Goal: Task Accomplishment & Management: Complete application form

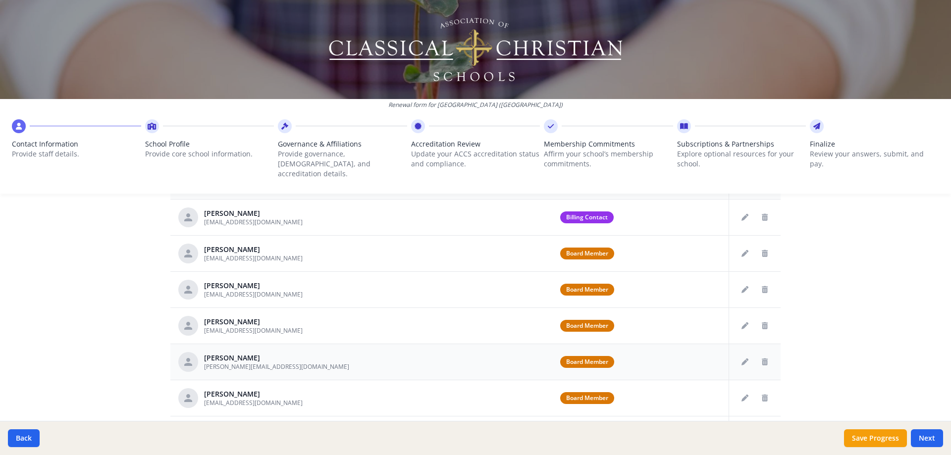
scroll to position [364, 0]
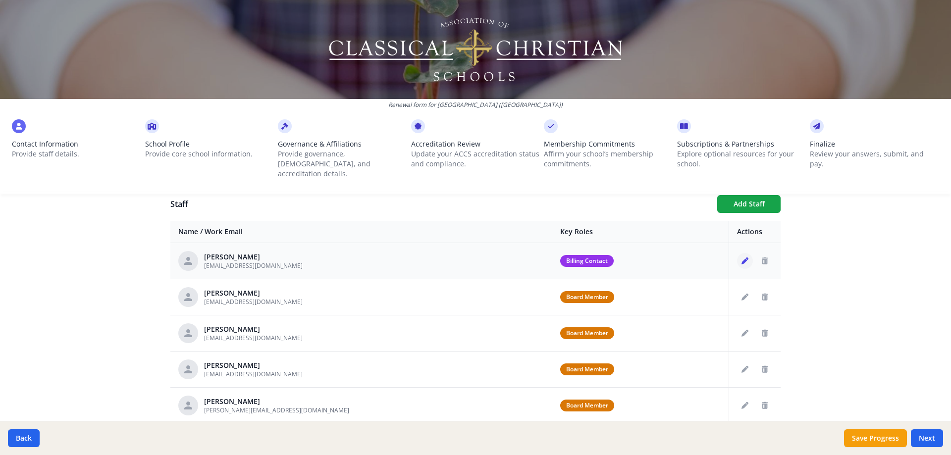
click at [742, 258] on icon "Edit staff" at bounding box center [745, 261] width 7 height 7
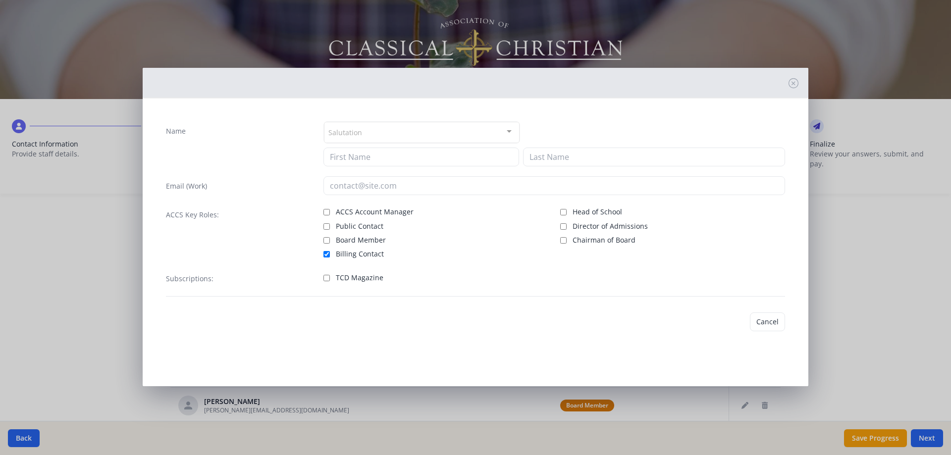
type input "[PERSON_NAME]"
type input "[EMAIL_ADDRESS][DOMAIN_NAME]"
checkbox input "true"
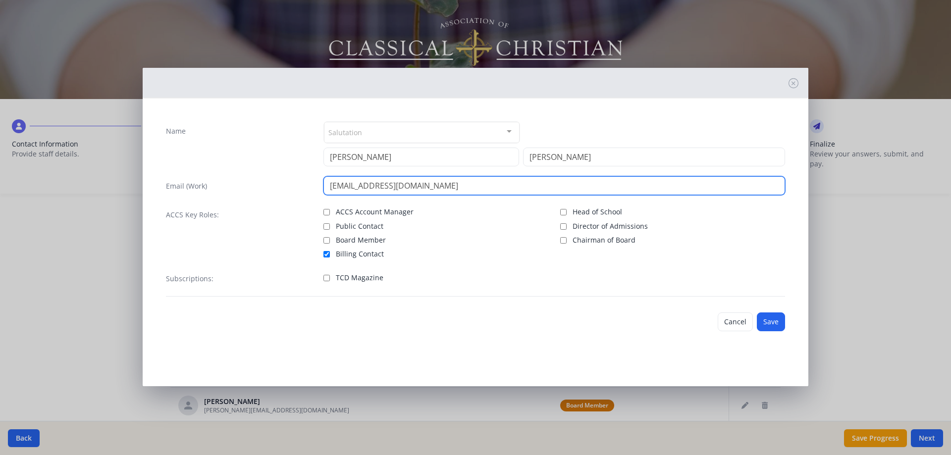
click at [362, 186] on input "[EMAIL_ADDRESS][DOMAIN_NAME]" at bounding box center [554, 185] width 462 height 19
type input "[EMAIL_ADDRESS][DOMAIN_NAME]"
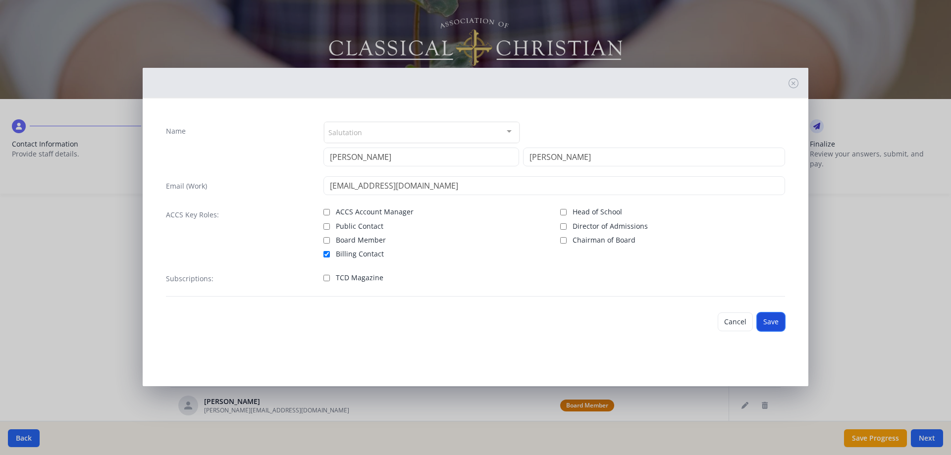
click at [776, 321] on button "Save" at bounding box center [771, 322] width 28 height 19
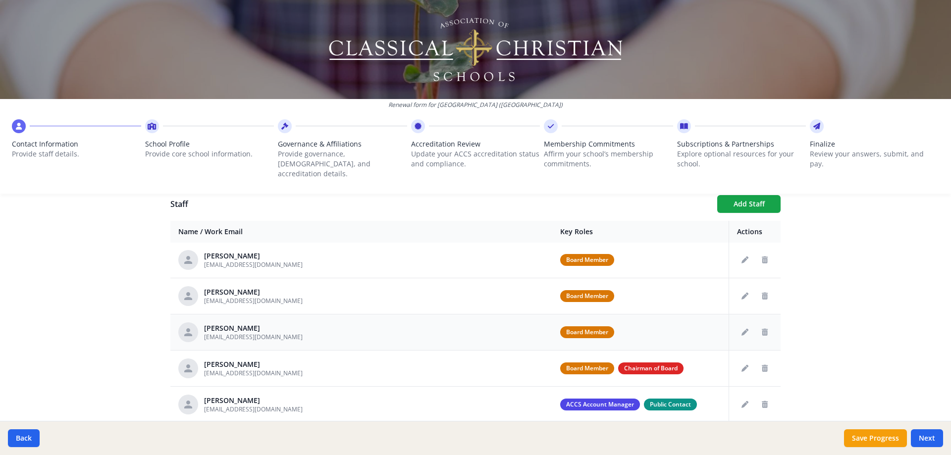
scroll to position [198, 0]
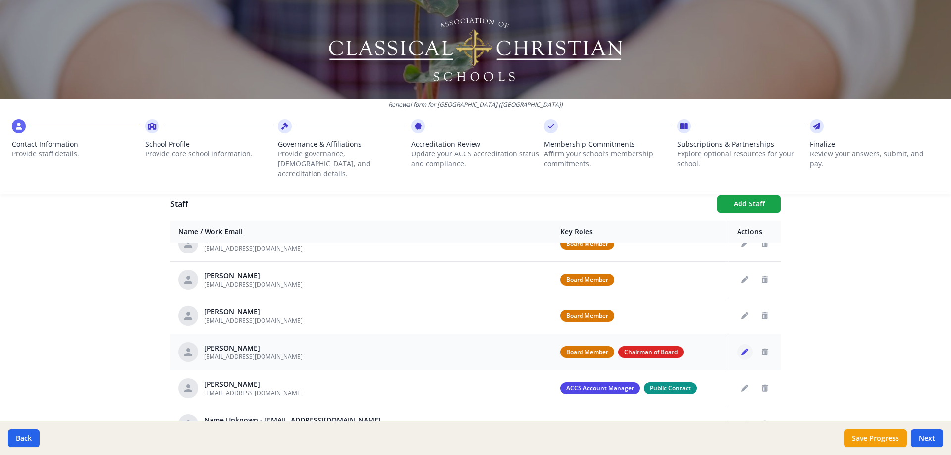
click at [742, 349] on icon "Edit staff" at bounding box center [745, 352] width 7 height 7
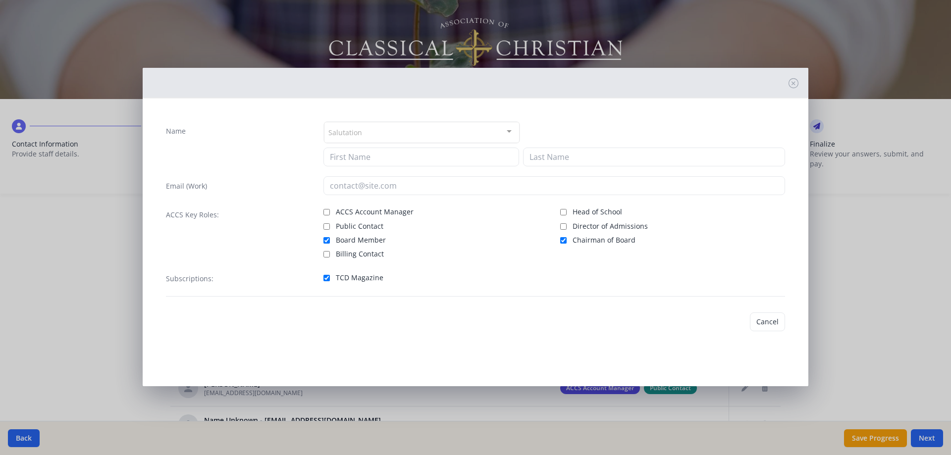
type input "[PERSON_NAME]"
type input "[EMAIL_ADDRESS][DOMAIN_NAME]"
checkbox input "true"
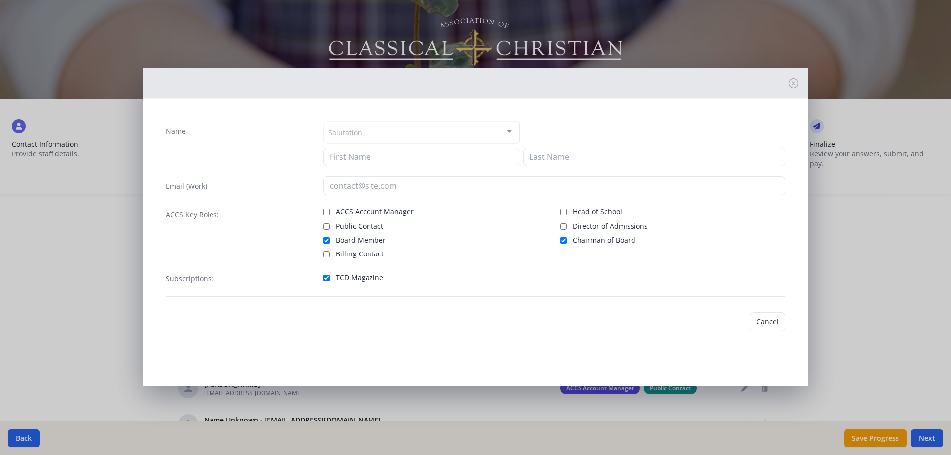
checkbox input "true"
drag, startPoint x: 325, startPoint y: 239, endPoint x: 353, endPoint y: 239, distance: 28.2
click at [325, 239] on input "Board Member" at bounding box center [326, 240] width 6 height 6
checkbox input "false"
click at [565, 240] on input "Chairman of Board" at bounding box center [563, 240] width 6 height 6
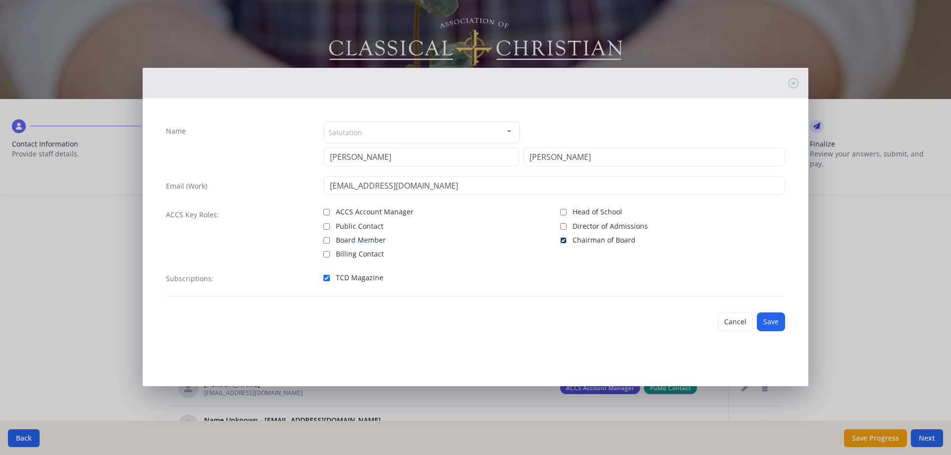
checkbox input "false"
click at [325, 278] on input "TCD Magazine" at bounding box center [326, 278] width 6 height 6
checkbox input "false"
click at [773, 322] on button "Save" at bounding box center [771, 322] width 28 height 19
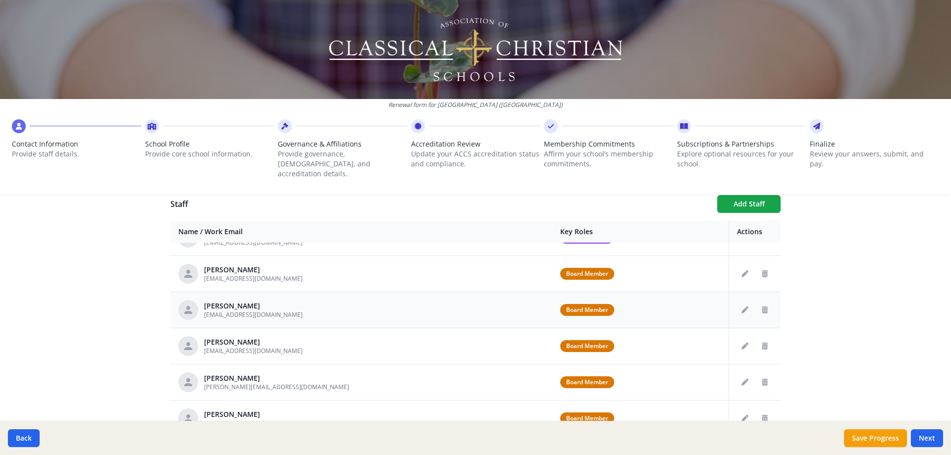
scroll to position [0, 0]
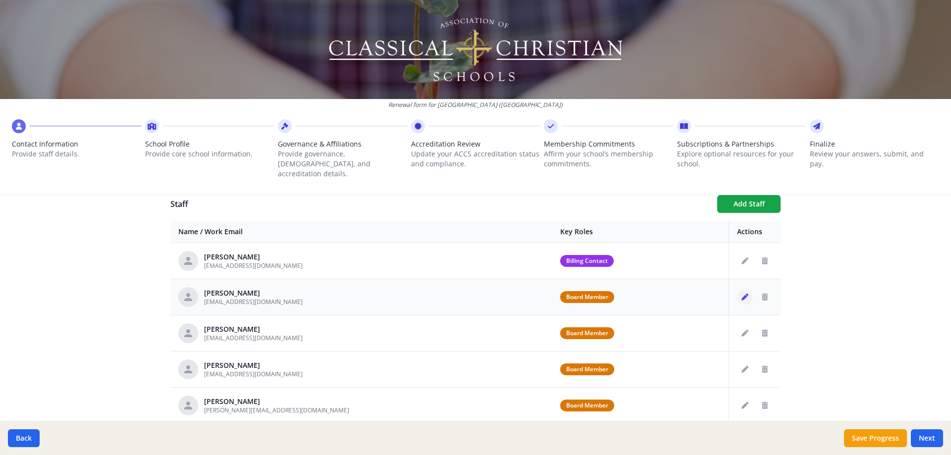
click at [742, 294] on icon "Edit staff" at bounding box center [745, 297] width 7 height 7
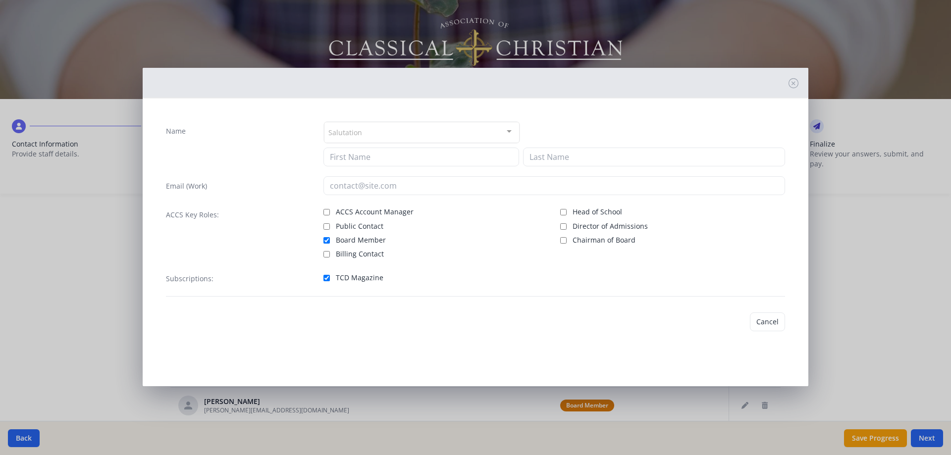
type input "[PERSON_NAME]"
type input "[EMAIL_ADDRESS][DOMAIN_NAME]"
checkbox input "true"
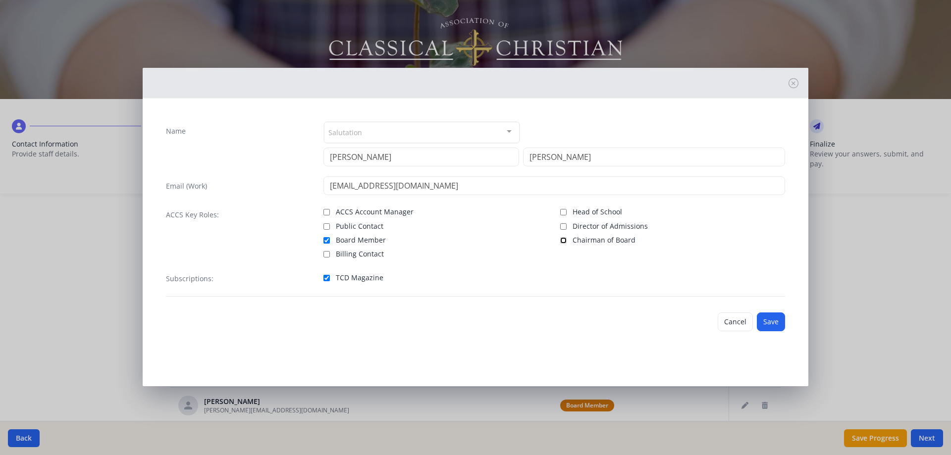
click at [563, 240] on input "Chairman of Board" at bounding box center [563, 240] width 6 height 6
checkbox input "true"
click at [771, 320] on button "Save" at bounding box center [771, 322] width 28 height 19
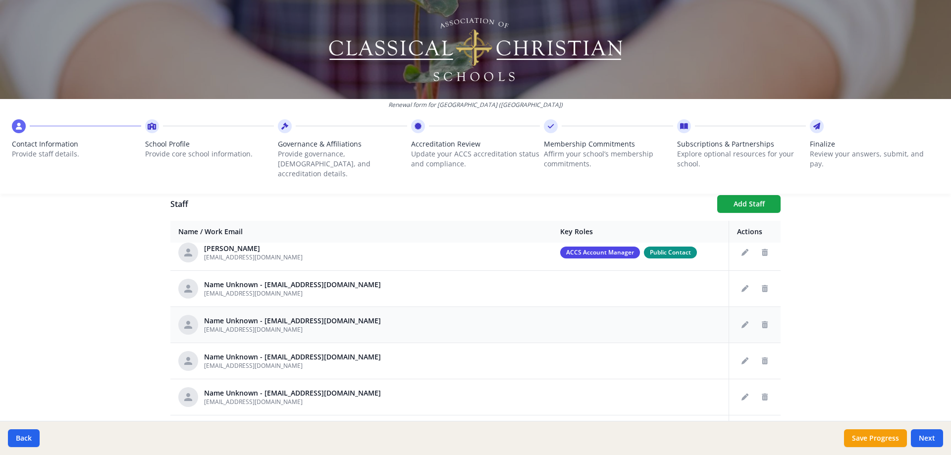
scroll to position [297, 0]
click at [762, 286] on icon "Delete staff" at bounding box center [765, 289] width 6 height 7
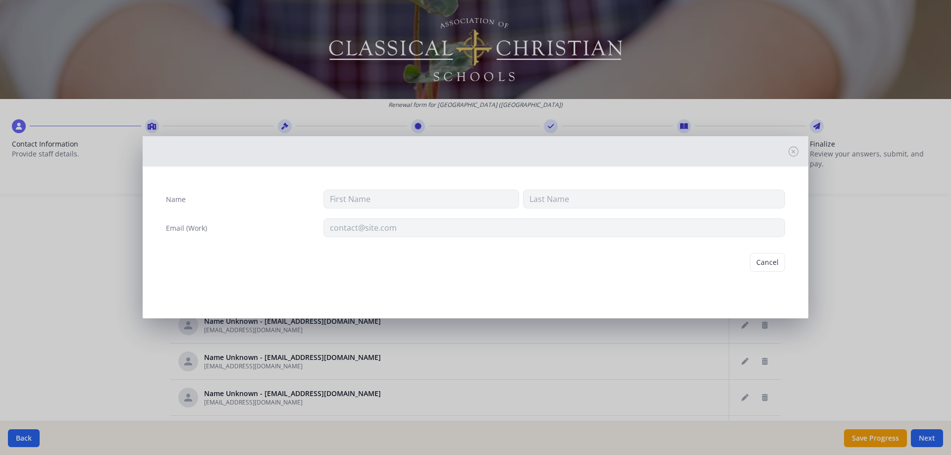
type input "[EMAIL_ADDRESS][DOMAIN_NAME]"
click at [776, 262] on button "Delete" at bounding box center [768, 262] width 34 height 19
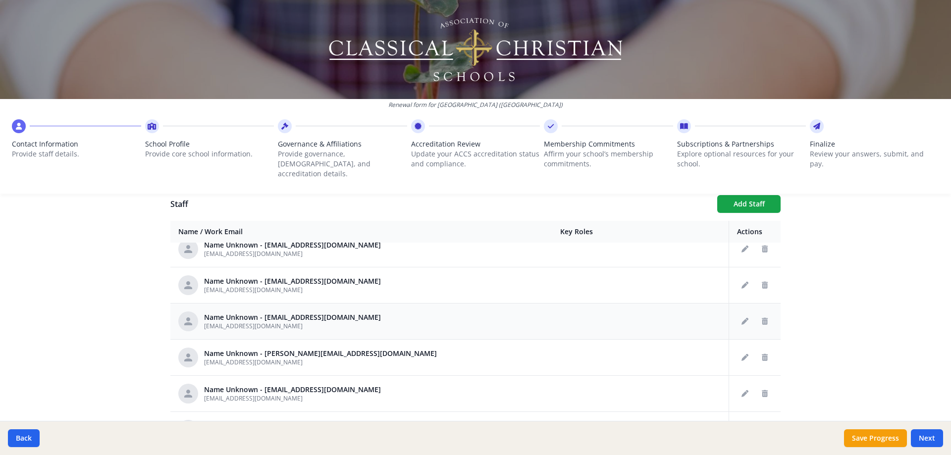
scroll to position [495, 0]
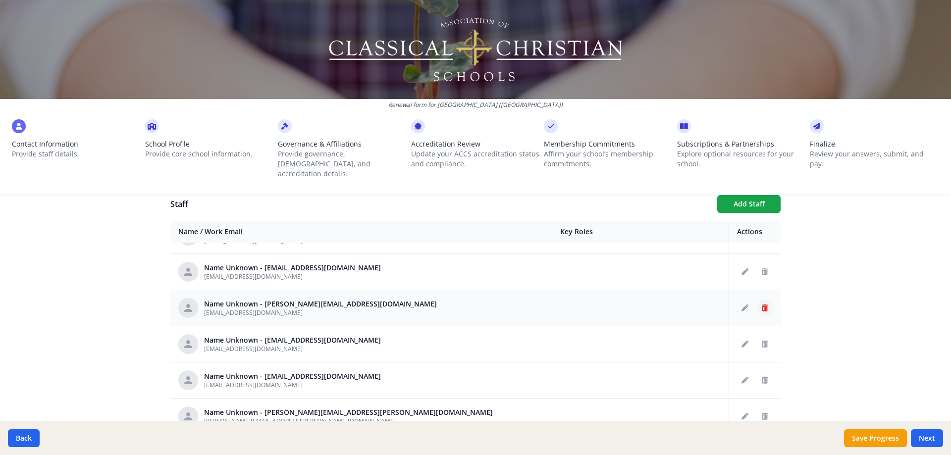
click at [762, 305] on icon "Delete staff" at bounding box center [765, 308] width 6 height 7
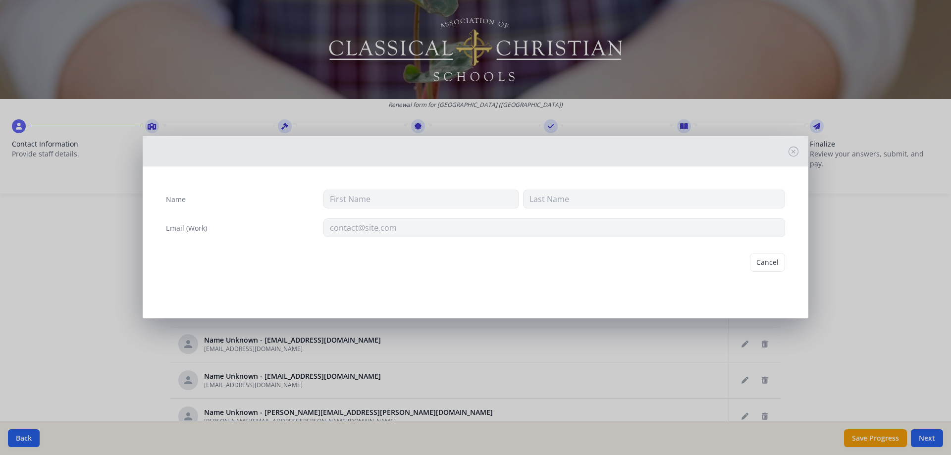
type input "[EMAIL_ADDRESS][DOMAIN_NAME]"
click at [762, 262] on button "Delete" at bounding box center [768, 262] width 34 height 19
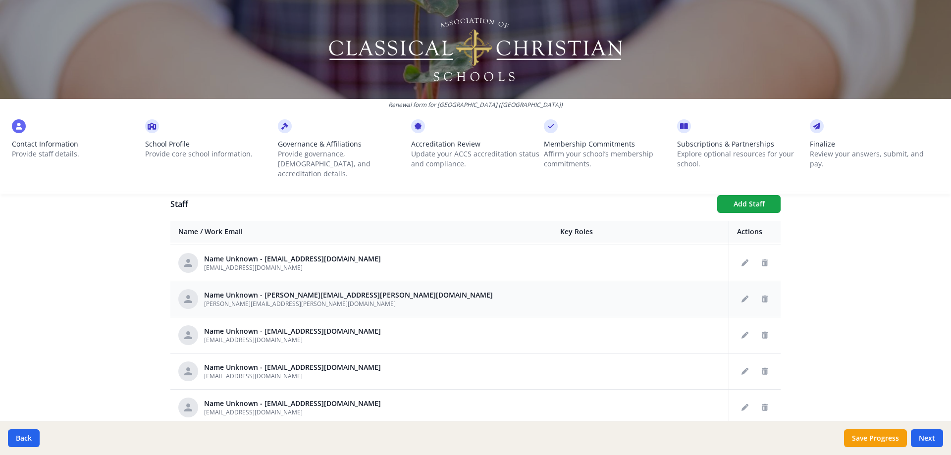
scroll to position [594, 0]
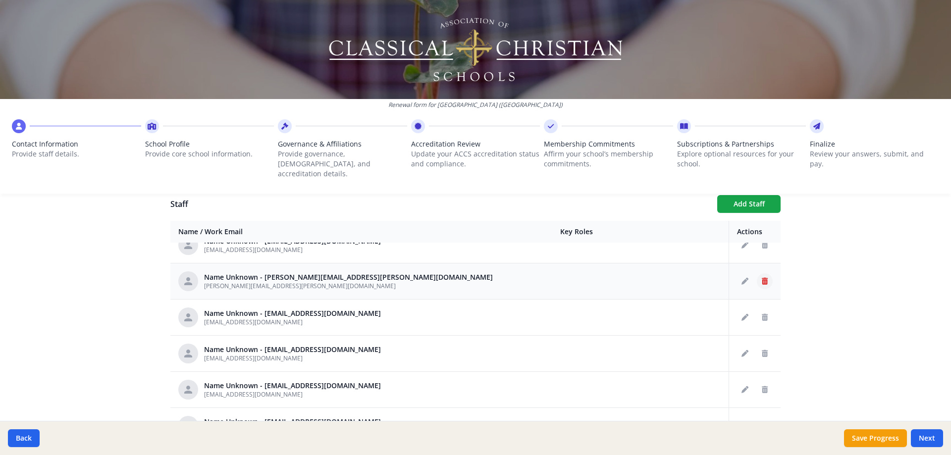
click at [762, 278] on icon "Delete staff" at bounding box center [765, 281] width 6 height 7
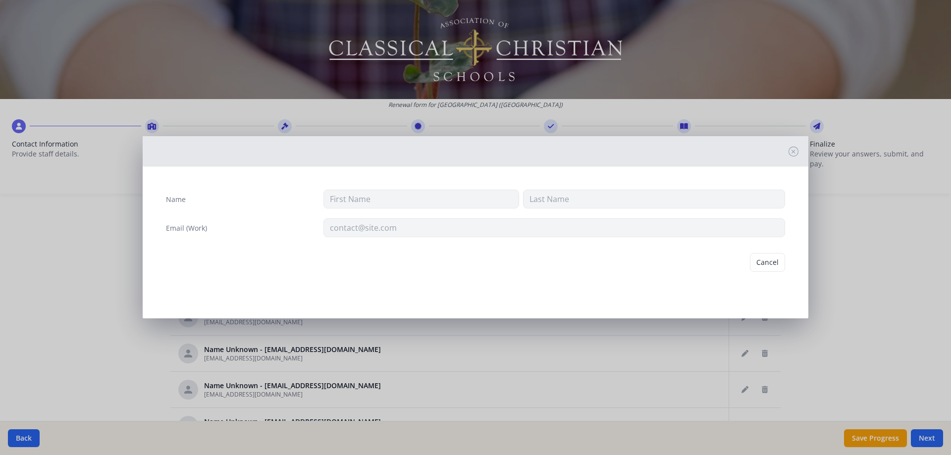
type input "[PERSON_NAME][EMAIL_ADDRESS][PERSON_NAME][DOMAIN_NAME]"
click at [764, 265] on button "Delete" at bounding box center [768, 262] width 34 height 19
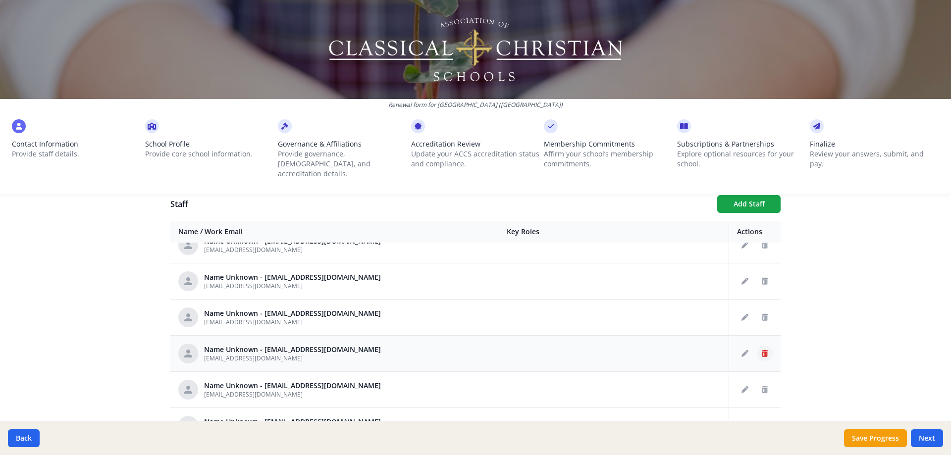
click at [762, 350] on icon "Delete staff" at bounding box center [765, 353] width 6 height 7
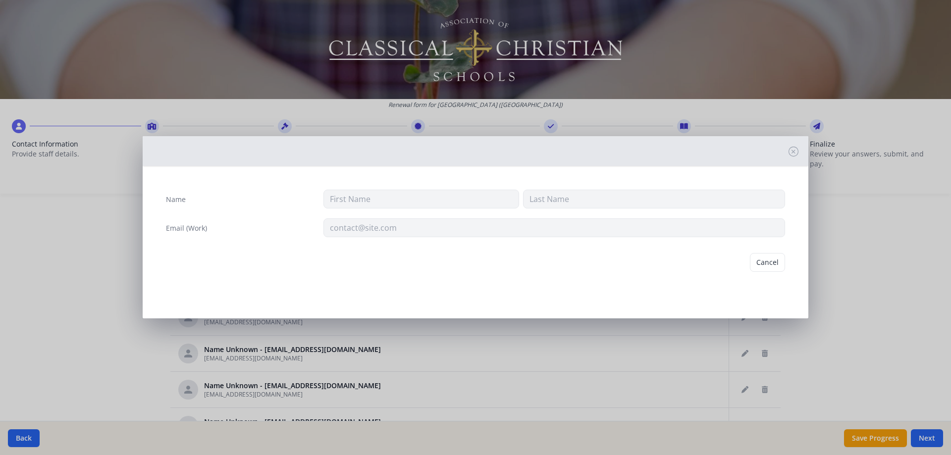
type input "[EMAIL_ADDRESS][DOMAIN_NAME]"
click at [763, 265] on button "Delete" at bounding box center [768, 262] width 34 height 19
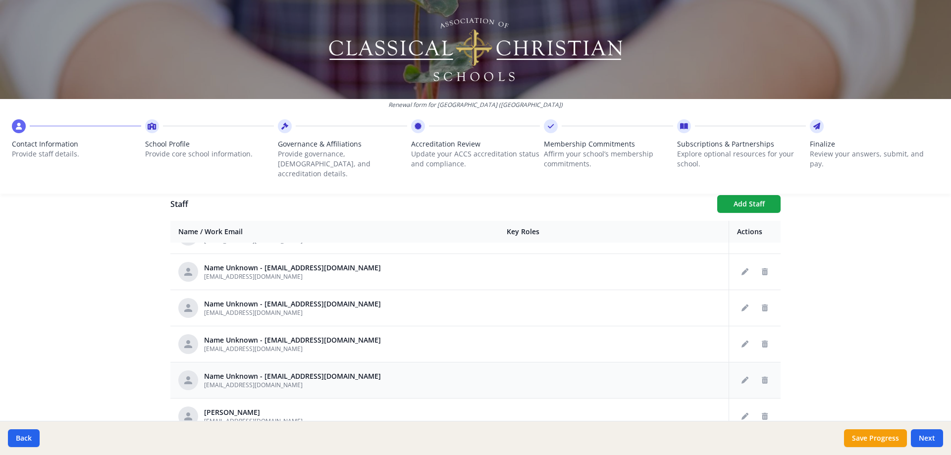
scroll to position [693, 0]
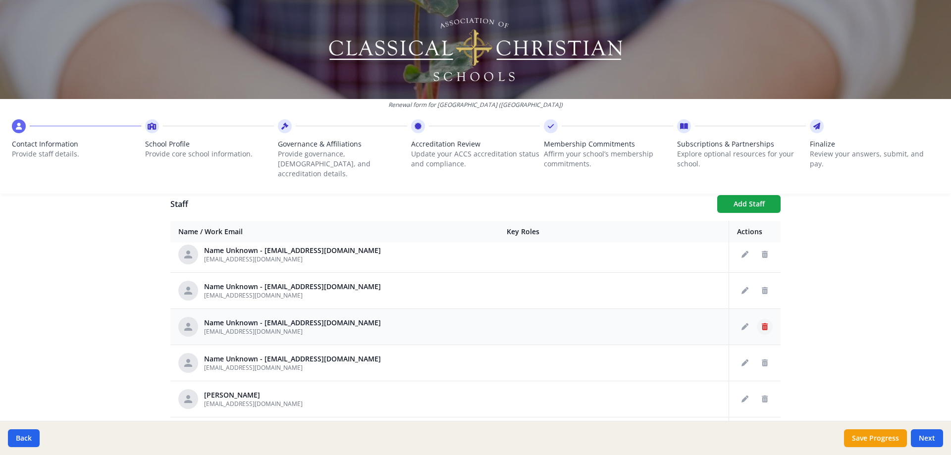
click at [762, 323] on icon "Delete staff" at bounding box center [765, 326] width 6 height 7
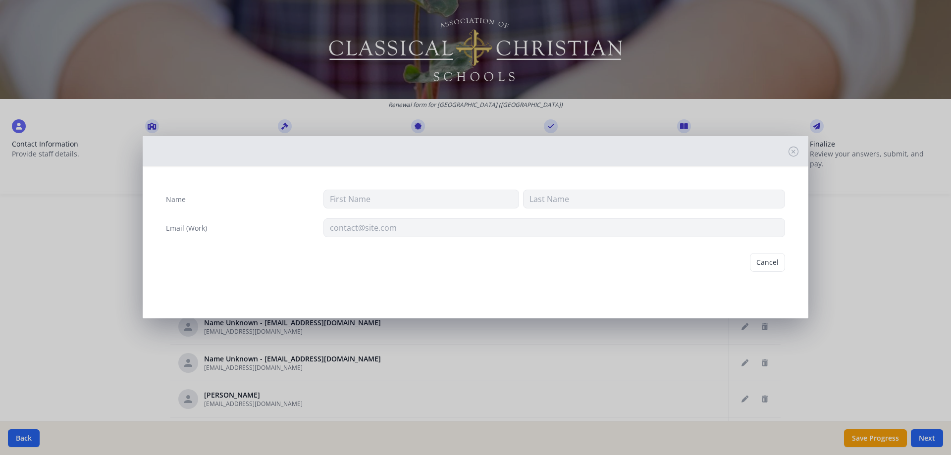
type input "[EMAIL_ADDRESS][DOMAIN_NAME]"
click at [766, 268] on button "Delete" at bounding box center [768, 262] width 34 height 19
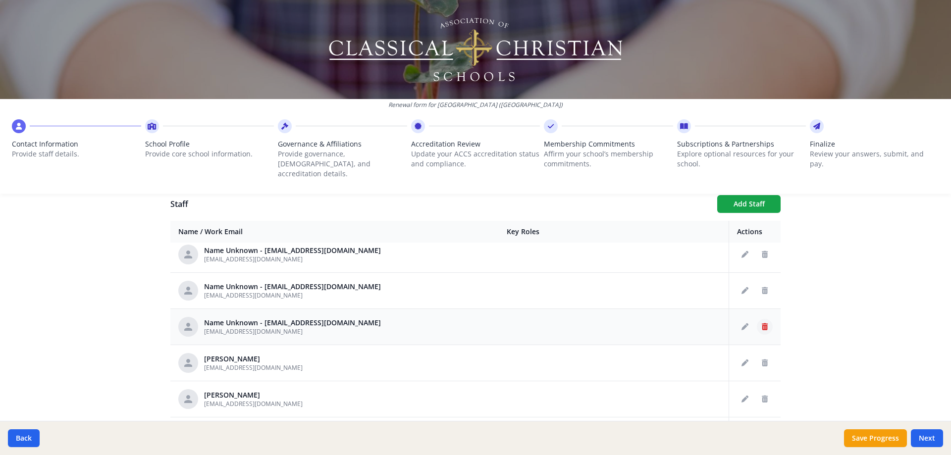
click at [762, 323] on icon "Delete staff" at bounding box center [765, 326] width 6 height 7
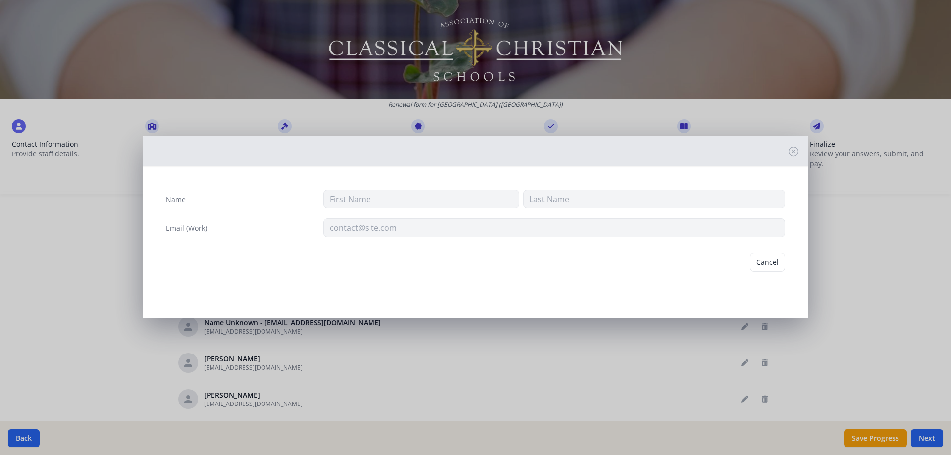
type input "[EMAIL_ADDRESS][DOMAIN_NAME]"
click at [770, 262] on button "Delete" at bounding box center [768, 262] width 34 height 19
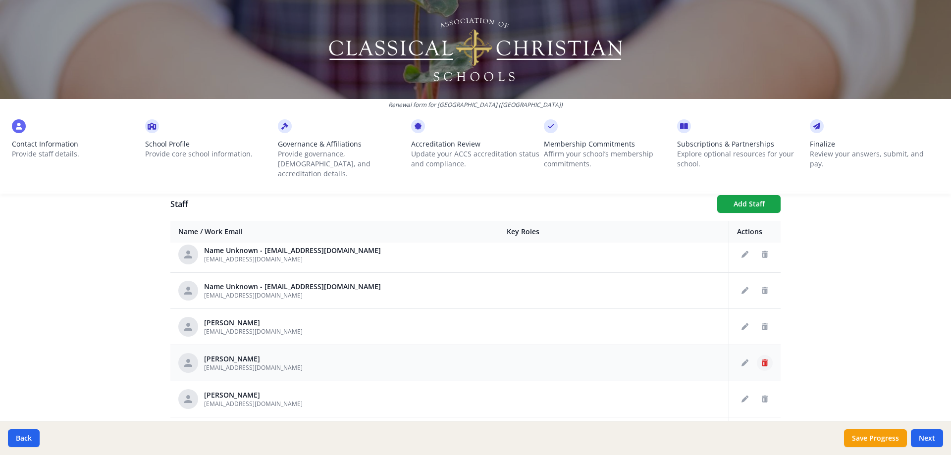
click at [762, 360] on icon "Delete staff" at bounding box center [765, 363] width 6 height 7
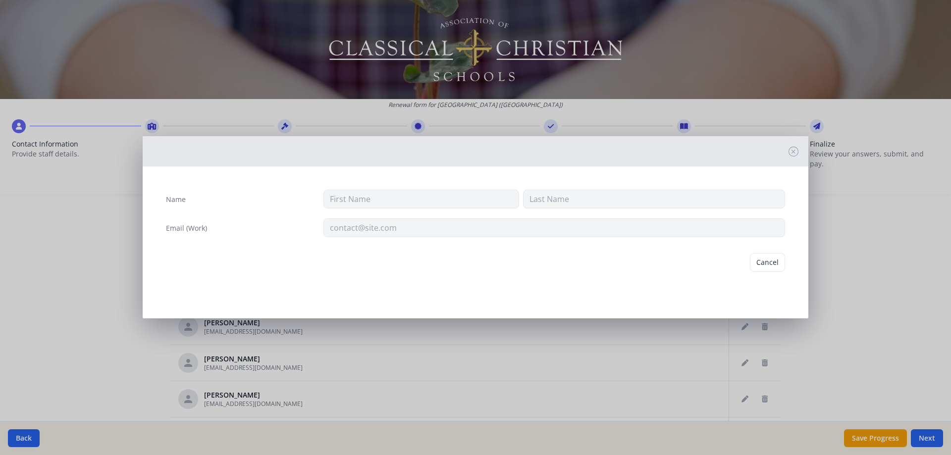
type input "[PERSON_NAME]"
type input "Benthem"
type input "[EMAIL_ADDRESS][DOMAIN_NAME]"
click at [770, 259] on button "Delete" at bounding box center [768, 262] width 34 height 19
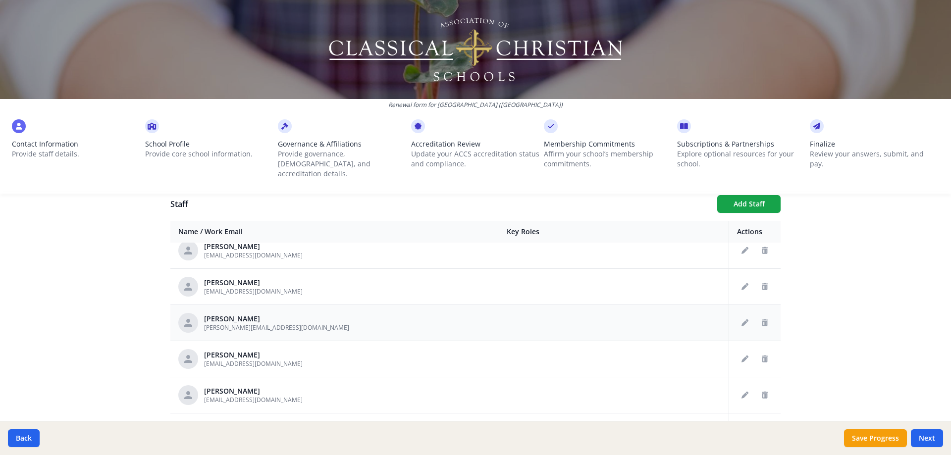
scroll to position [892, 0]
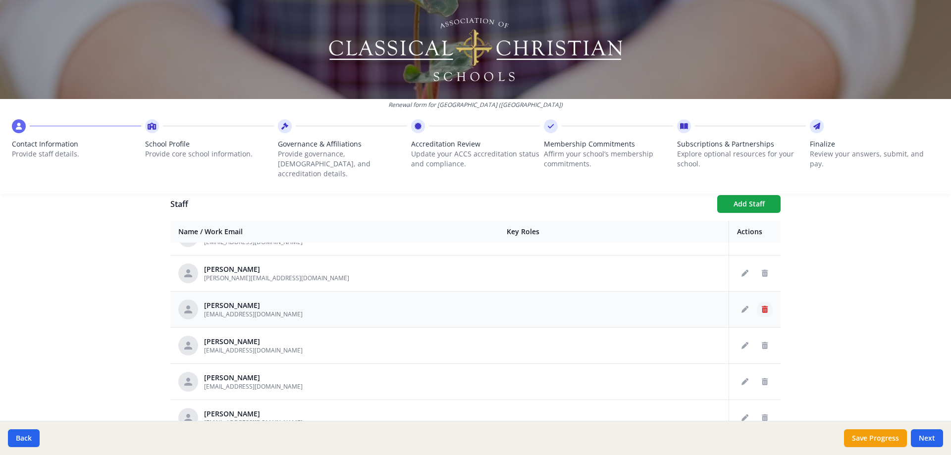
click at [762, 306] on icon "Delete staff" at bounding box center [765, 309] width 6 height 7
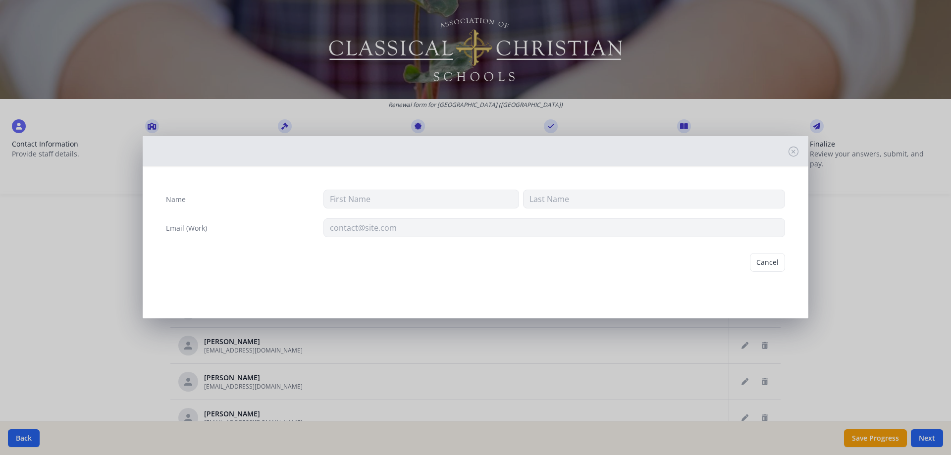
type input "[PERSON_NAME]"
type input "[EMAIL_ADDRESS][DOMAIN_NAME]"
click at [766, 266] on button "Delete" at bounding box center [768, 262] width 34 height 19
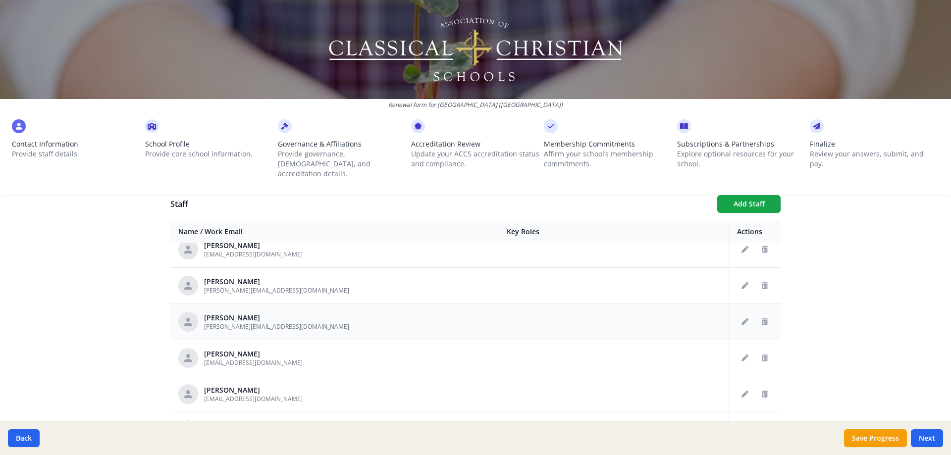
scroll to position [1040, 0]
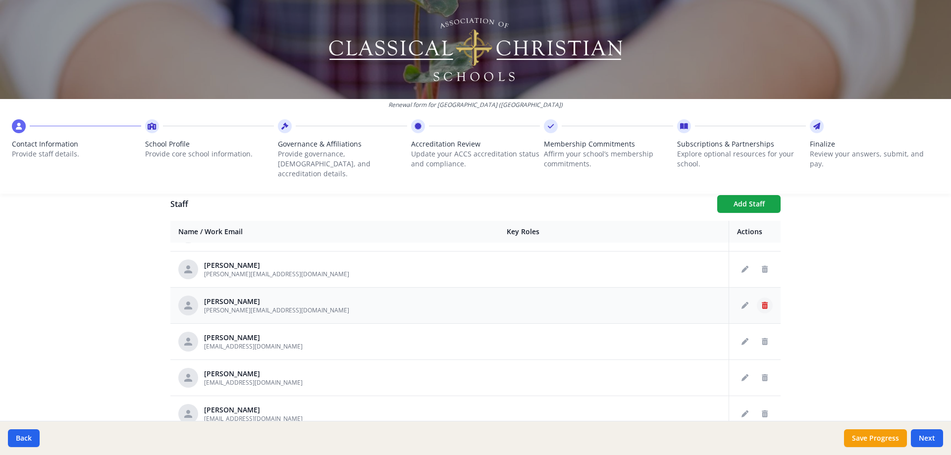
click at [762, 302] on icon "Delete staff" at bounding box center [765, 305] width 6 height 7
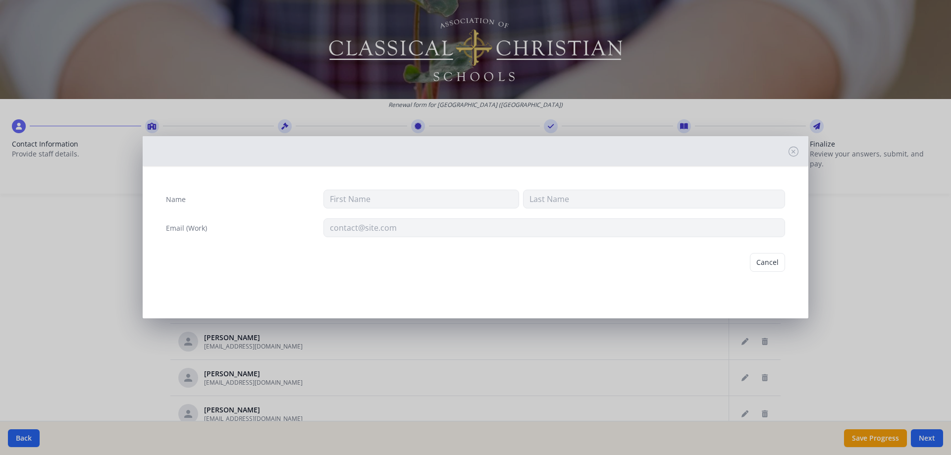
type input "[PERSON_NAME]"
type input "[PERSON_NAME][EMAIL_ADDRESS][DOMAIN_NAME]"
click at [764, 266] on button "Delete" at bounding box center [768, 262] width 34 height 19
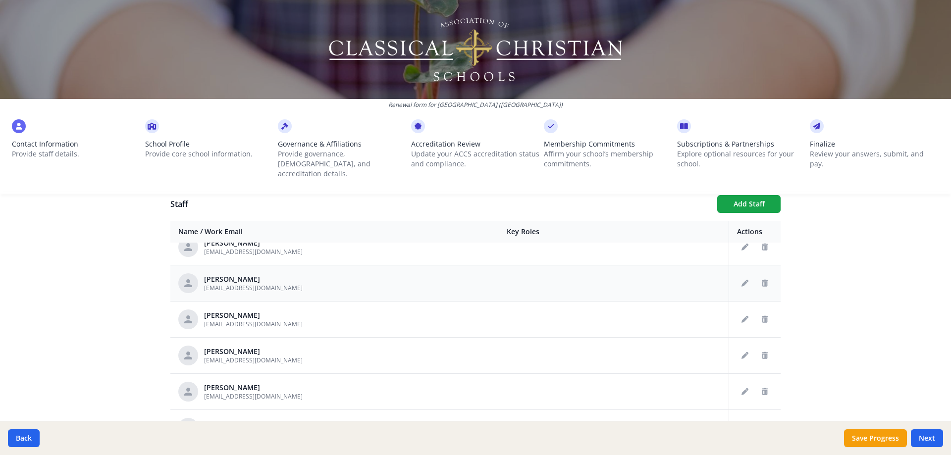
scroll to position [1189, 0]
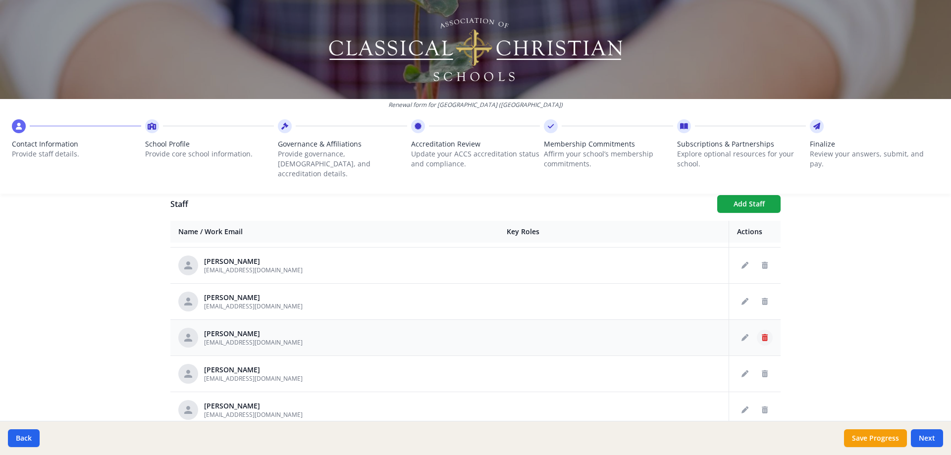
click at [762, 334] on icon "Delete staff" at bounding box center [765, 337] width 6 height 7
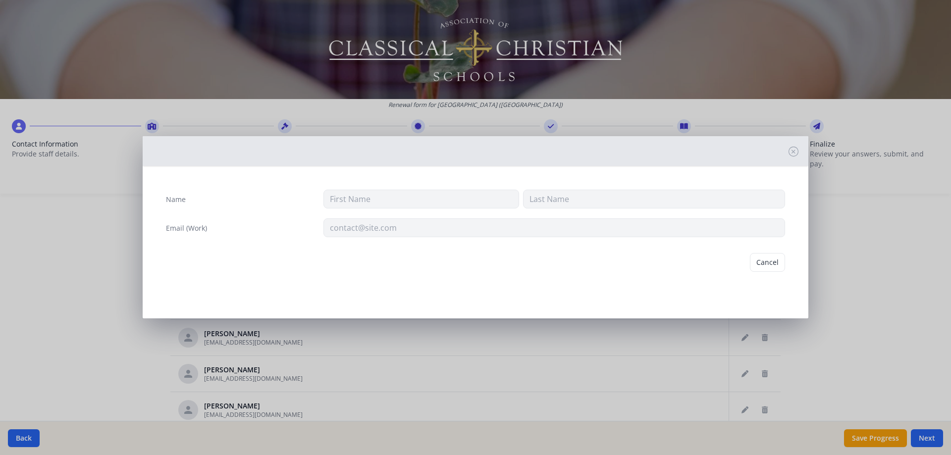
type input "[PERSON_NAME]"
type input "[EMAIL_ADDRESS][DOMAIN_NAME]"
click at [767, 261] on button "Delete" at bounding box center [768, 262] width 34 height 19
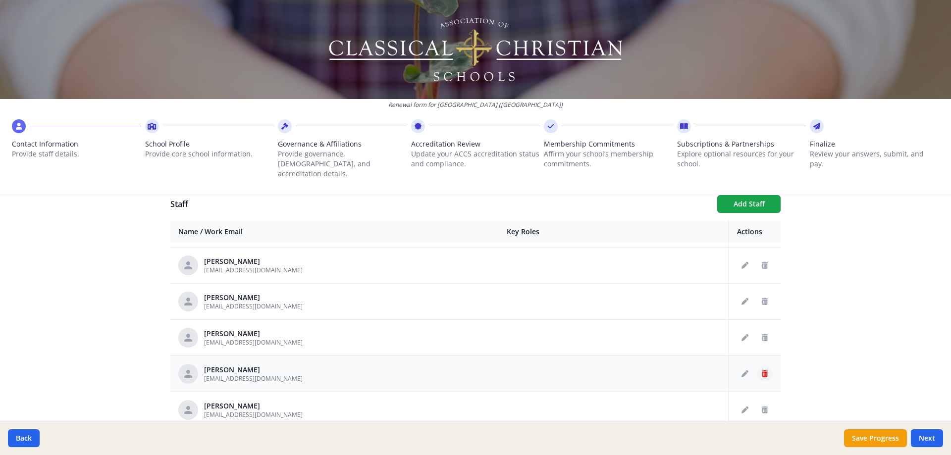
click at [757, 366] on button "Delete staff" at bounding box center [765, 374] width 16 height 16
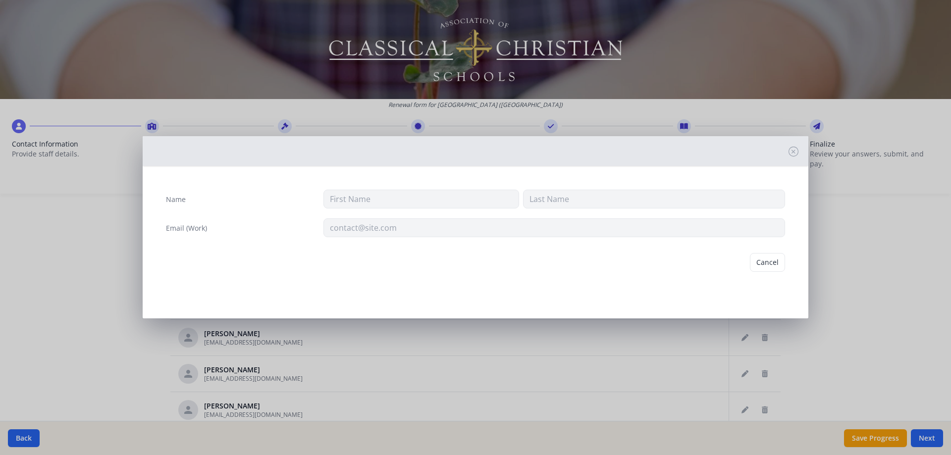
type input "[PERSON_NAME]"
type input "[EMAIL_ADDRESS][DOMAIN_NAME]"
click at [769, 265] on button "Delete" at bounding box center [768, 262] width 34 height 19
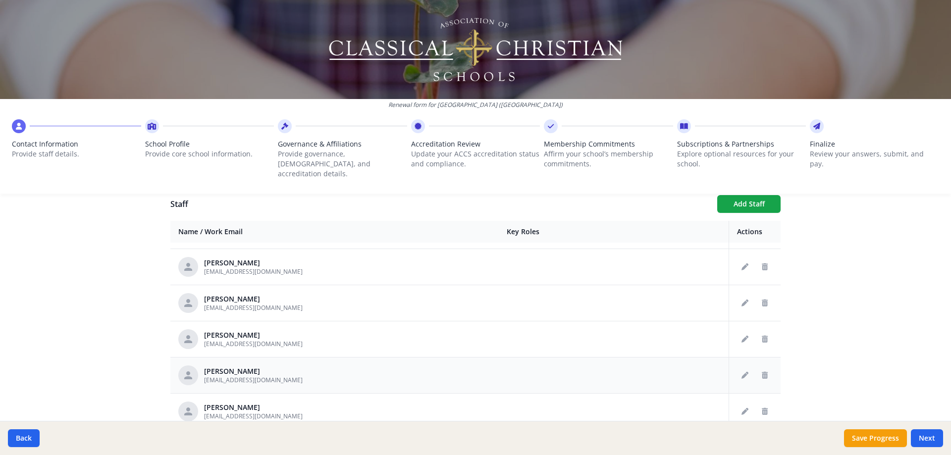
scroll to position [1288, 0]
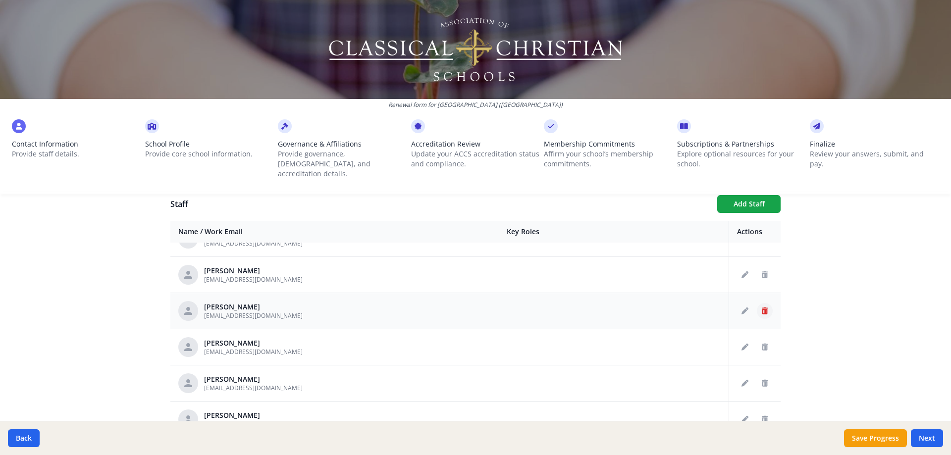
click at [757, 303] on button "Delete staff" at bounding box center [765, 311] width 16 height 16
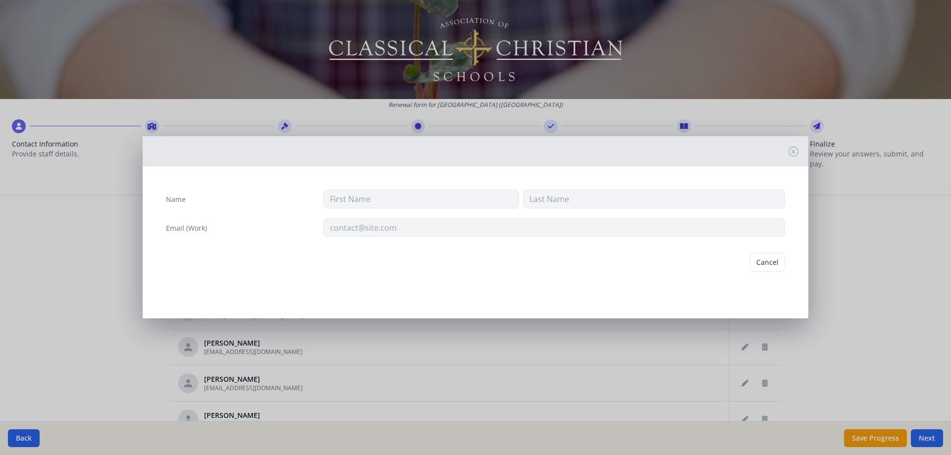
type input "[PERSON_NAME]"
type input "[EMAIL_ADDRESS][DOMAIN_NAME]"
click at [764, 266] on button "Delete" at bounding box center [768, 262] width 34 height 19
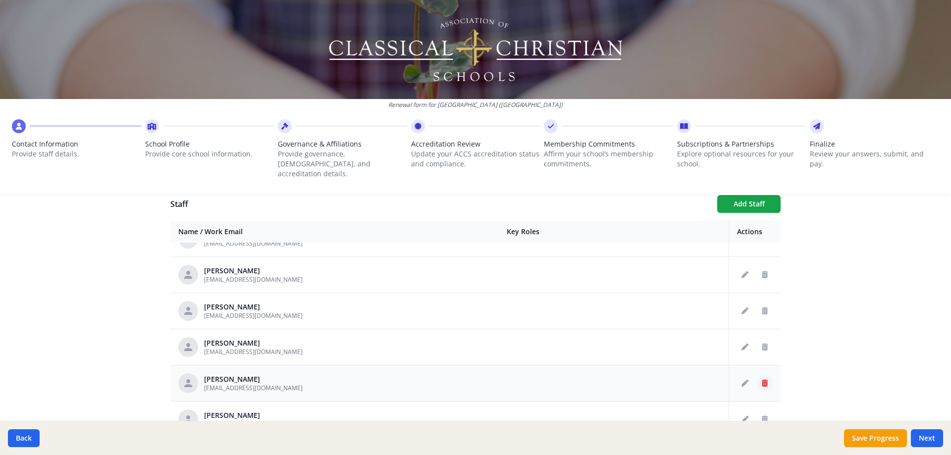
click at [762, 380] on icon "Delete staff" at bounding box center [765, 383] width 6 height 7
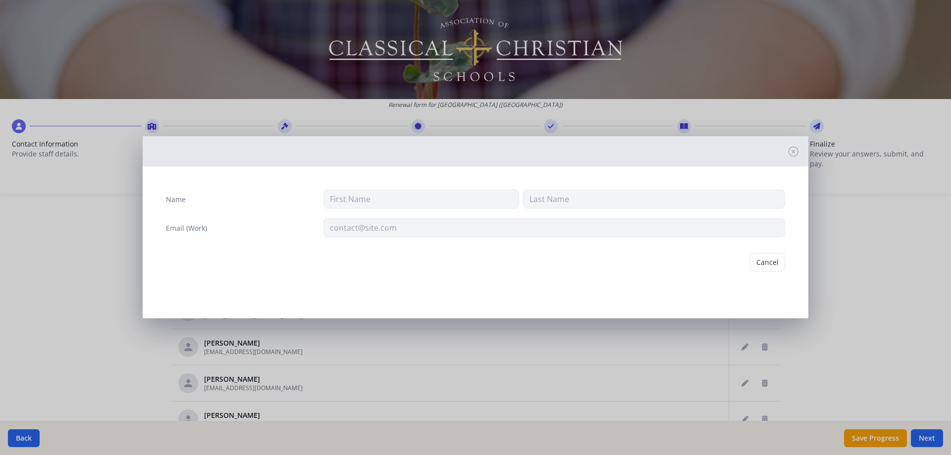
type input "[PERSON_NAME]"
type input "[EMAIL_ADDRESS][DOMAIN_NAME]"
click at [777, 265] on button "Delete" at bounding box center [768, 262] width 34 height 19
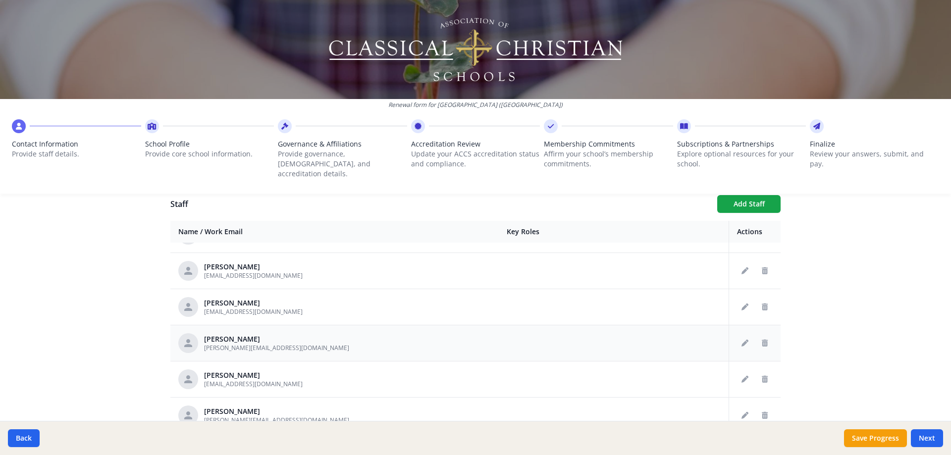
scroll to position [1635, 0]
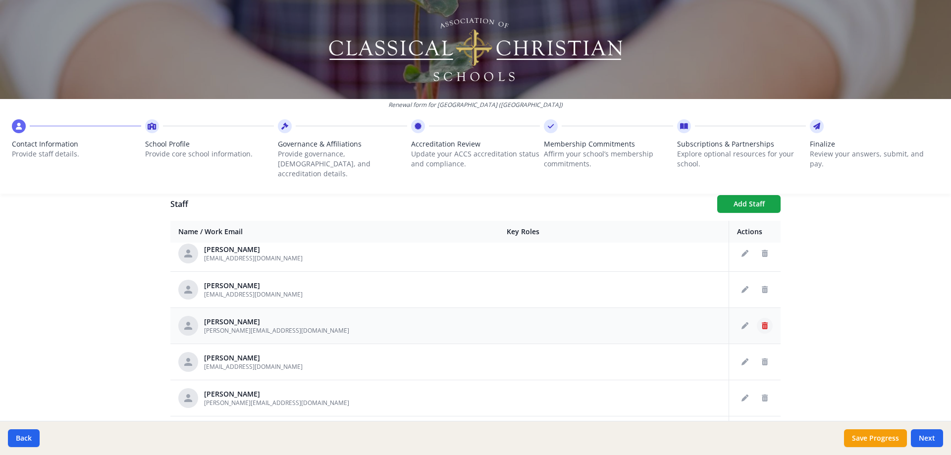
click at [762, 322] on icon "Delete staff" at bounding box center [765, 325] width 6 height 7
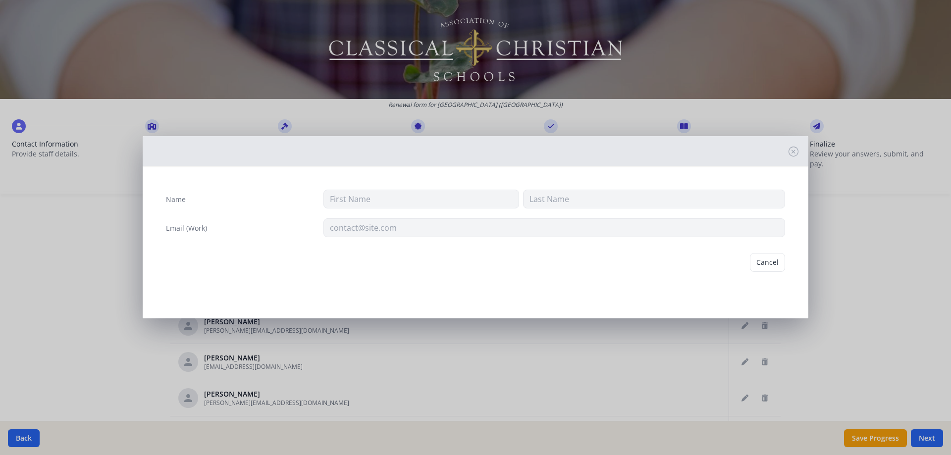
type input "[PERSON_NAME]"
type input "[PERSON_NAME][EMAIL_ADDRESS][DOMAIN_NAME]"
click at [766, 265] on button "Delete" at bounding box center [768, 262] width 34 height 19
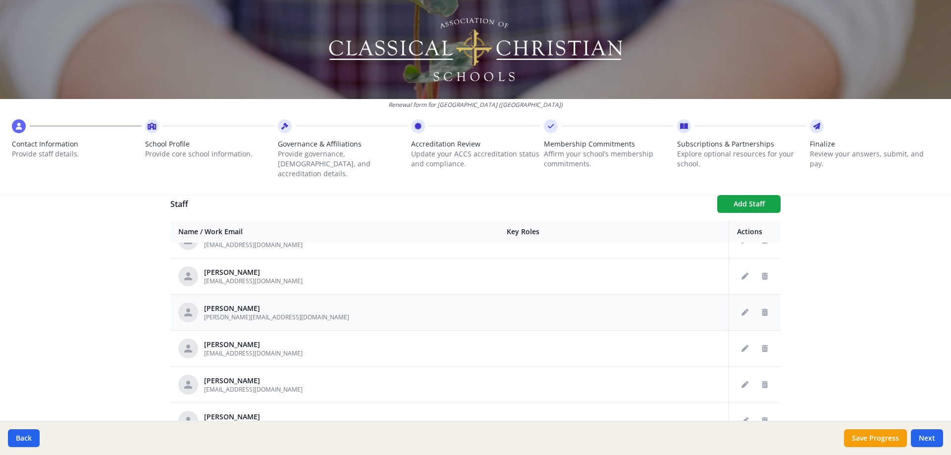
scroll to position [1694, 0]
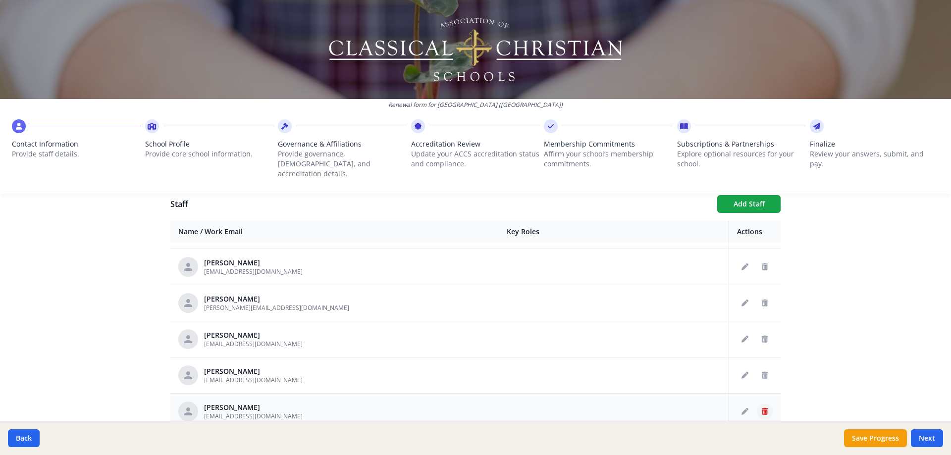
click at [762, 408] on icon "Delete staff" at bounding box center [765, 411] width 6 height 7
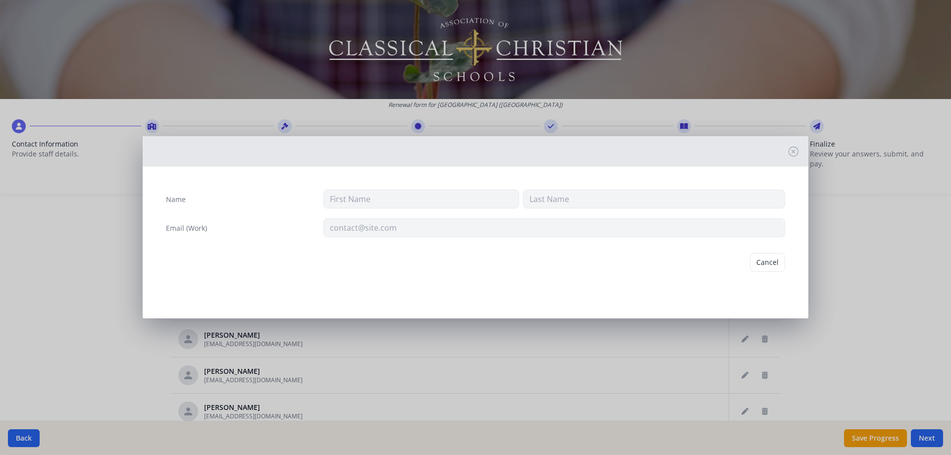
type input "M"
type input "[PERSON_NAME]"
type input "[EMAIL_ADDRESS][DOMAIN_NAME]"
click at [770, 263] on button "Delete" at bounding box center [768, 262] width 34 height 19
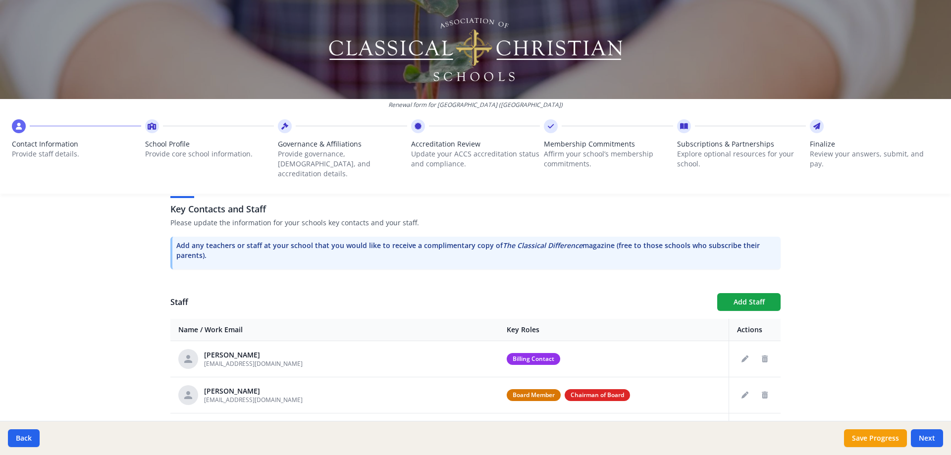
scroll to position [265, 0]
click at [734, 294] on button "Add Staff" at bounding box center [748, 303] width 63 height 18
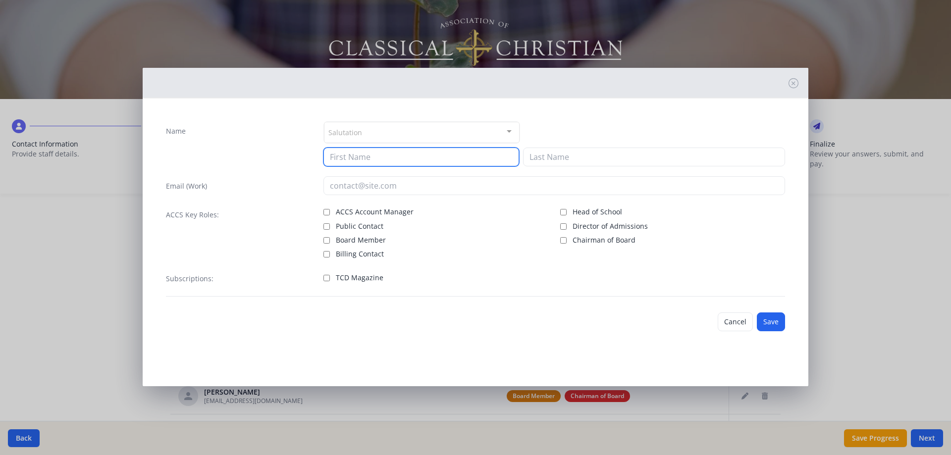
click at [374, 160] on input at bounding box center [421, 157] width 196 height 19
type input "[PERSON_NAME]"
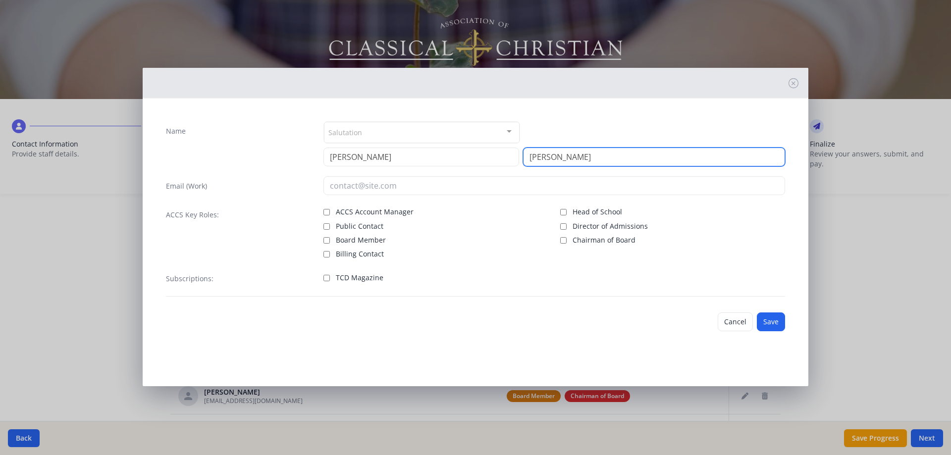
type input "[PERSON_NAME]"
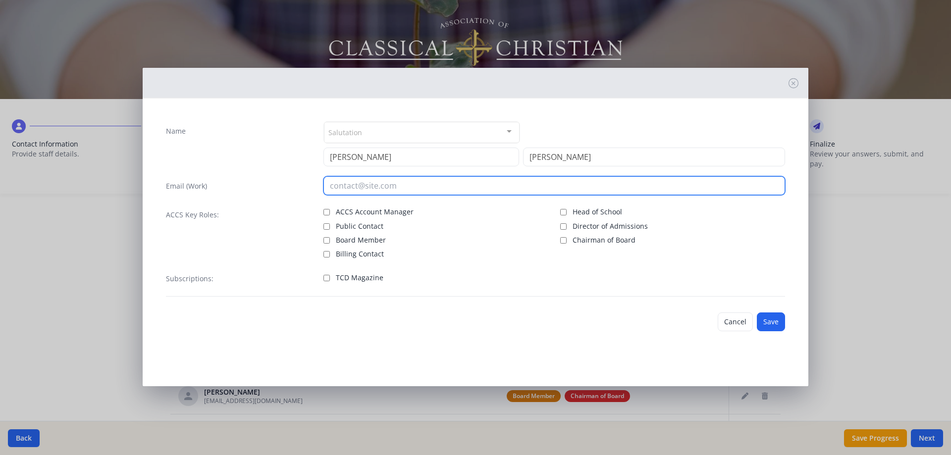
click at [424, 193] on input "email" at bounding box center [554, 185] width 462 height 19
type input "[EMAIL_ADDRESS][DOMAIN_NAME]"
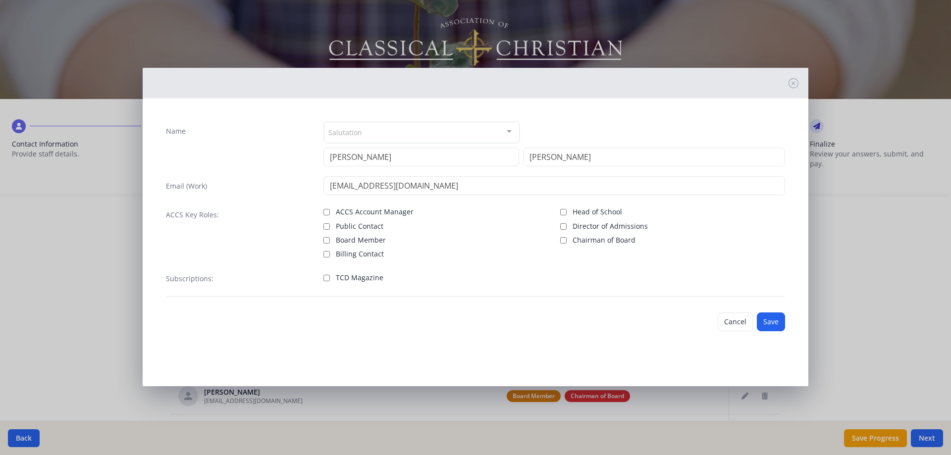
click at [322, 241] on div "ACCS Key Roles: ACCS Account Manager Public Contact Board Member Billing Contac…" at bounding box center [475, 232] width 619 height 54
click at [327, 240] on input "Board Member" at bounding box center [326, 240] width 6 height 6
checkbox input "true"
click at [765, 322] on button "Save" at bounding box center [771, 322] width 28 height 19
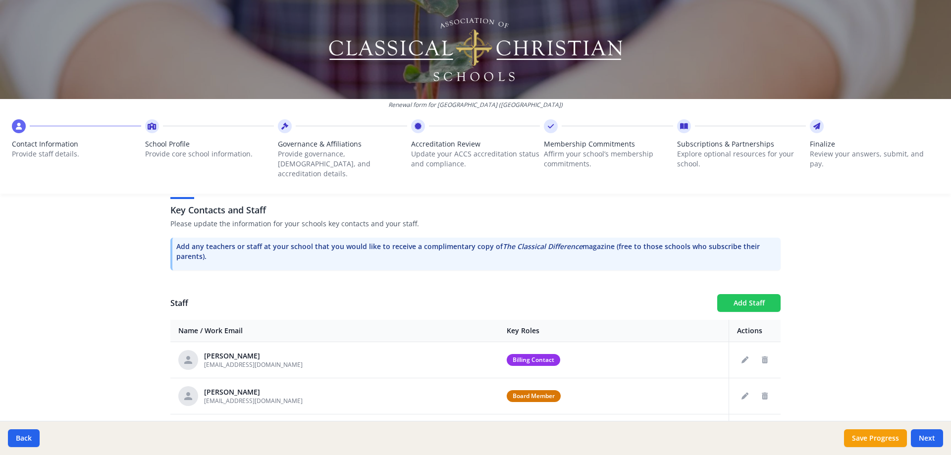
click at [747, 294] on button "Add Staff" at bounding box center [748, 303] width 63 height 18
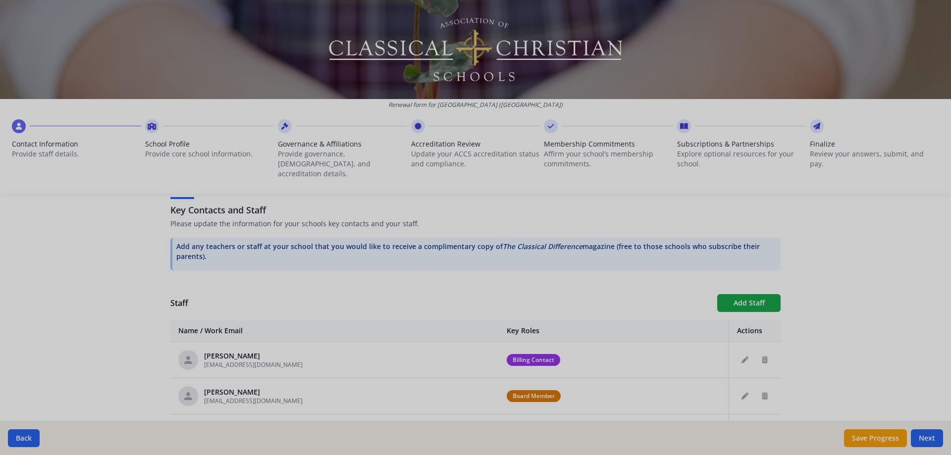
checkbox input "false"
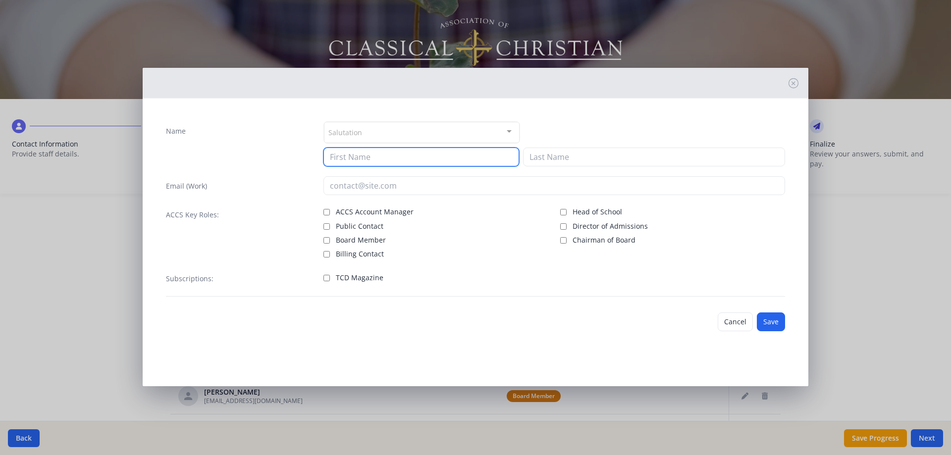
click at [377, 159] on input at bounding box center [421, 157] width 196 height 19
type input "C"
type input "[PERSON_NAME]"
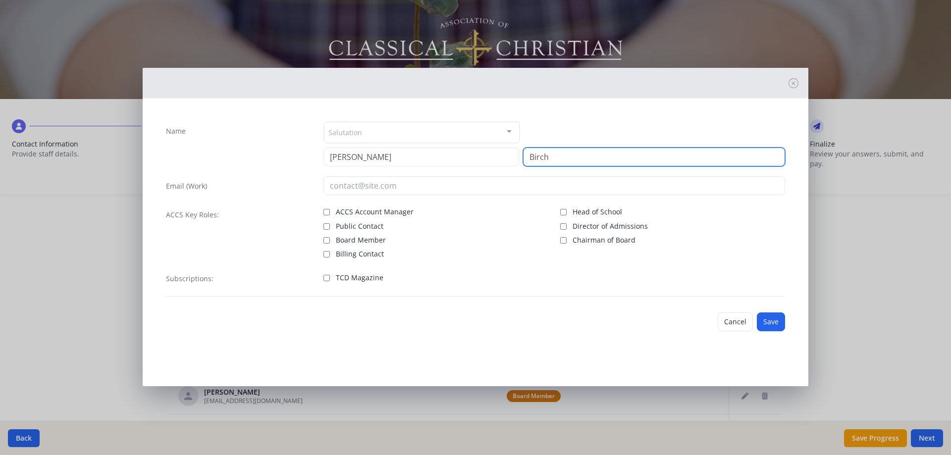
type input "Birch"
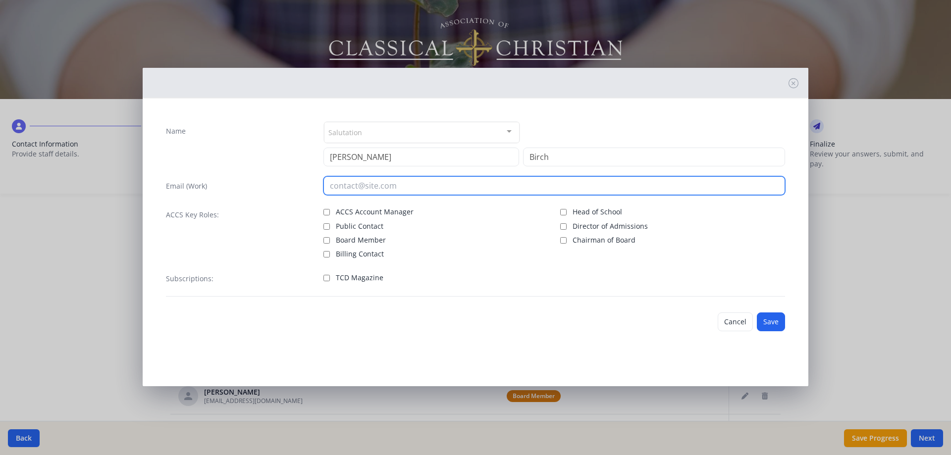
click at [393, 181] on input "email" at bounding box center [554, 185] width 462 height 19
type input "[PERSON_NAME][EMAIL_ADDRESS][PERSON_NAME][DOMAIN_NAME]"
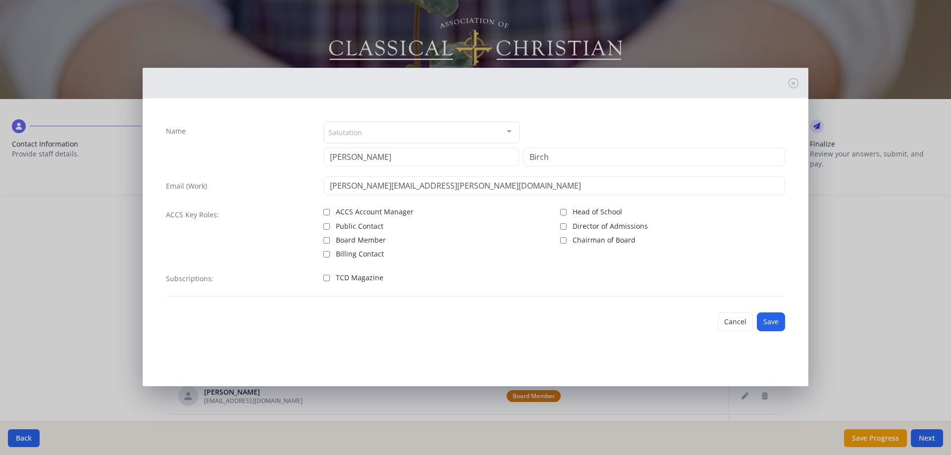
click at [365, 235] on span "Board Member" at bounding box center [361, 240] width 50 height 10
click at [330, 237] on input "Board Member" at bounding box center [326, 240] width 6 height 6
checkbox input "true"
click at [778, 324] on button "Save" at bounding box center [771, 322] width 28 height 19
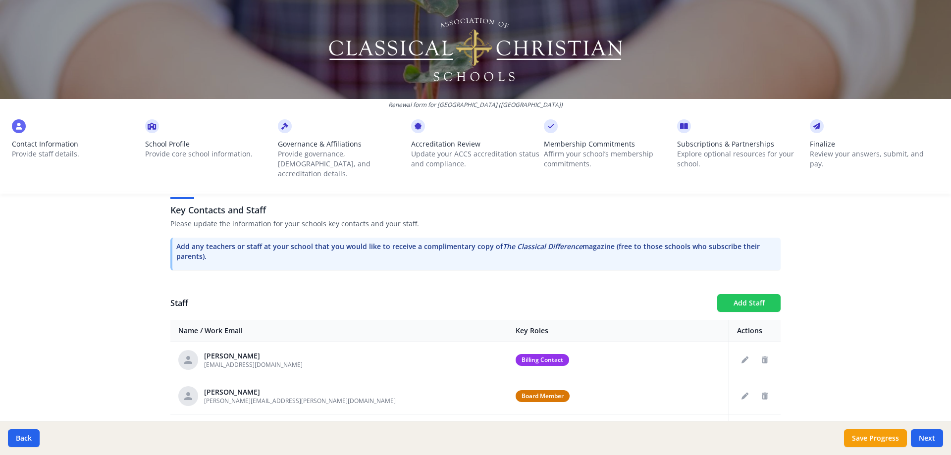
click at [764, 294] on button "Add Staff" at bounding box center [748, 303] width 63 height 18
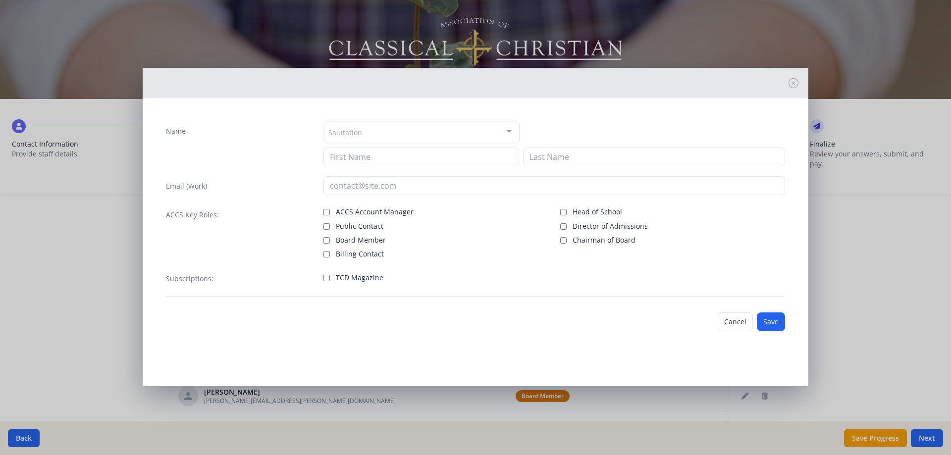
click at [336, 242] on span "Board Member" at bounding box center [361, 240] width 50 height 10
click at [330, 242] on input "Board Member" at bounding box center [326, 240] width 6 height 6
checkbox input "true"
click at [363, 152] on input at bounding box center [421, 157] width 196 height 19
type input "[PERSON_NAME]"
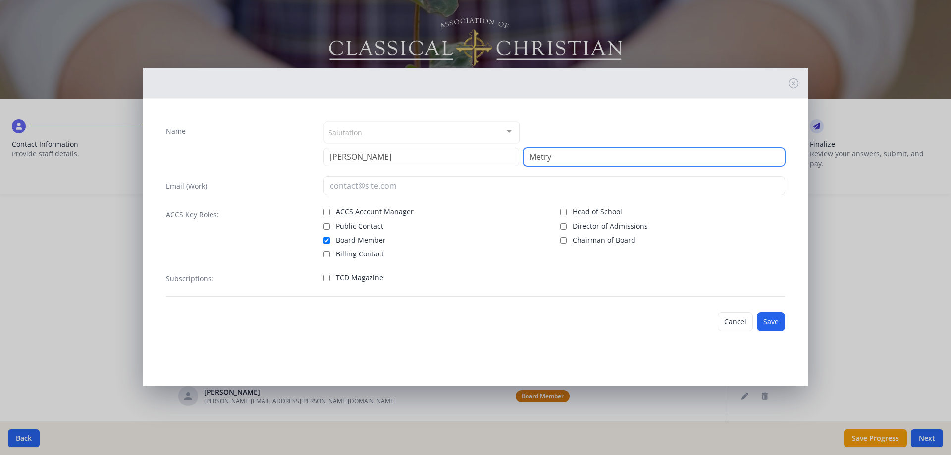
type input "Metry"
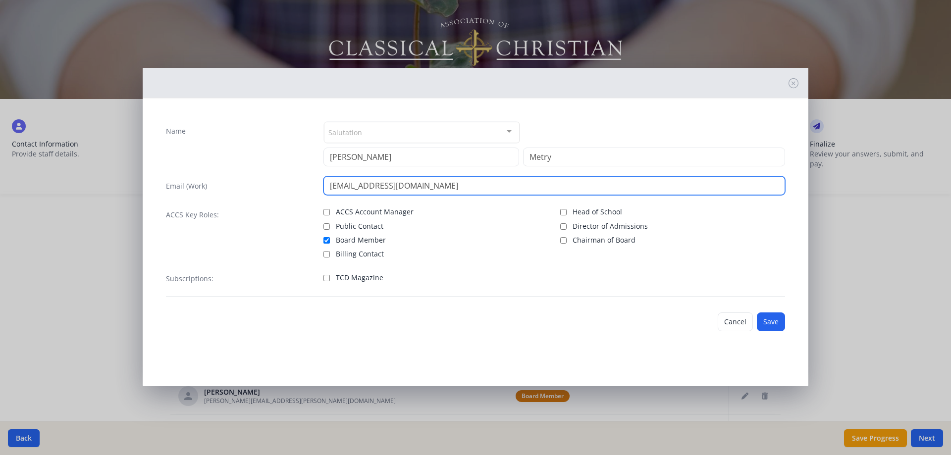
click at [463, 184] on input "[EMAIL_ADDRESS][DOMAIN_NAME]" at bounding box center [554, 185] width 462 height 19
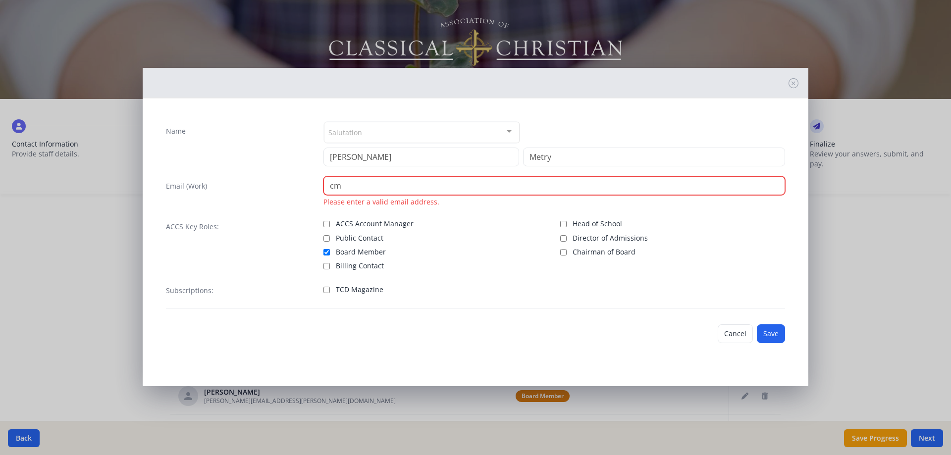
type input "c"
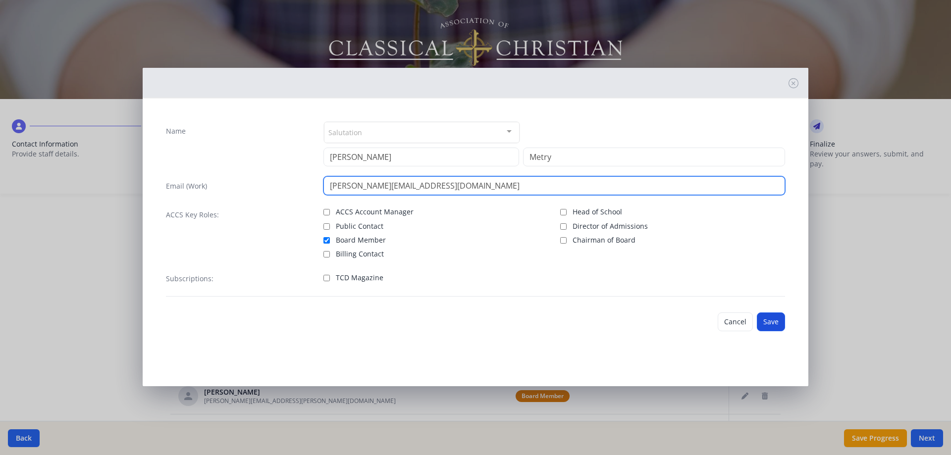
type input "[PERSON_NAME][EMAIL_ADDRESS][DOMAIN_NAME]"
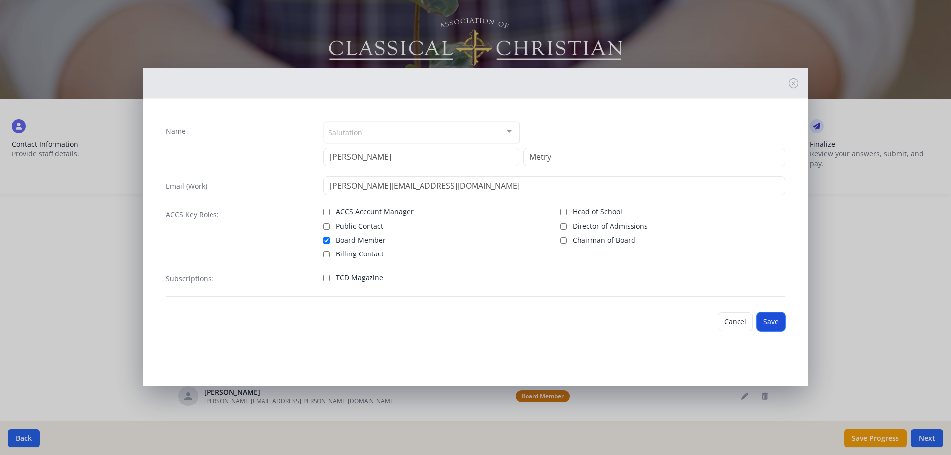
click at [772, 321] on button "Save" at bounding box center [771, 322] width 28 height 19
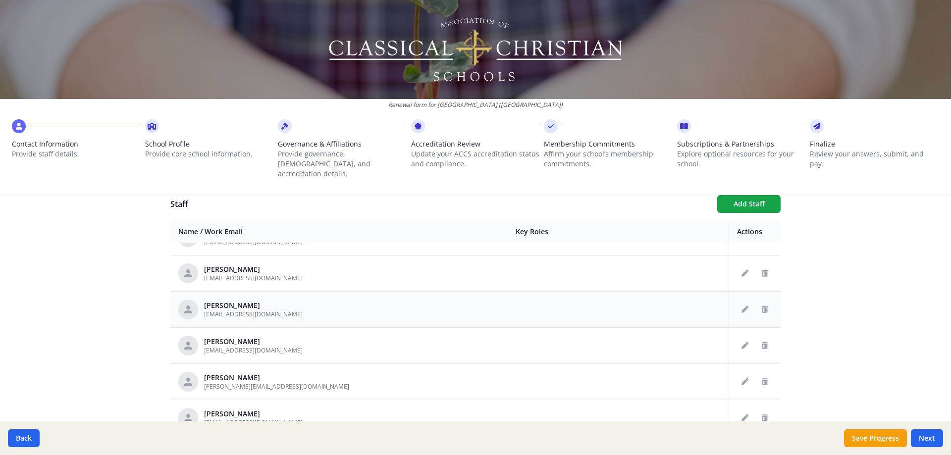
scroll to position [941, 0]
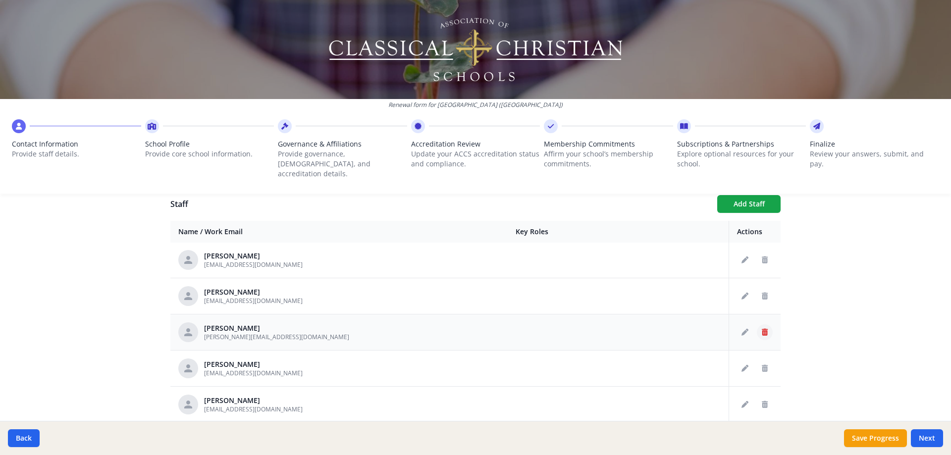
click at [762, 329] on icon "Delete staff" at bounding box center [765, 332] width 6 height 7
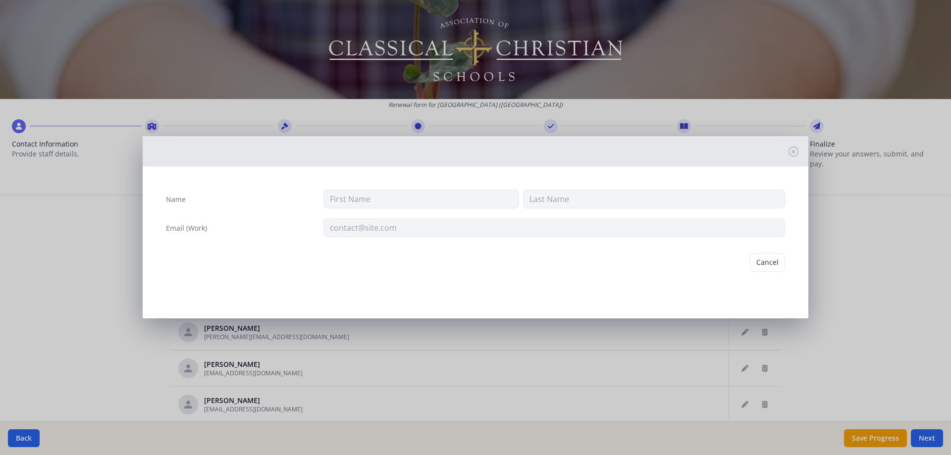
type input "[PERSON_NAME]"
type input "Butin"
type input "[PERSON_NAME][EMAIL_ADDRESS][DOMAIN_NAME]"
click at [769, 261] on button "Delete" at bounding box center [768, 262] width 34 height 19
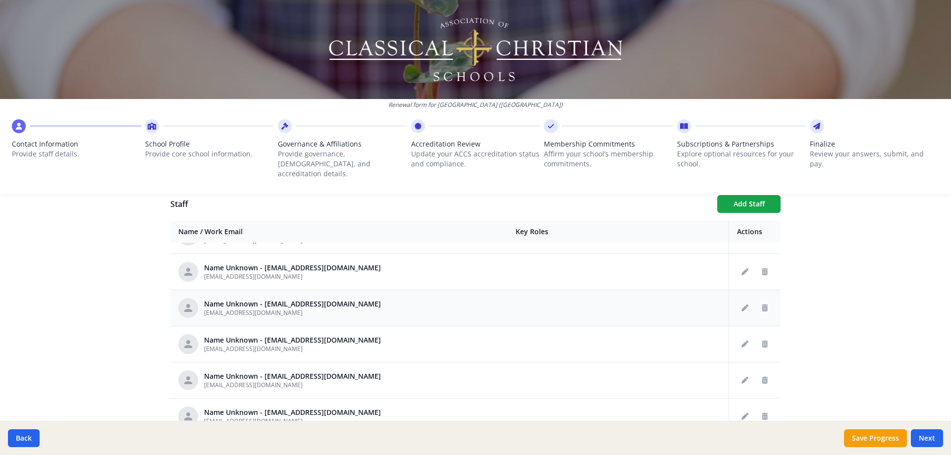
scroll to position [446, 0]
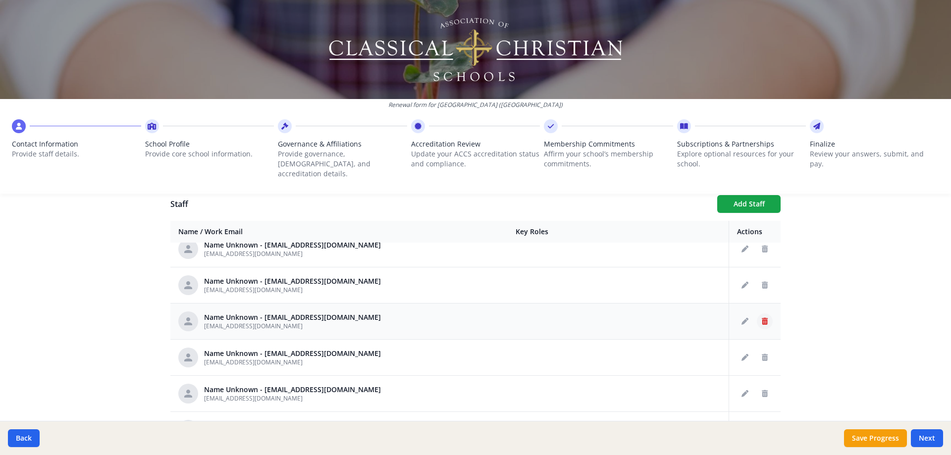
click at [762, 318] on icon "Delete staff" at bounding box center [765, 321] width 6 height 7
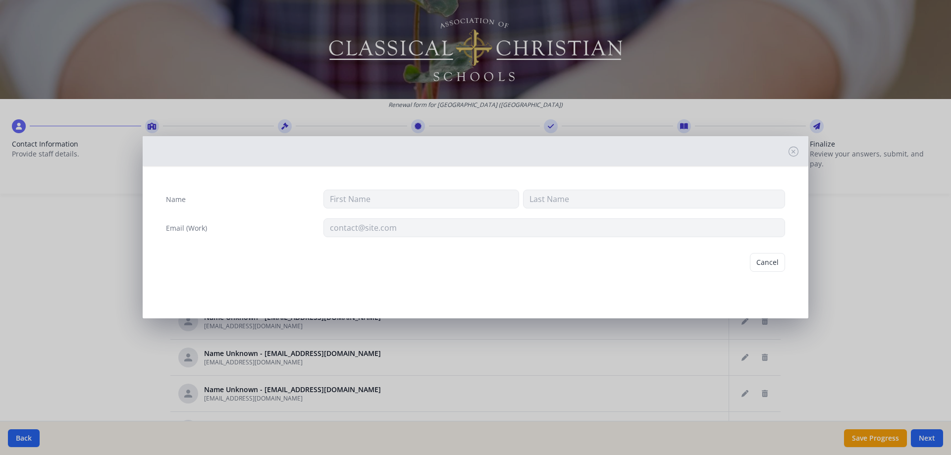
type input "[EMAIL_ADDRESS][DOMAIN_NAME]"
click at [756, 260] on button "Delete" at bounding box center [768, 262] width 34 height 19
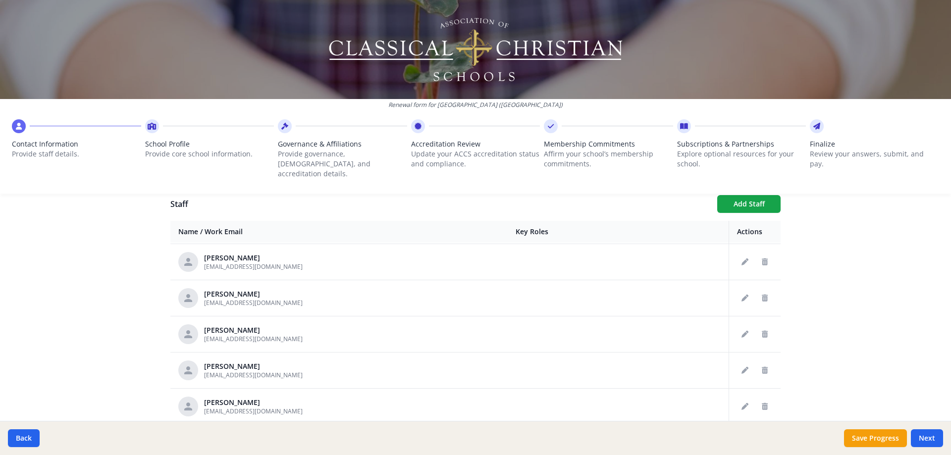
scroll to position [1337, 0]
click at [742, 330] on icon "Edit staff" at bounding box center [745, 333] width 7 height 7
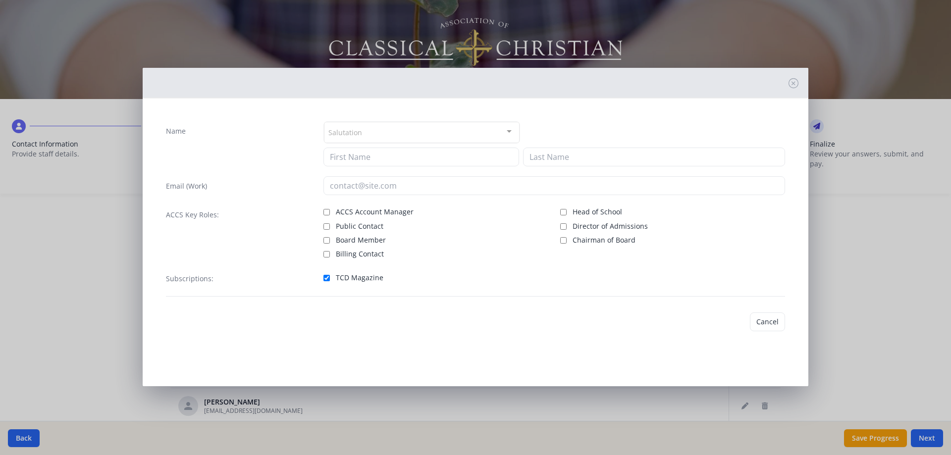
type input "[PERSON_NAME]"
type input "[EMAIL_ADDRESS][DOMAIN_NAME]"
checkbox input "true"
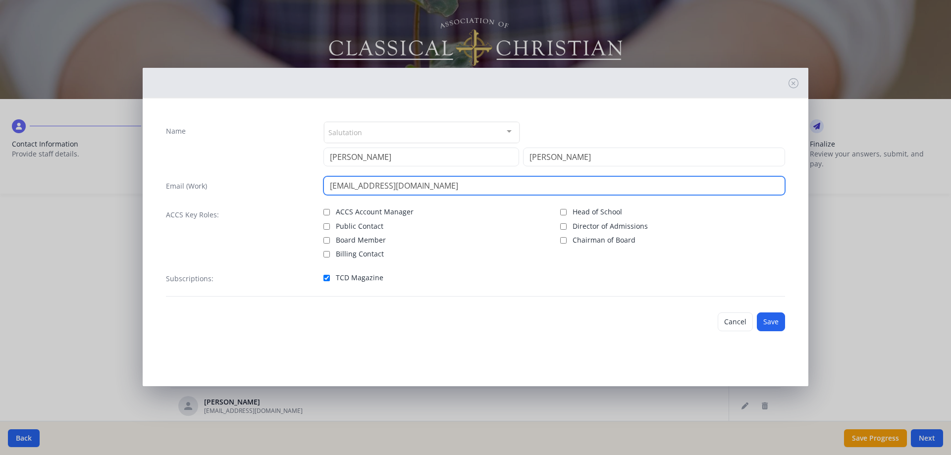
drag, startPoint x: 451, startPoint y: 187, endPoint x: 323, endPoint y: 179, distance: 128.0
click at [323, 179] on div "[EMAIL_ADDRESS][DOMAIN_NAME]" at bounding box center [554, 185] width 462 height 19
click at [476, 183] on input "email" at bounding box center [554, 185] width 462 height 19
drag, startPoint x: 417, startPoint y: 184, endPoint x: 423, endPoint y: 184, distance: 5.9
click at [418, 184] on input "email" at bounding box center [554, 185] width 462 height 19
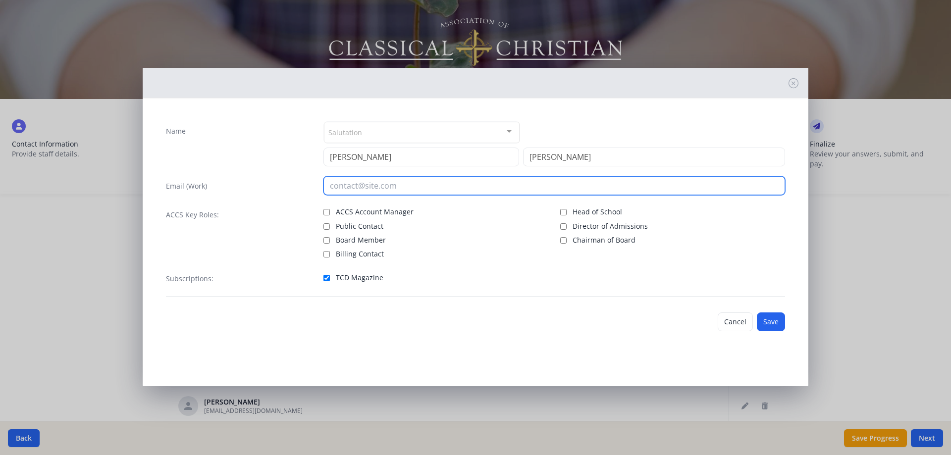
click at [438, 187] on input "email" at bounding box center [554, 185] width 462 height 19
drag, startPoint x: 431, startPoint y: 186, endPoint x: 360, endPoint y: 190, distance: 71.9
click at [360, 190] on input "email" at bounding box center [554, 185] width 462 height 19
type input "[EMAIL_ADDRESS][DOMAIN_NAME]"
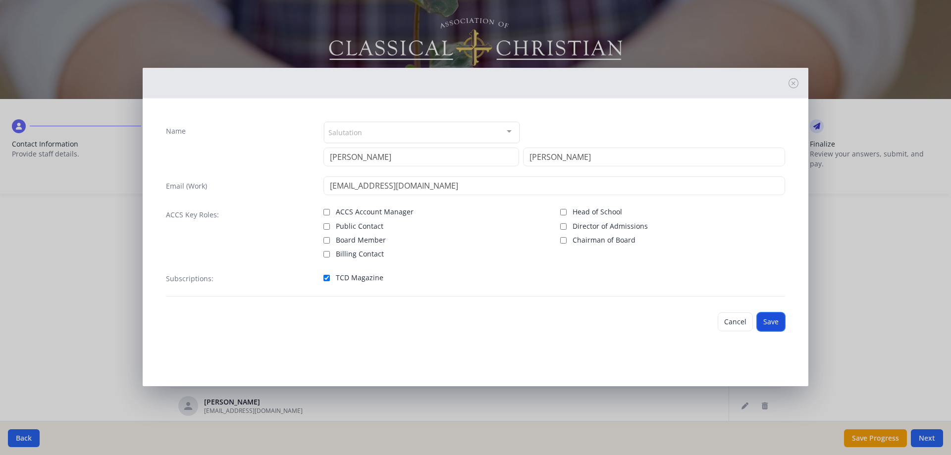
click at [769, 322] on button "Save" at bounding box center [771, 322] width 28 height 19
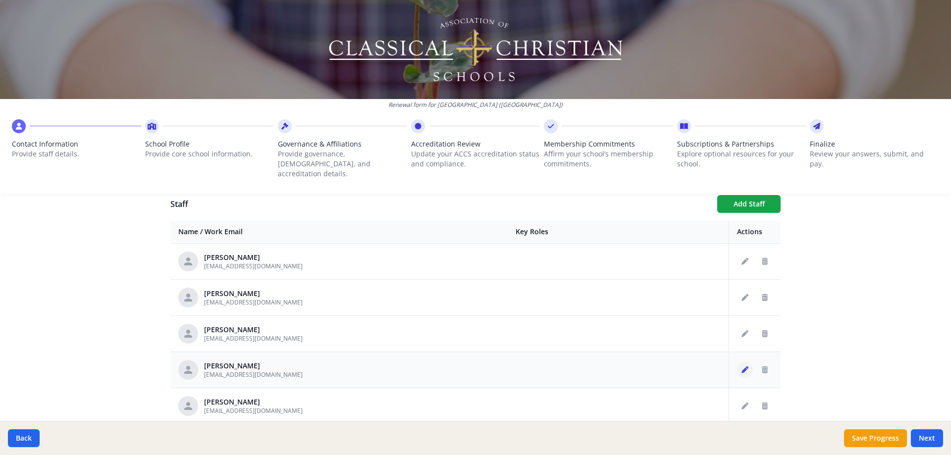
click at [742, 367] on icon "Edit staff" at bounding box center [745, 370] width 7 height 7
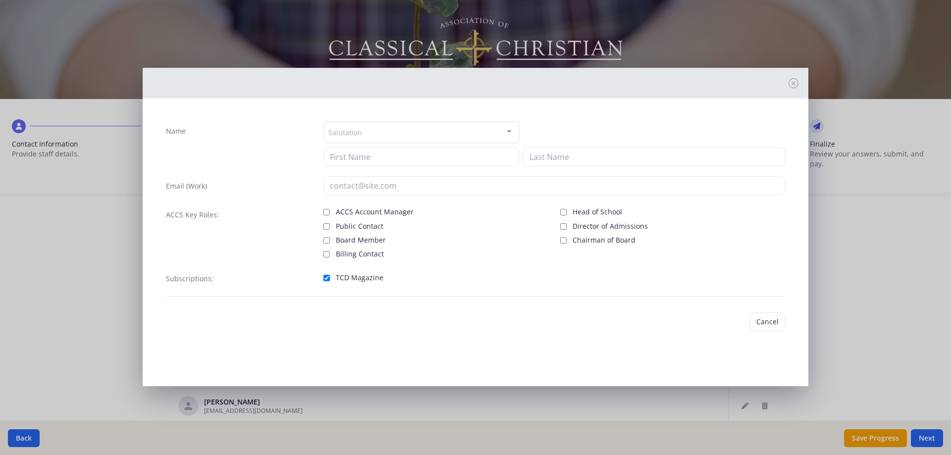
type input "[PERSON_NAME]"
type input "[EMAIL_ADDRESS][DOMAIN_NAME]"
checkbox input "true"
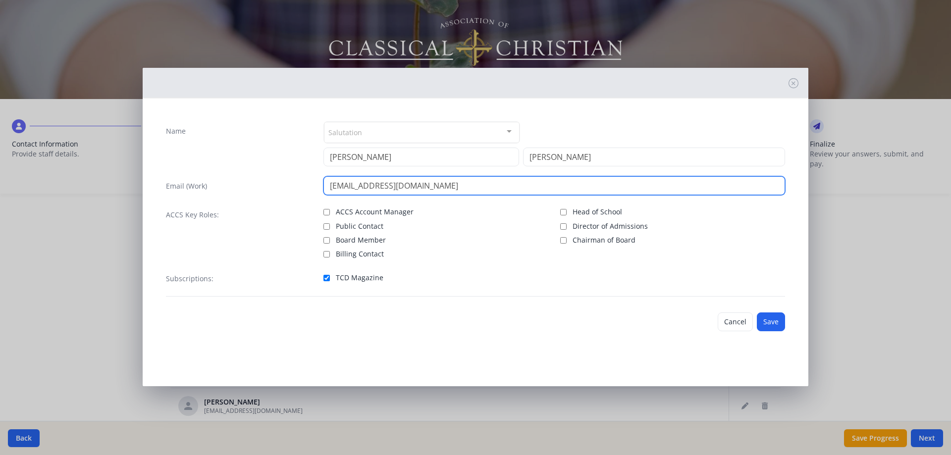
drag, startPoint x: 453, startPoint y: 184, endPoint x: 305, endPoint y: 180, distance: 148.1
click at [305, 180] on div "Email (Work) [EMAIL_ADDRESS][DOMAIN_NAME]" at bounding box center [475, 185] width 619 height 19
type input "[EMAIL_ADDRESS][DOMAIN_NAME]"
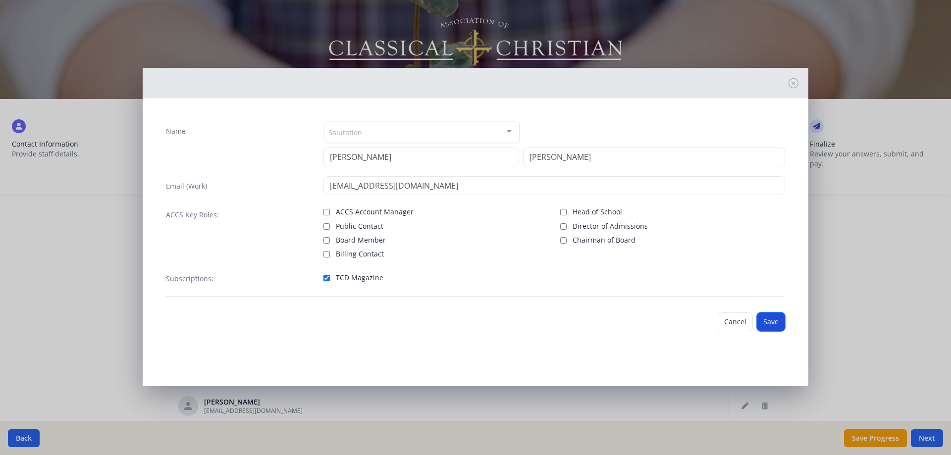
click at [770, 323] on button "Save" at bounding box center [771, 322] width 28 height 19
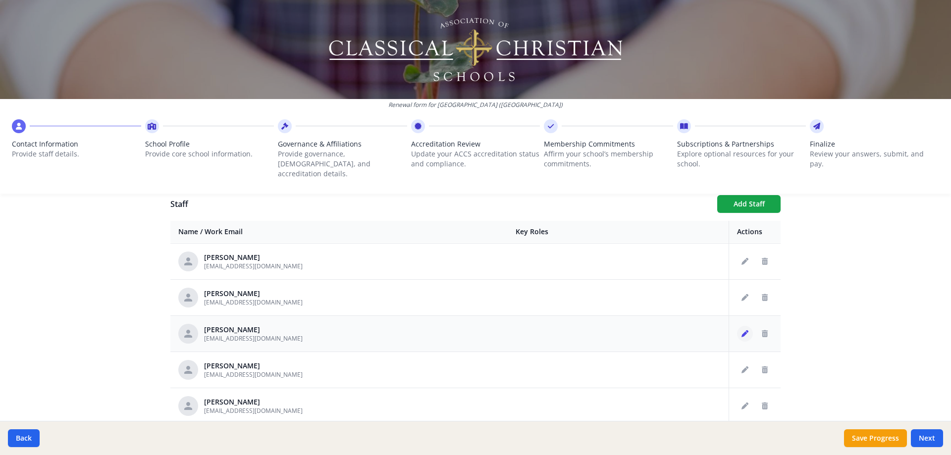
click at [742, 330] on icon "Edit staff" at bounding box center [745, 333] width 7 height 7
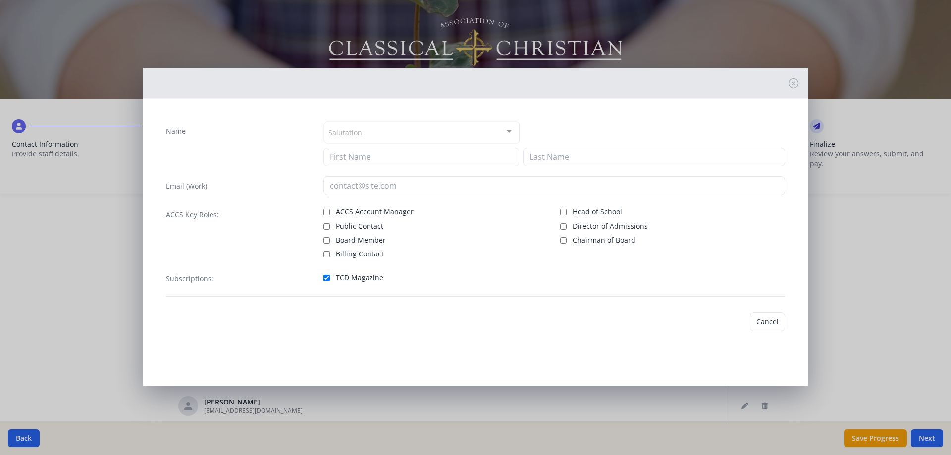
type input "[PERSON_NAME]"
type input "[EMAIL_ADDRESS][DOMAIN_NAME]"
checkbox input "true"
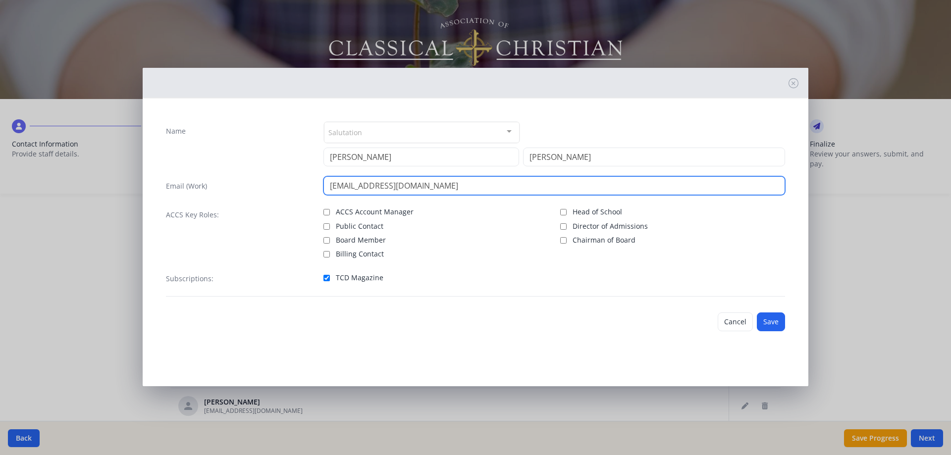
click at [431, 186] on input "[EMAIL_ADDRESS][DOMAIN_NAME]" at bounding box center [554, 185] width 462 height 19
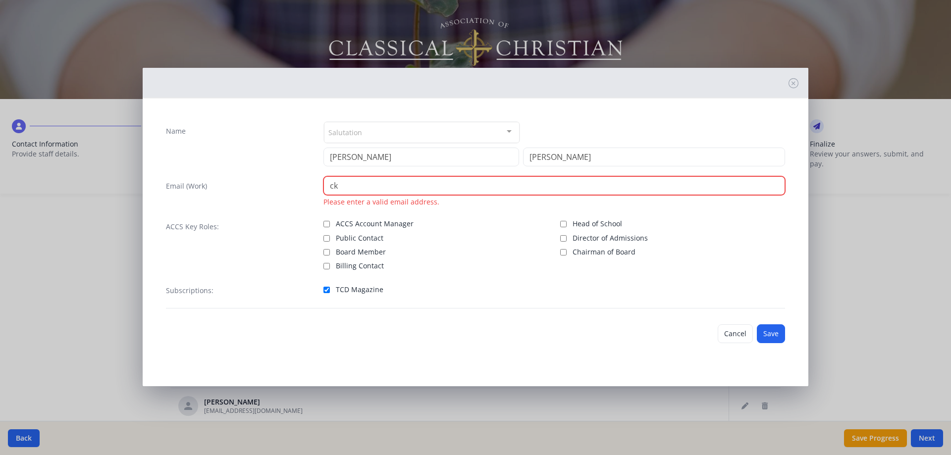
type input "c"
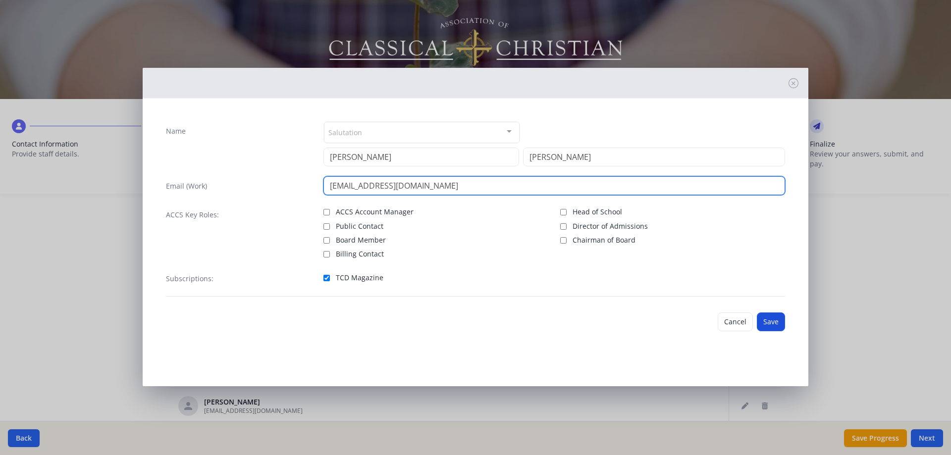
type input "[EMAIL_ADDRESS][DOMAIN_NAME]"
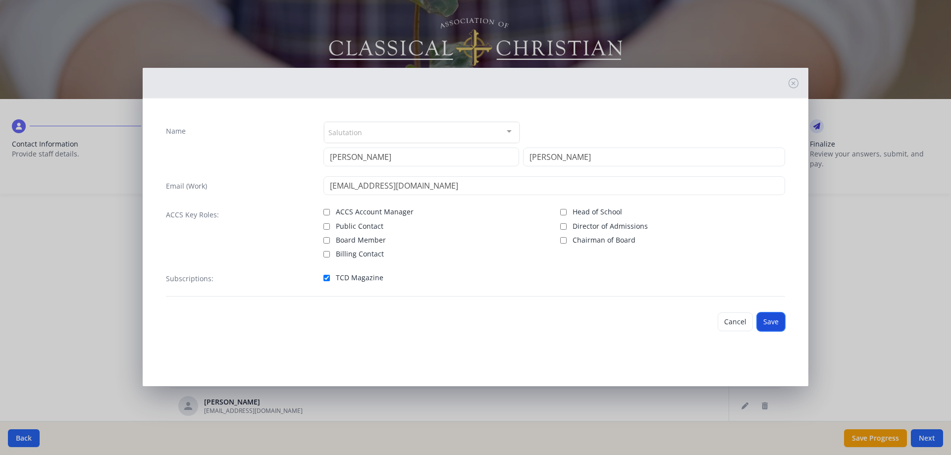
click at [777, 320] on button "Save" at bounding box center [771, 322] width 28 height 19
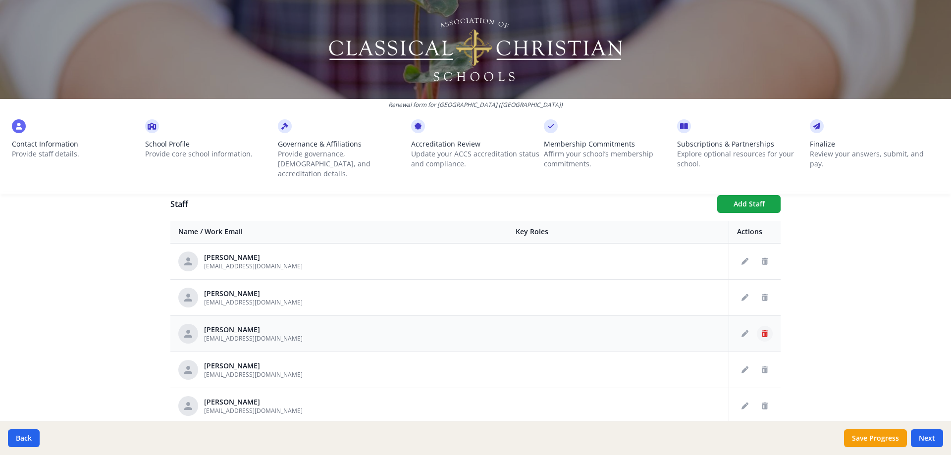
click at [762, 330] on icon "Delete staff" at bounding box center [765, 333] width 6 height 7
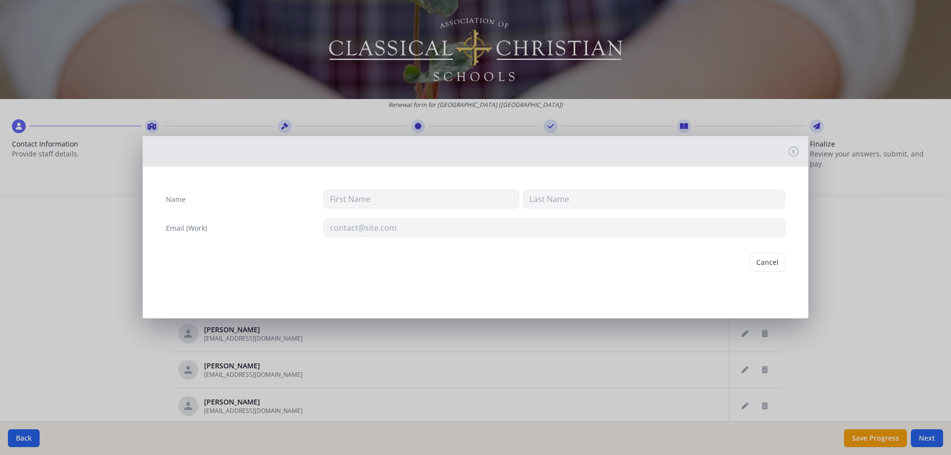
type input "[PERSON_NAME]"
type input "[EMAIL_ADDRESS][DOMAIN_NAME]"
click at [771, 267] on button "Delete" at bounding box center [768, 262] width 34 height 19
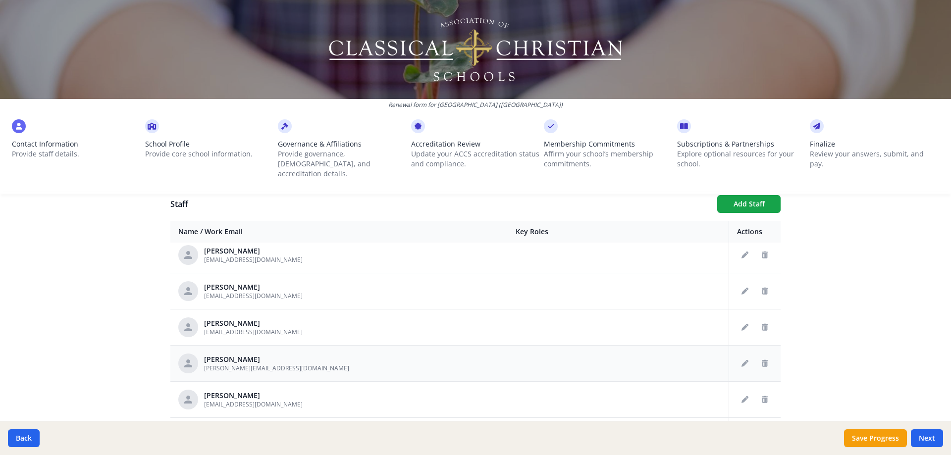
scroll to position [1657, 0]
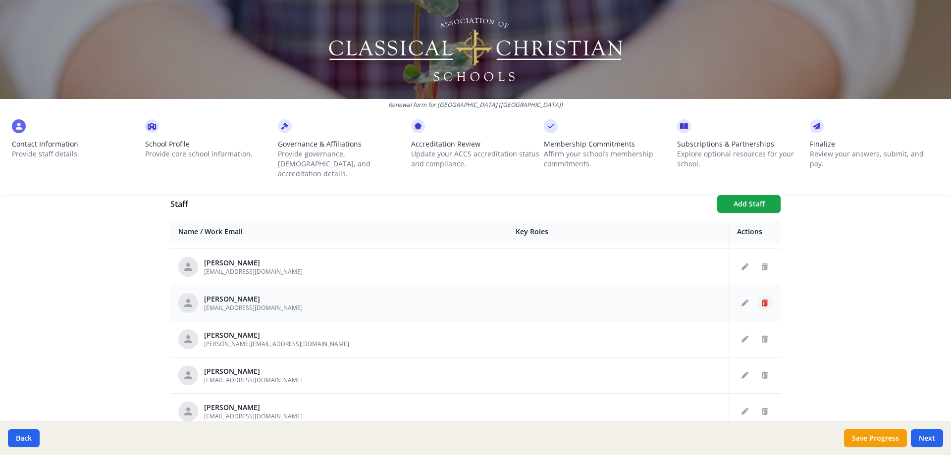
click at [762, 300] on icon "Delete staff" at bounding box center [765, 303] width 6 height 7
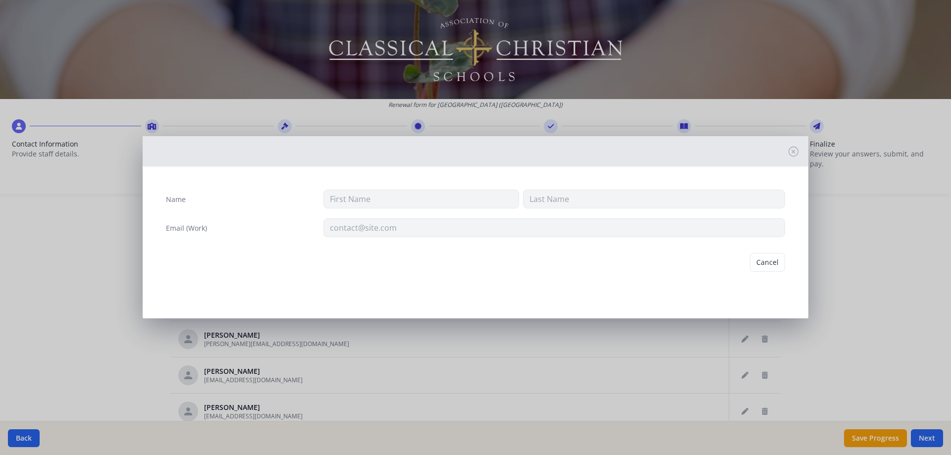
type input "[PERSON_NAME]"
type input "[EMAIL_ADDRESS][DOMAIN_NAME]"
click at [767, 263] on button "Delete" at bounding box center [768, 262] width 34 height 19
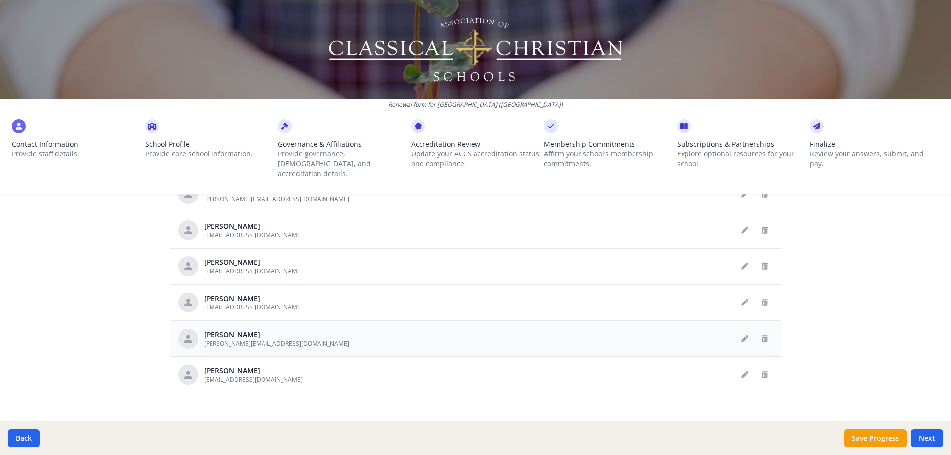
scroll to position [1621, 0]
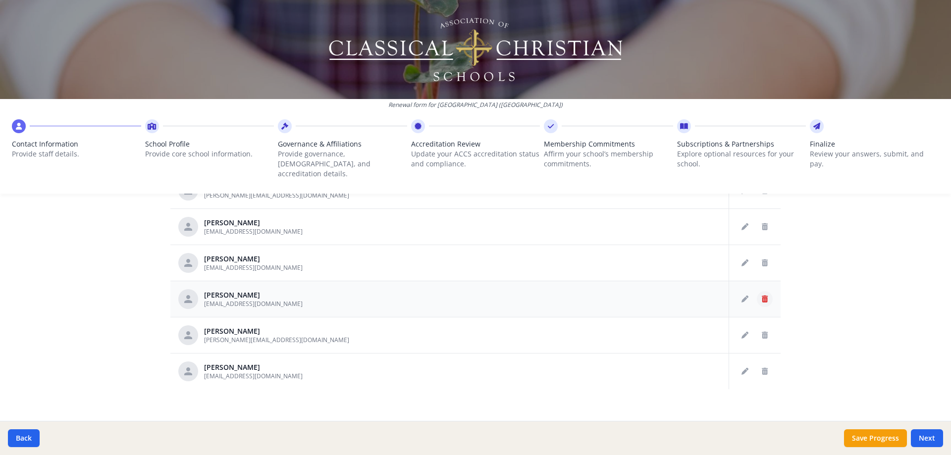
click at [762, 296] on icon "Delete staff" at bounding box center [765, 299] width 6 height 7
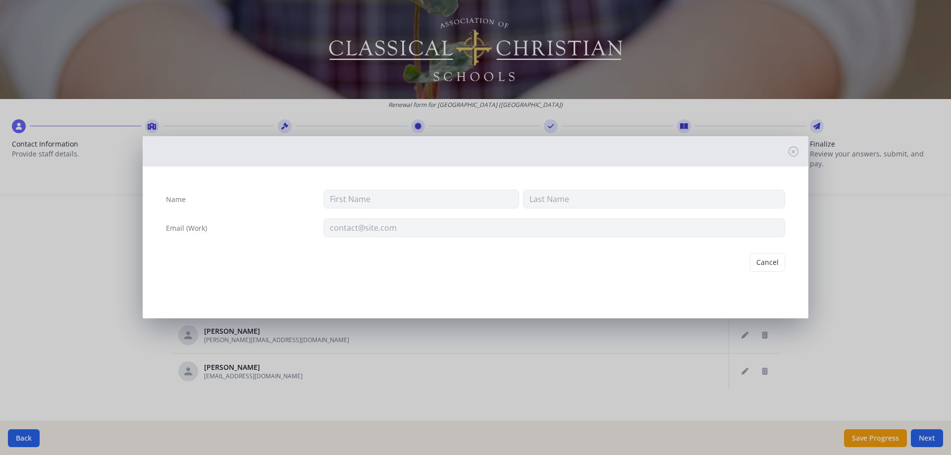
type input "[PERSON_NAME]"
type input "[EMAIL_ADDRESS][DOMAIN_NAME]"
click at [768, 263] on button "Delete" at bounding box center [768, 262] width 34 height 19
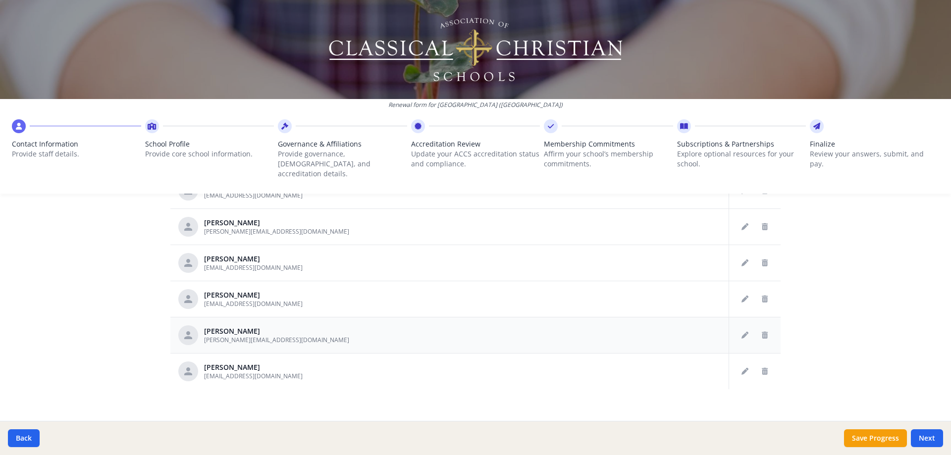
scroll to position [1585, 0]
click at [762, 332] on icon "Delete staff" at bounding box center [765, 335] width 6 height 7
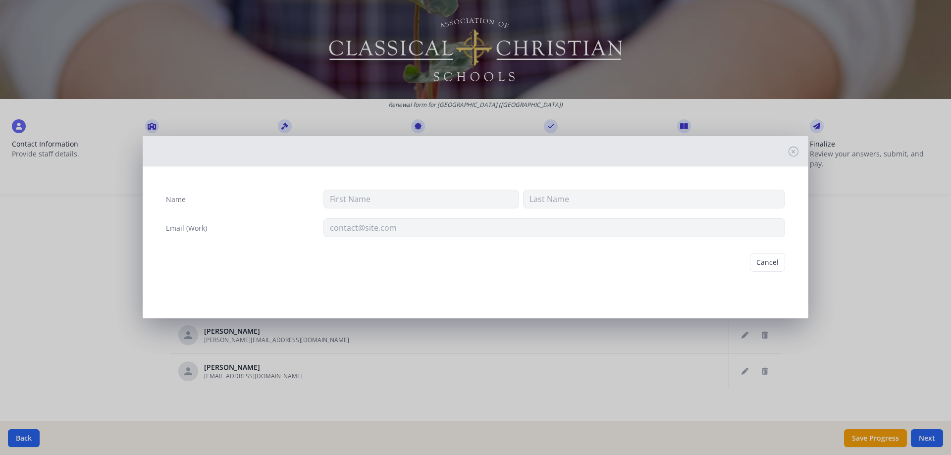
type input "[PERSON_NAME]"
type input "[PERSON_NAME][EMAIL_ADDRESS][DOMAIN_NAME]"
click at [764, 266] on button "Delete" at bounding box center [768, 262] width 34 height 19
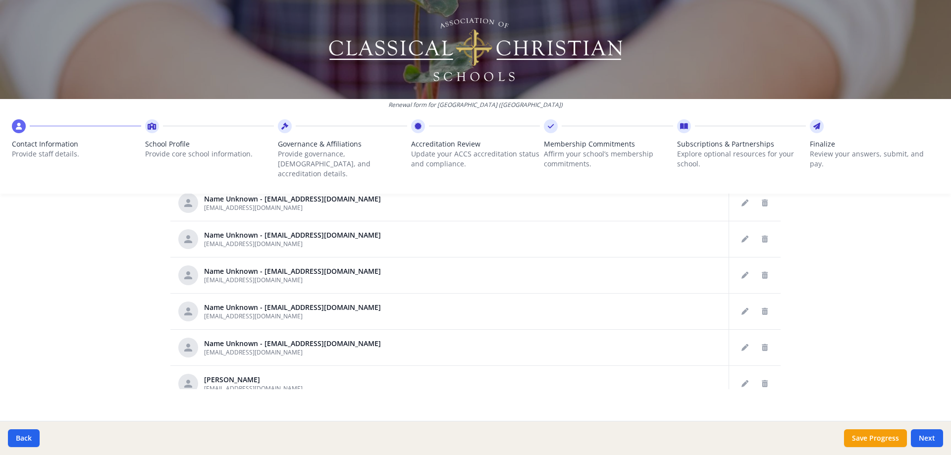
scroll to position [558, 0]
click at [742, 346] on icon "Edit staff" at bounding box center [745, 349] width 7 height 7
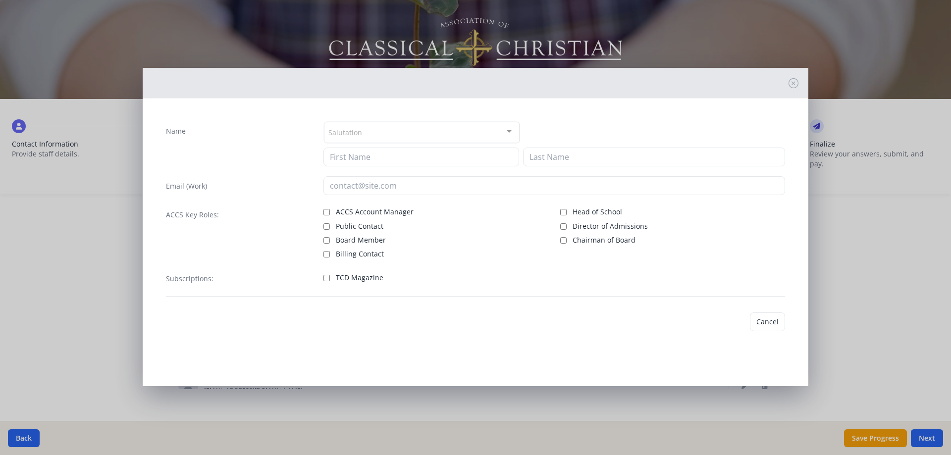
type input "[EMAIL_ADDRESS][DOMAIN_NAME]"
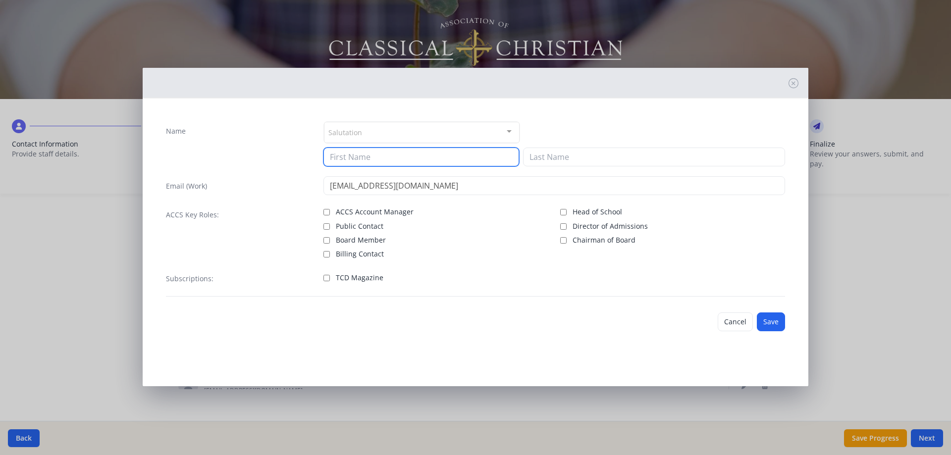
click at [364, 159] on input at bounding box center [421, 157] width 196 height 19
type input "[PERSON_NAME]"
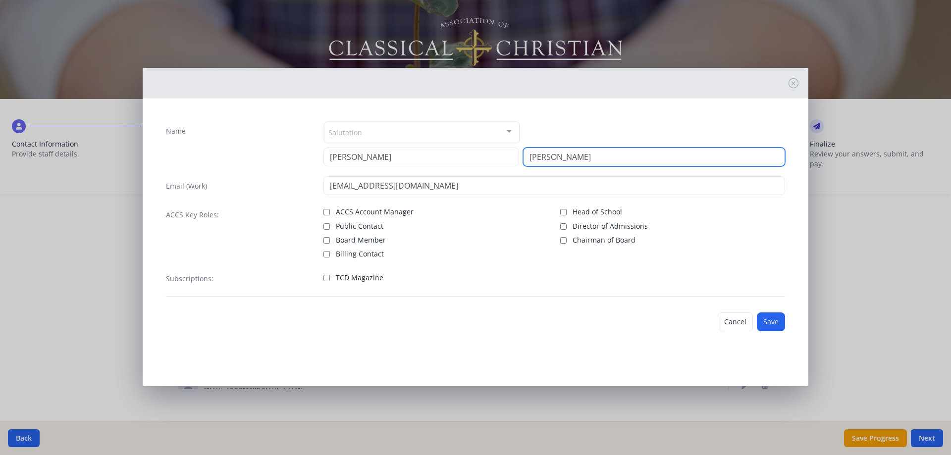
type input "[PERSON_NAME]"
click at [325, 278] on input "TCD Magazine" at bounding box center [326, 278] width 6 height 6
checkbox input "true"
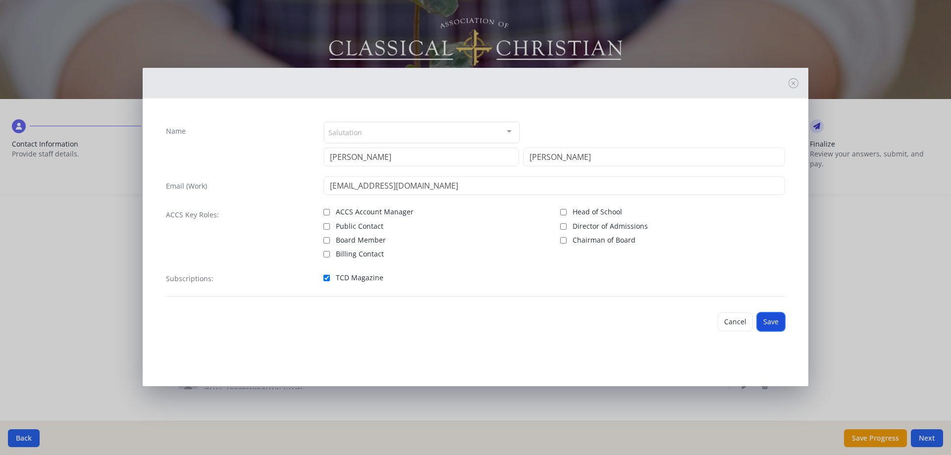
click at [767, 323] on button "Save" at bounding box center [771, 322] width 28 height 19
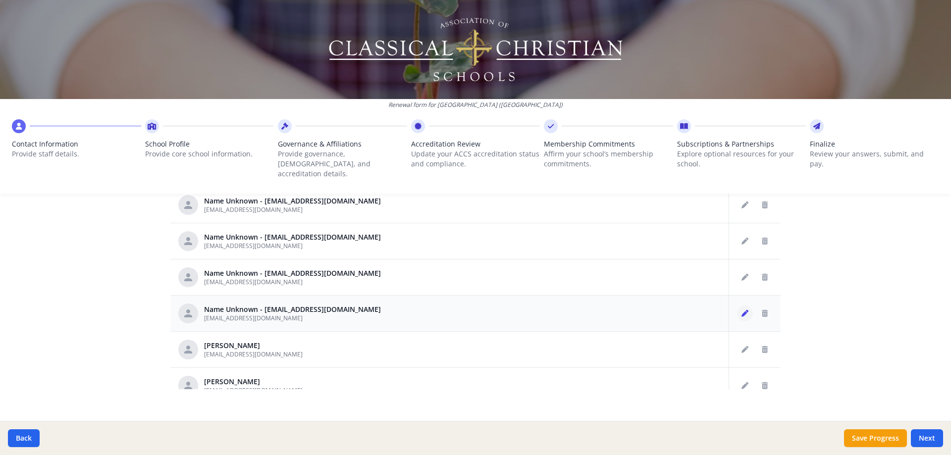
click at [742, 310] on icon "Edit staff" at bounding box center [745, 313] width 7 height 7
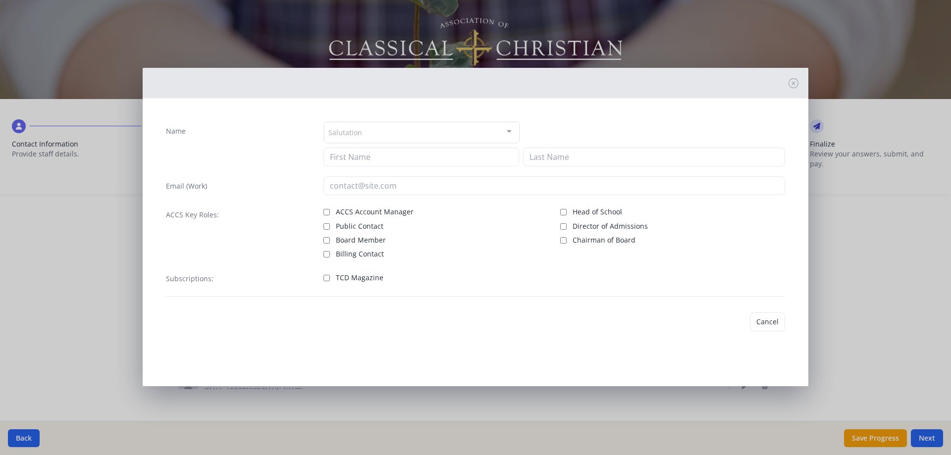
type input "[EMAIL_ADDRESS][DOMAIN_NAME]"
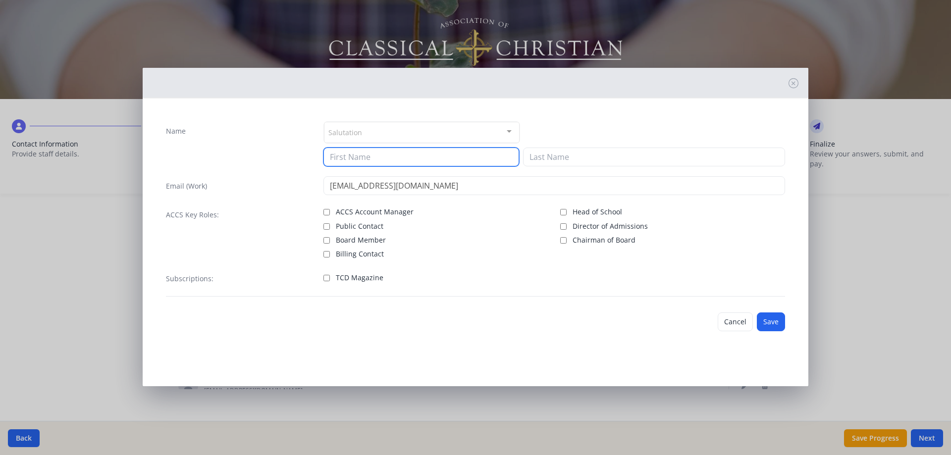
click at [406, 159] on input at bounding box center [421, 157] width 196 height 19
type input "[PERSON_NAME]"
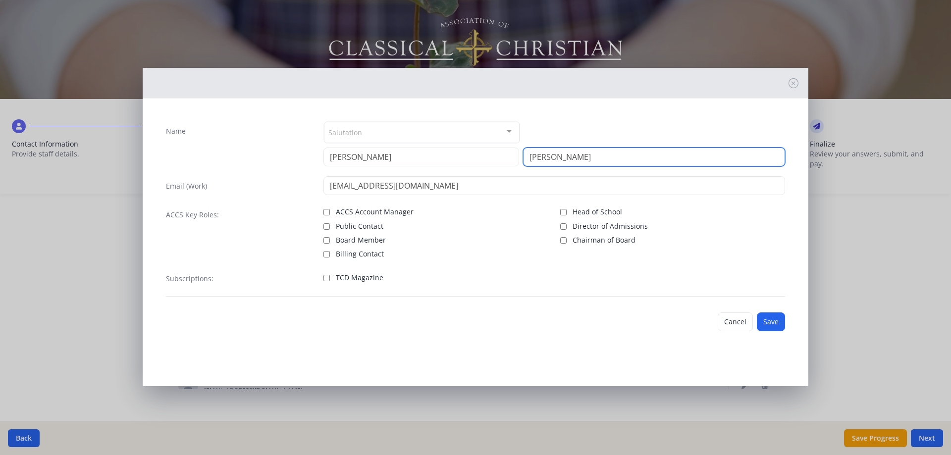
type input "[PERSON_NAME]"
click at [324, 278] on input "TCD Magazine" at bounding box center [326, 278] width 6 height 6
checkbox input "true"
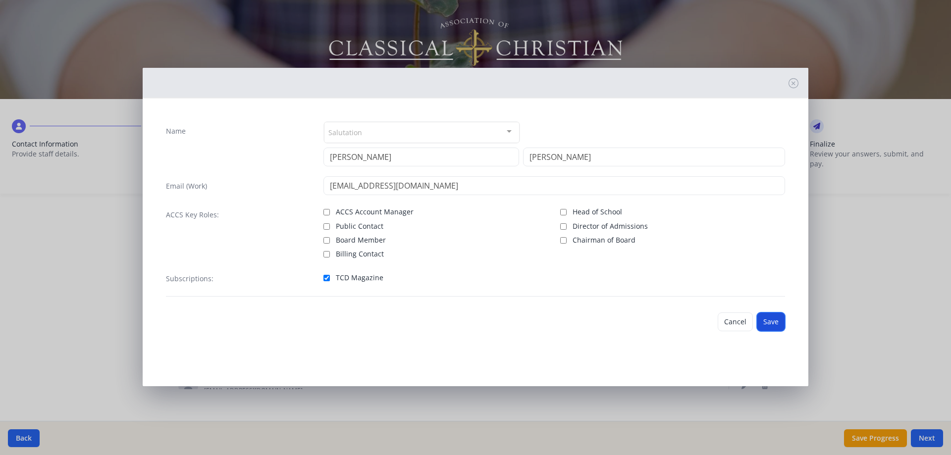
click at [776, 321] on button "Save" at bounding box center [771, 322] width 28 height 19
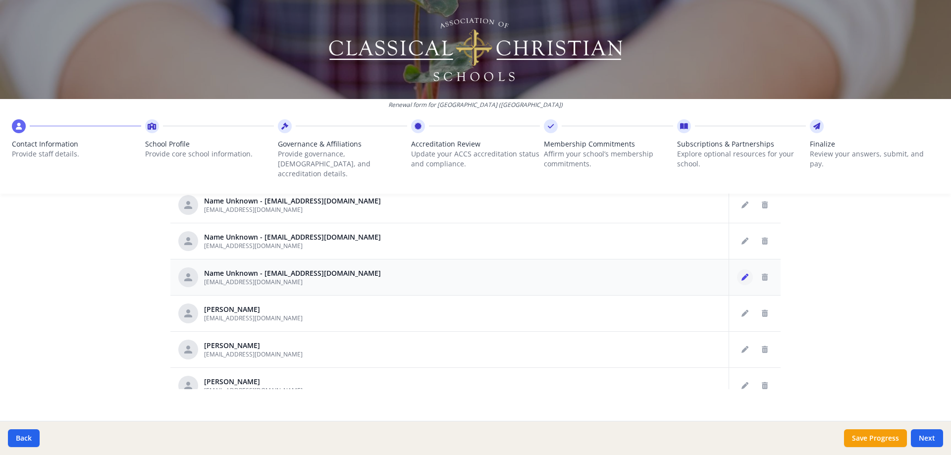
click at [742, 274] on icon "Edit staff" at bounding box center [745, 277] width 7 height 7
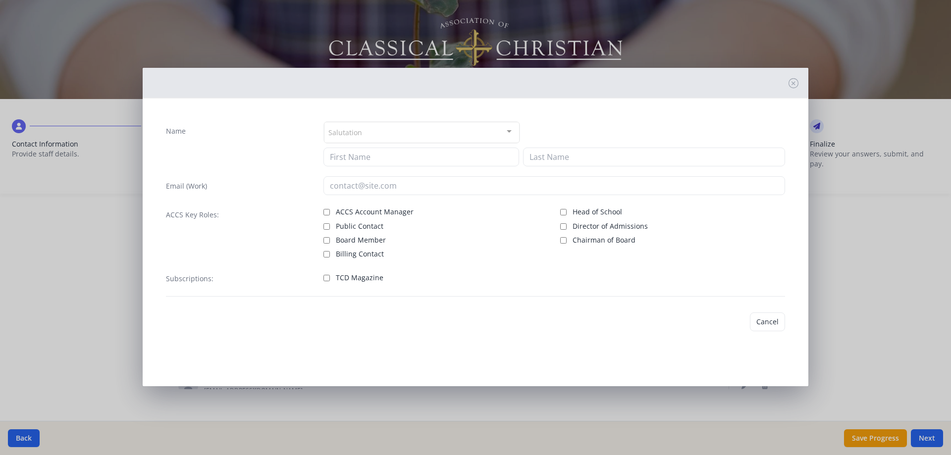
type input "[EMAIL_ADDRESS][DOMAIN_NAME]"
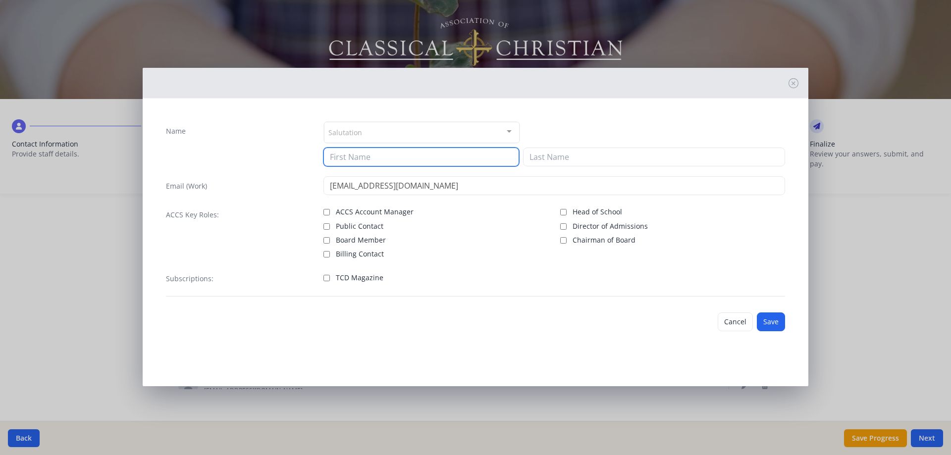
click at [448, 158] on input at bounding box center [421, 157] width 196 height 19
type input "Laryssa"
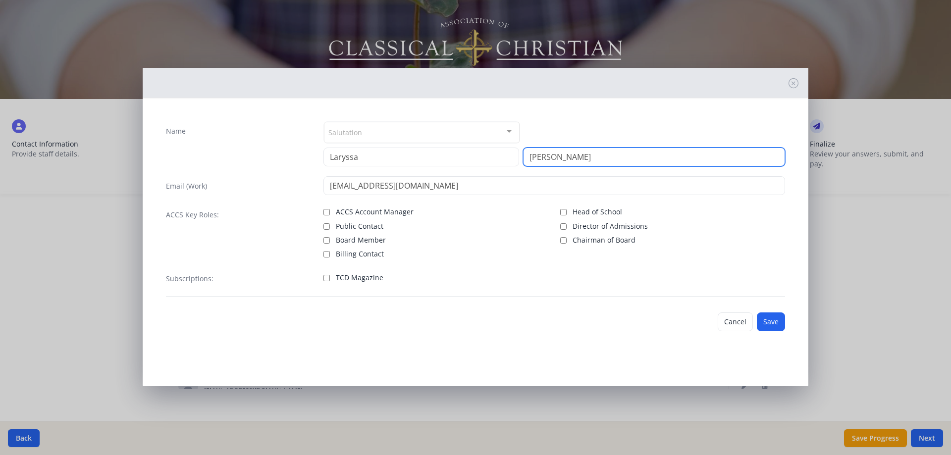
type input "[PERSON_NAME]"
click at [328, 278] on input "TCD Magazine" at bounding box center [326, 278] width 6 height 6
checkbox input "true"
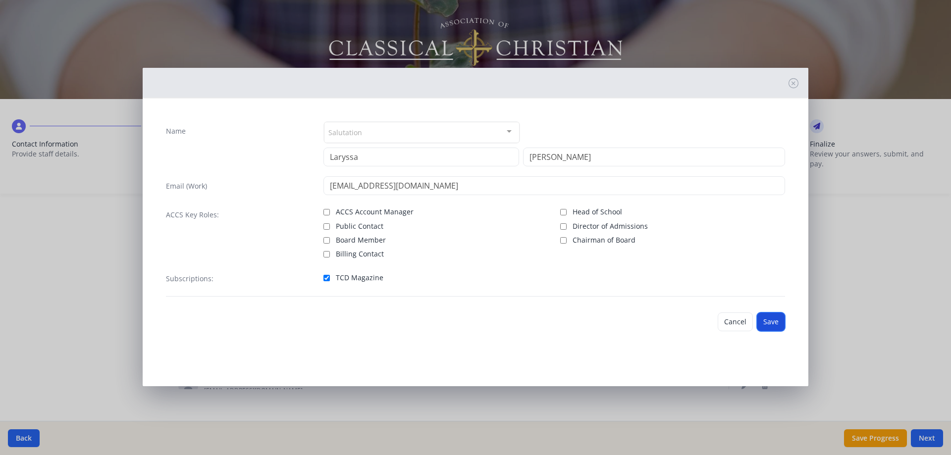
click at [771, 327] on button "Save" at bounding box center [771, 322] width 28 height 19
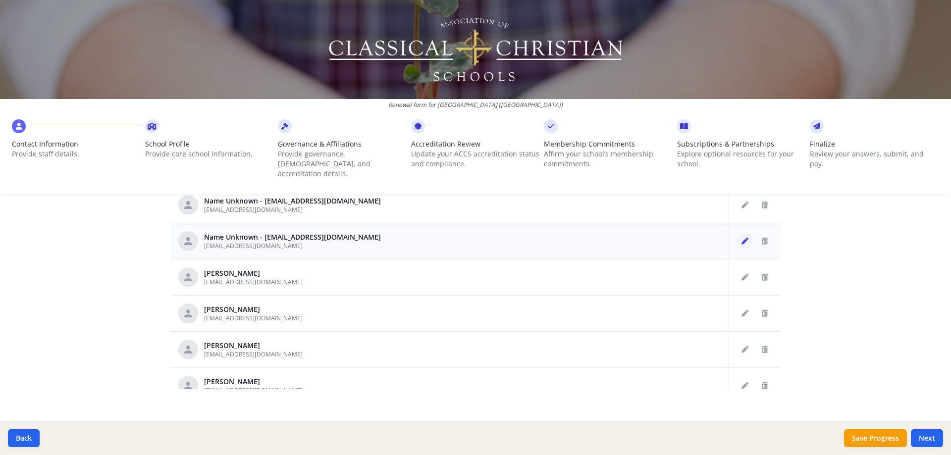
click at [742, 238] on icon "Edit staff" at bounding box center [745, 241] width 7 height 7
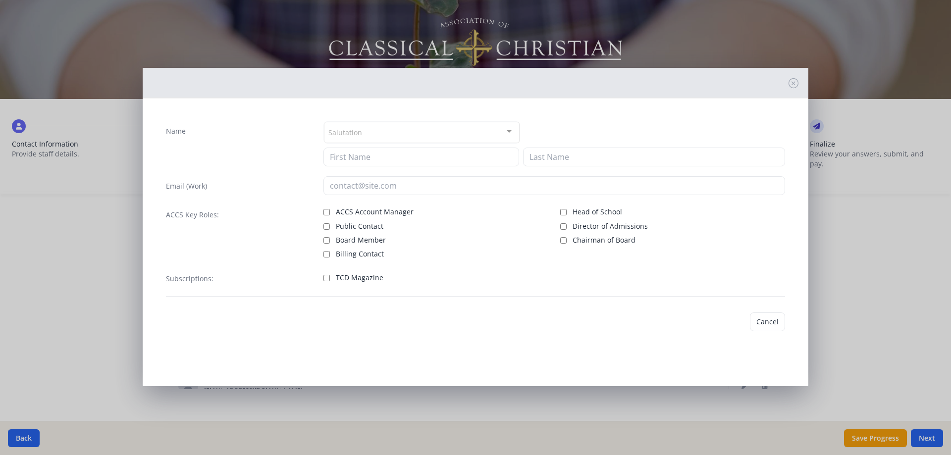
type input "[EMAIL_ADDRESS][DOMAIN_NAME]"
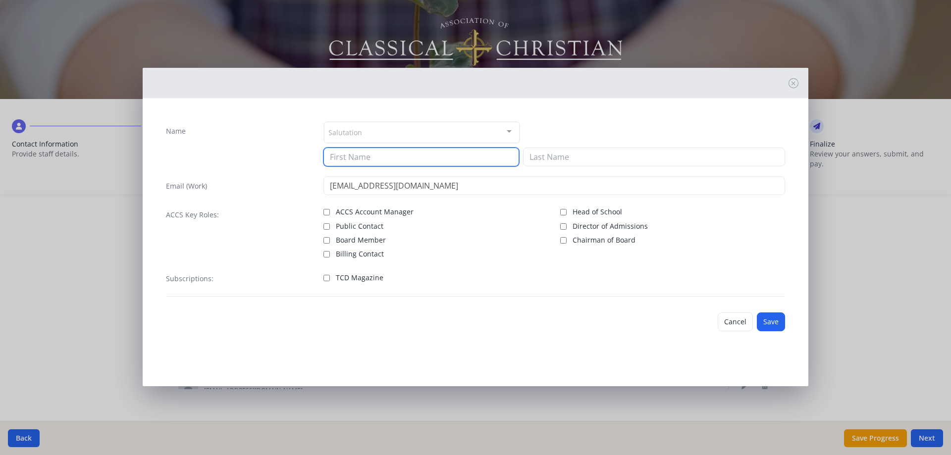
click at [423, 157] on input at bounding box center [421, 157] width 196 height 19
type input "[PERSON_NAME]"
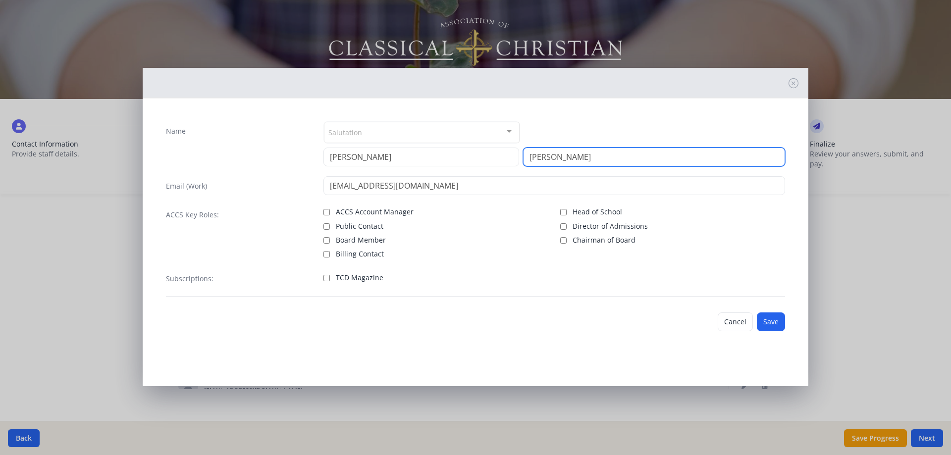
type input "[PERSON_NAME]"
click at [330, 278] on label "TCD Magazine" at bounding box center [435, 277] width 225 height 12
click at [330, 278] on input "TCD Magazine" at bounding box center [326, 278] width 6 height 6
checkbox input "true"
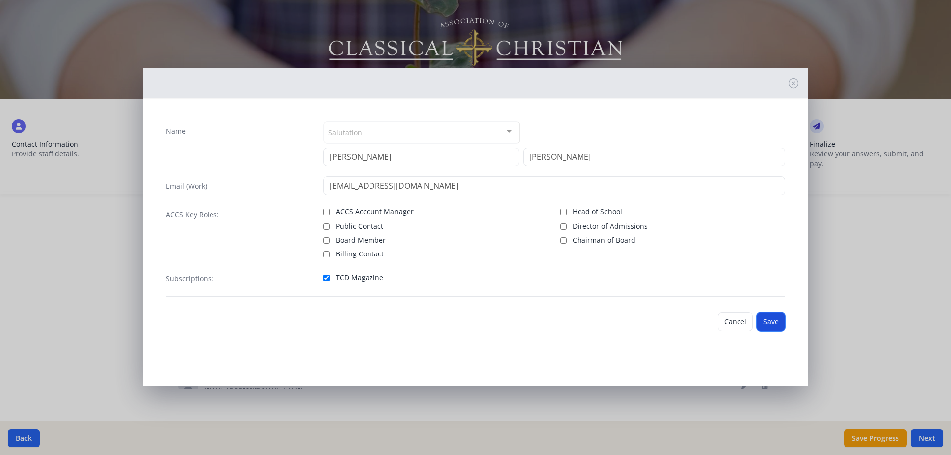
click at [767, 322] on button "Save" at bounding box center [771, 322] width 28 height 19
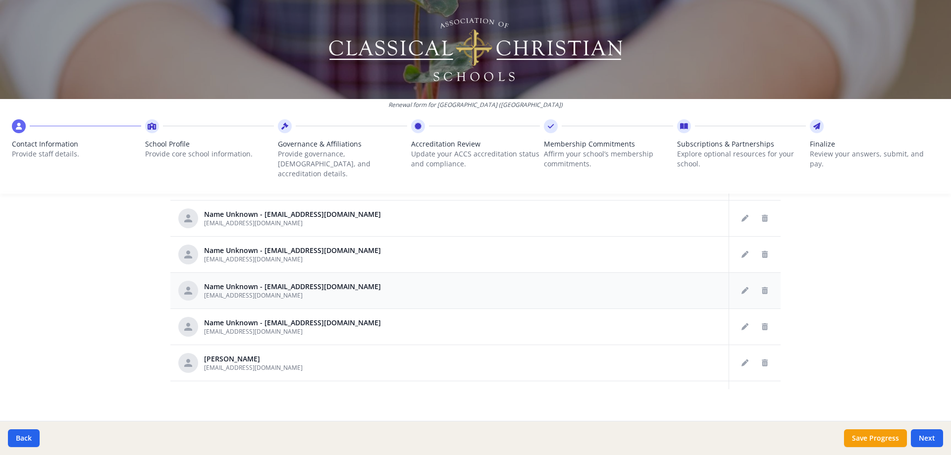
scroll to position [410, 0]
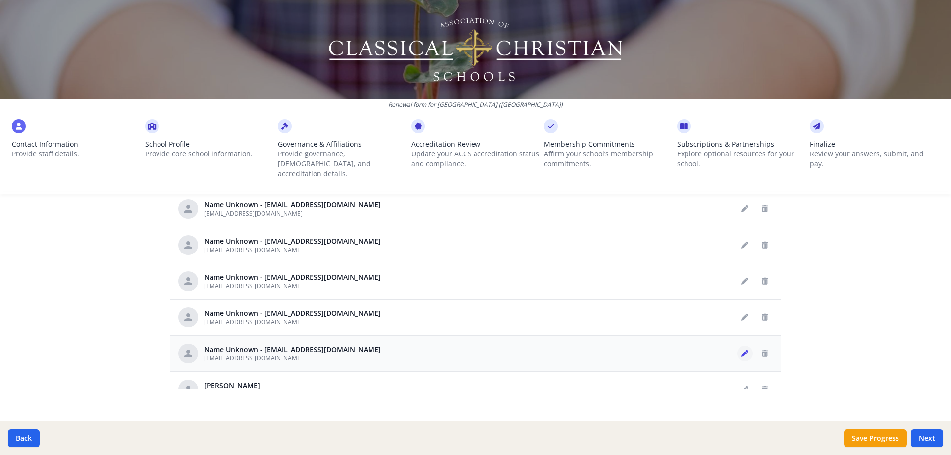
click at [742, 350] on icon "Edit staff" at bounding box center [745, 353] width 7 height 7
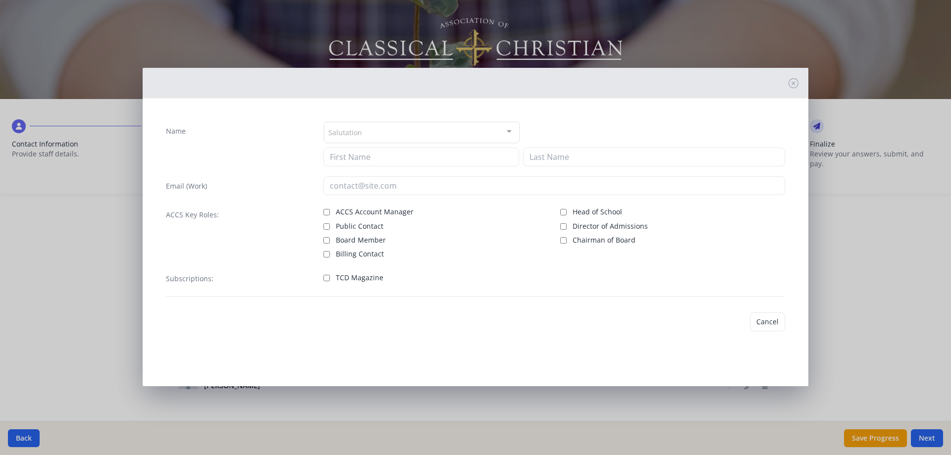
type input "[EMAIL_ADDRESS][DOMAIN_NAME]"
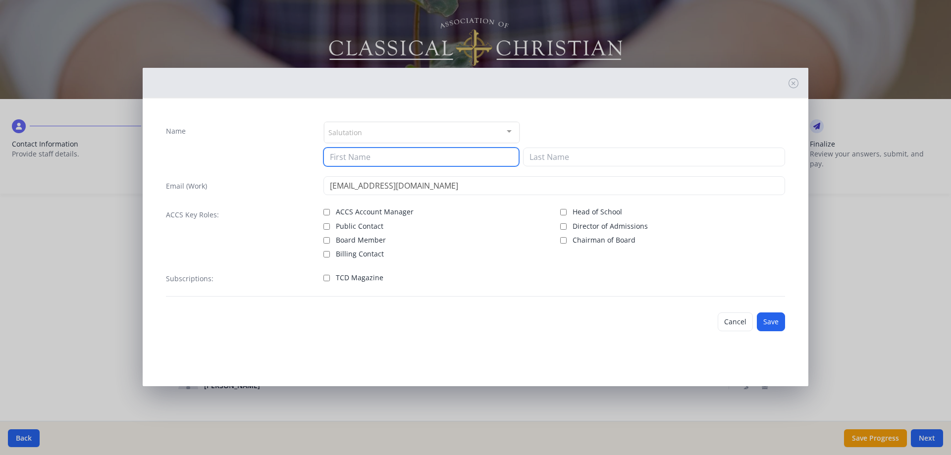
click at [488, 158] on input at bounding box center [421, 157] width 196 height 19
type input "[PERSON_NAME]"
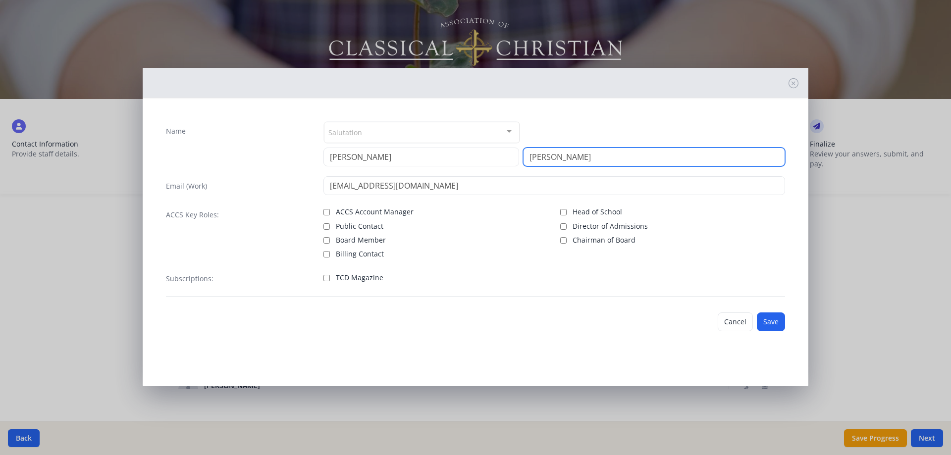
type input "[PERSON_NAME]"
click at [332, 278] on label "TCD Magazine" at bounding box center [435, 277] width 225 height 12
click at [330, 278] on input "TCD Magazine" at bounding box center [326, 278] width 6 height 6
checkbox input "true"
click at [785, 322] on div "Cancel Save" at bounding box center [475, 322] width 635 height 35
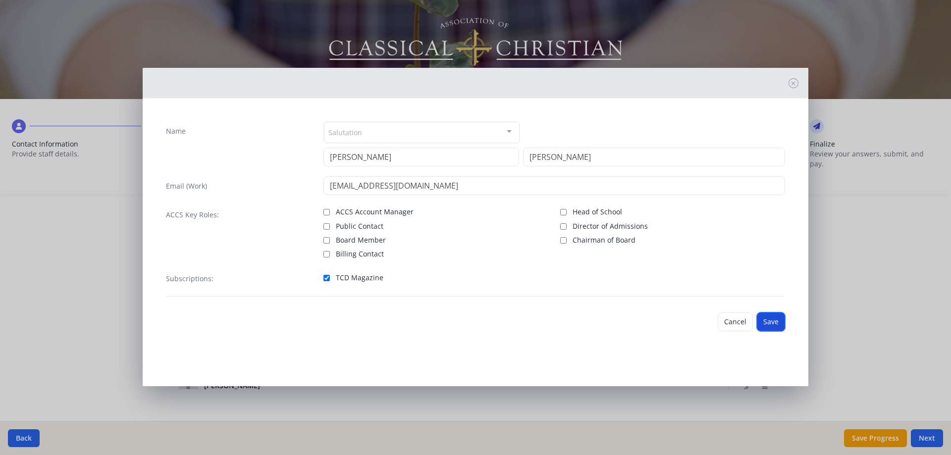
click at [774, 322] on button "Save" at bounding box center [771, 322] width 28 height 19
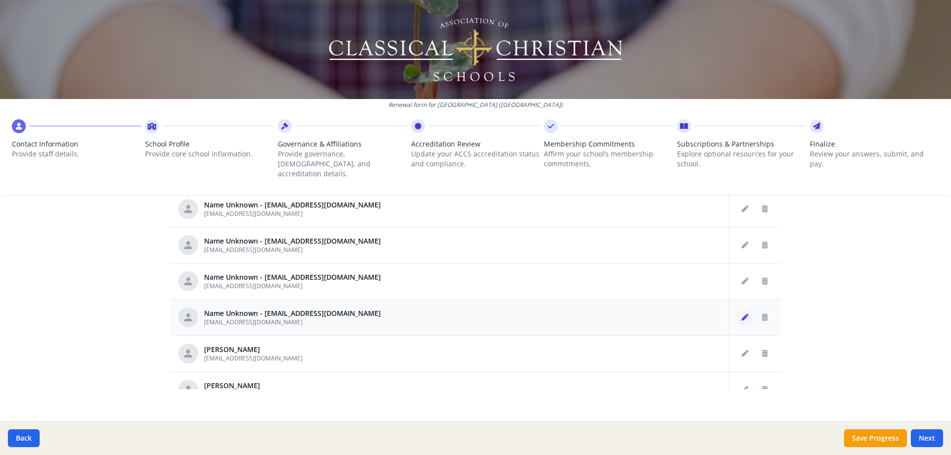
click at [742, 314] on icon "Edit staff" at bounding box center [745, 317] width 7 height 7
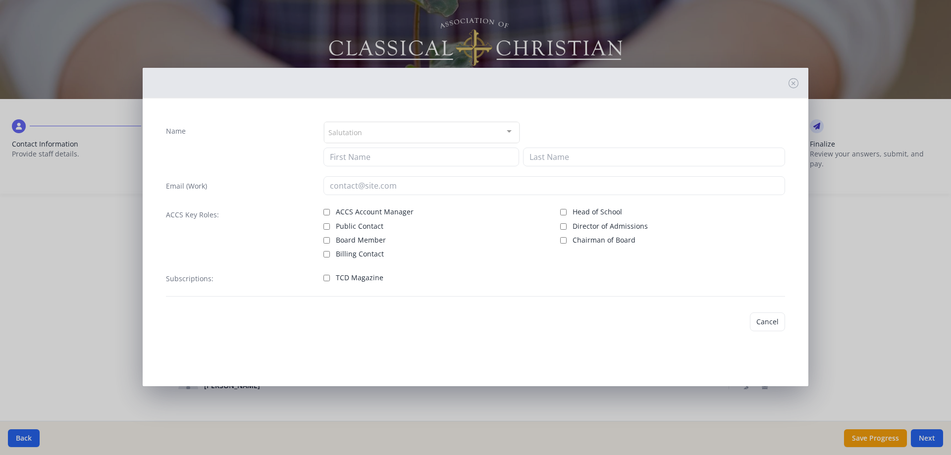
type input "[EMAIL_ADDRESS][DOMAIN_NAME]"
click at [399, 166] on div "Name Salutation Mr. Mrs. Ms. Dr. Rev. Fr. Esq. No elements found. Consider chan…" at bounding box center [475, 208] width 635 height 191
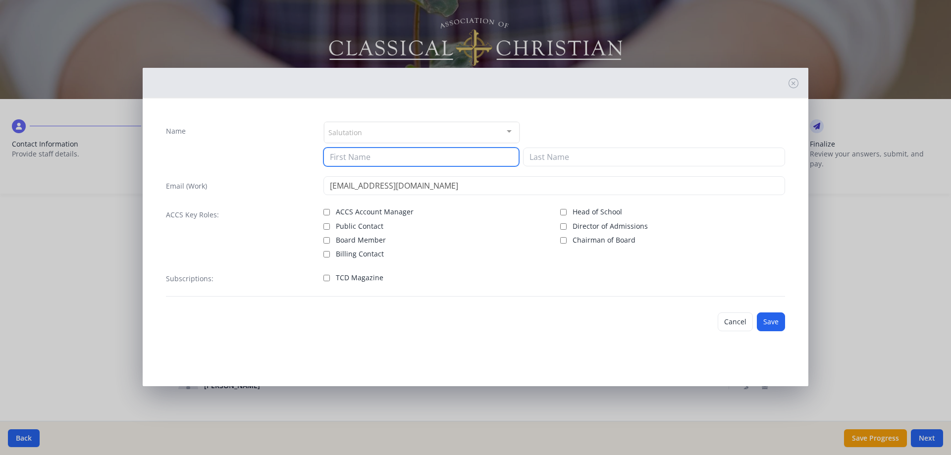
click at [386, 158] on input at bounding box center [421, 157] width 196 height 19
type input "[PERSON_NAME]"
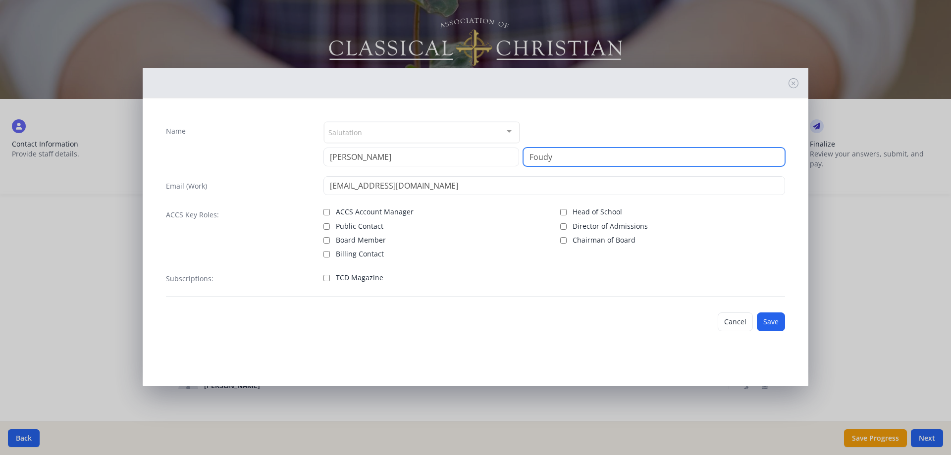
type input "Foudy"
drag, startPoint x: 325, startPoint y: 277, endPoint x: 413, endPoint y: 289, distance: 88.9
click at [325, 277] on input "TCD Magazine" at bounding box center [326, 278] width 6 height 6
checkbox input "true"
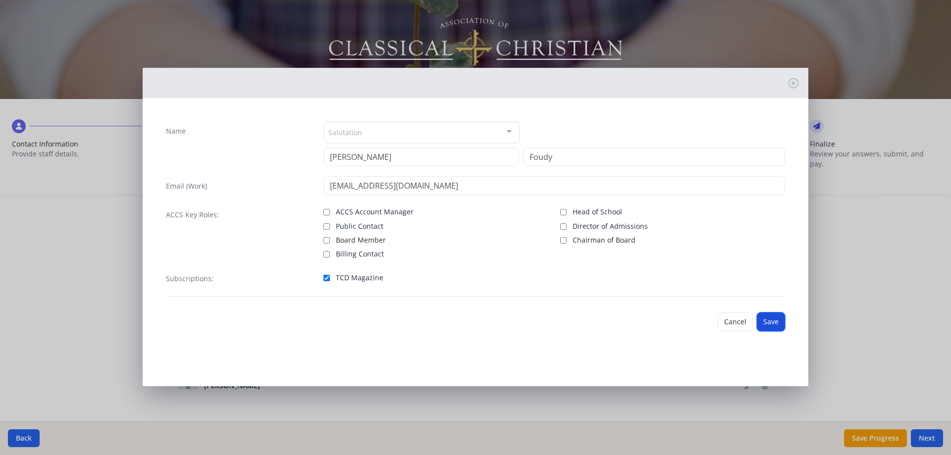
click at [771, 321] on button "Save" at bounding box center [771, 322] width 28 height 19
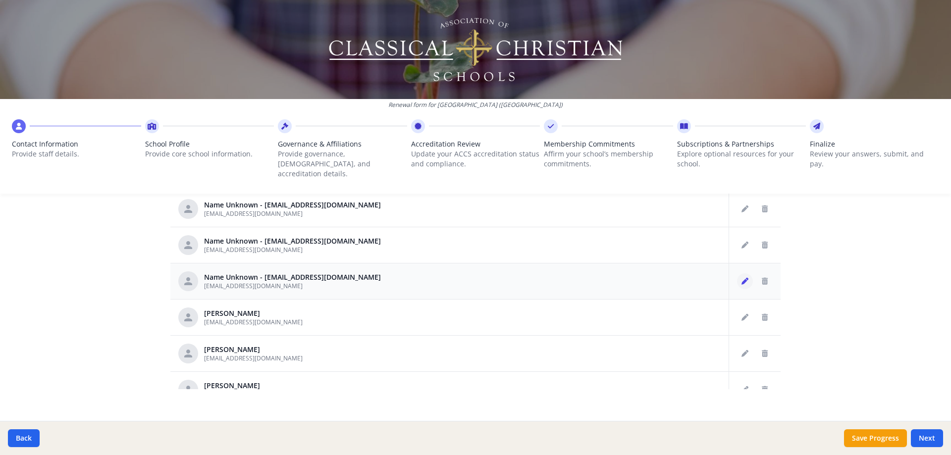
click at [742, 278] on icon "Edit staff" at bounding box center [745, 281] width 7 height 7
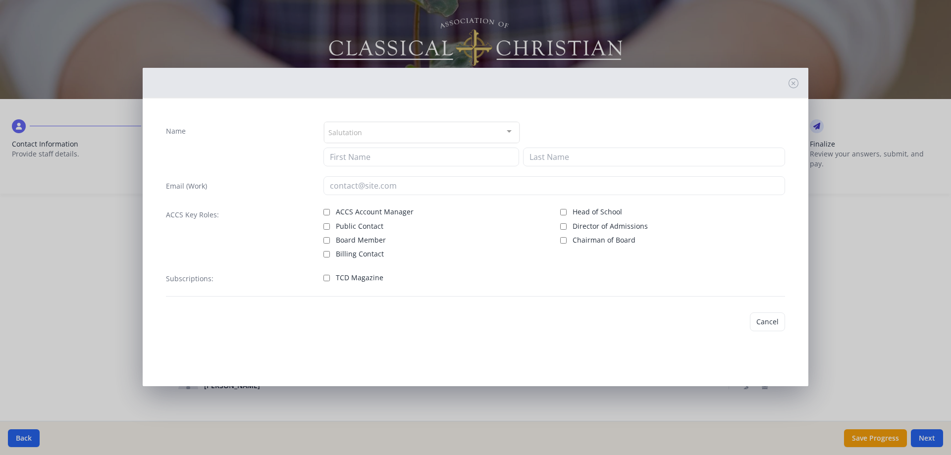
type input "[EMAIL_ADDRESS][DOMAIN_NAME]"
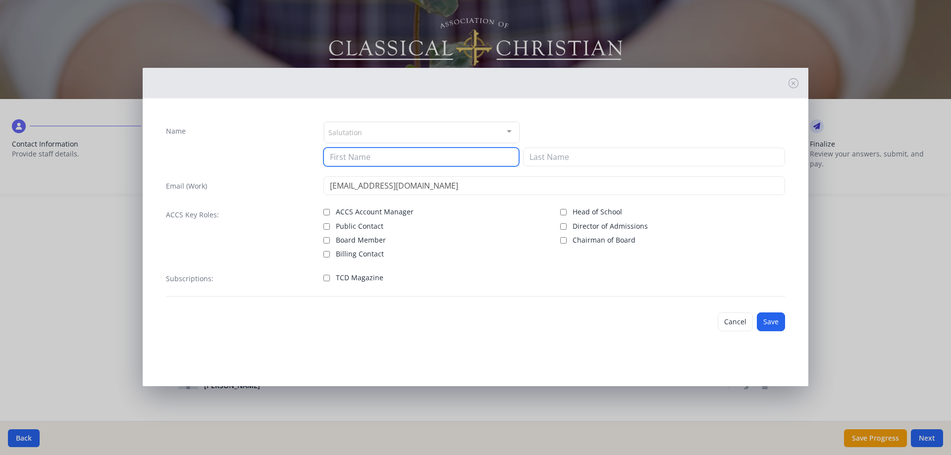
click at [405, 156] on input at bounding box center [421, 157] width 196 height 19
type input "[PERSON_NAME]"
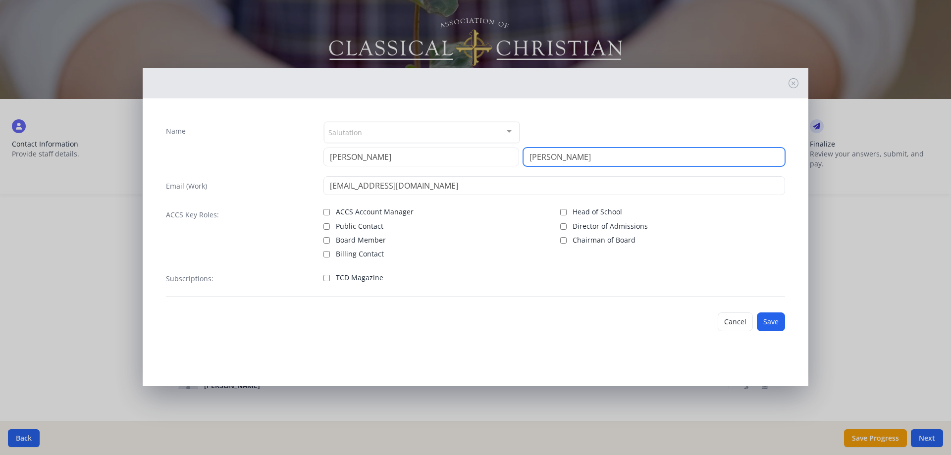
type input "[PERSON_NAME]"
click at [330, 279] on label "TCD Magazine" at bounding box center [435, 277] width 225 height 12
click at [330, 279] on input "TCD Magazine" at bounding box center [326, 278] width 6 height 6
checkbox input "true"
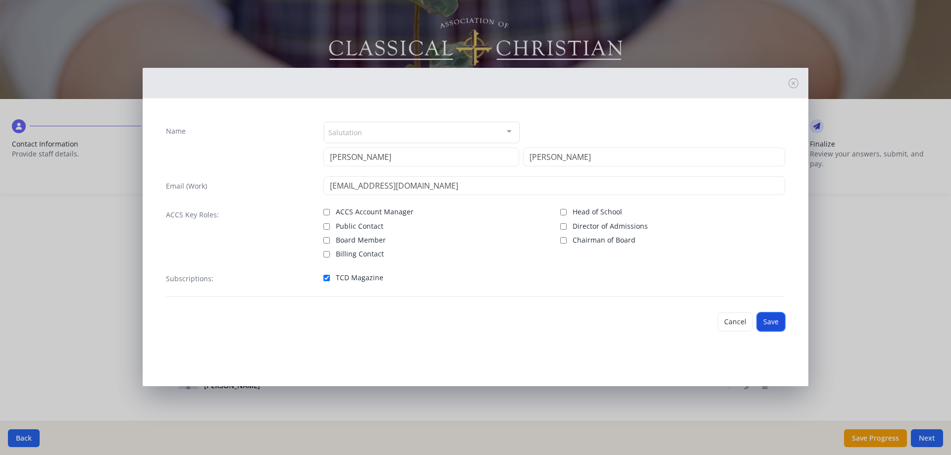
click at [773, 323] on button "Save" at bounding box center [771, 322] width 28 height 19
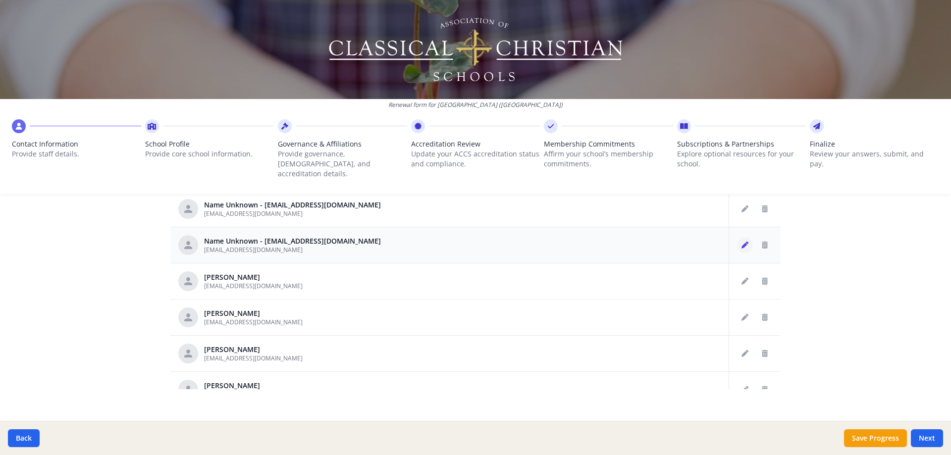
click at [742, 242] on icon "Edit staff" at bounding box center [745, 245] width 7 height 7
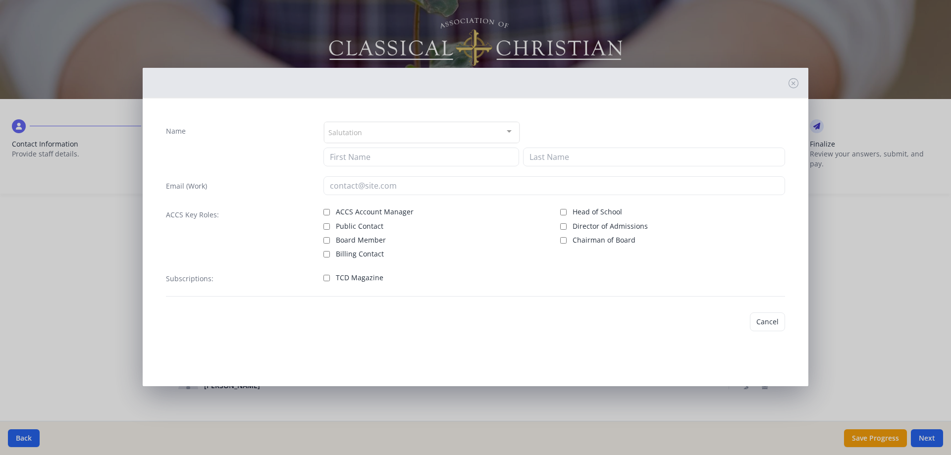
type input "[EMAIL_ADDRESS][DOMAIN_NAME]"
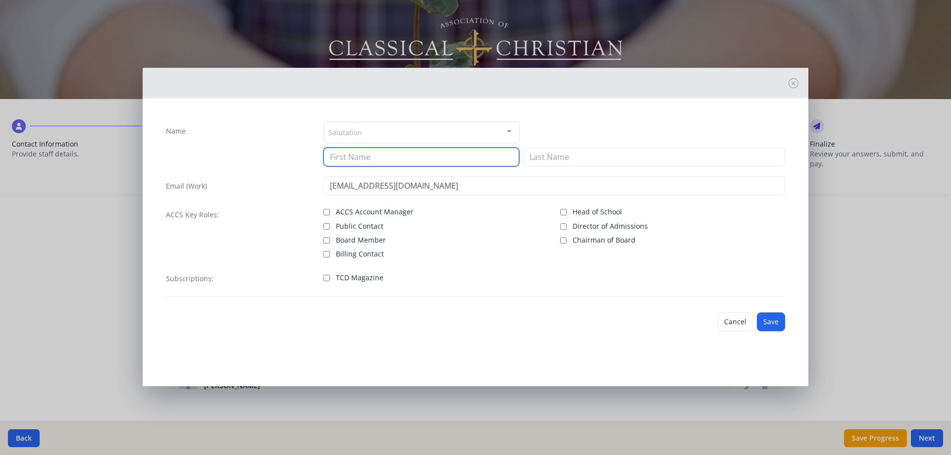
click at [459, 158] on input at bounding box center [421, 157] width 196 height 19
type input "[PERSON_NAME]"
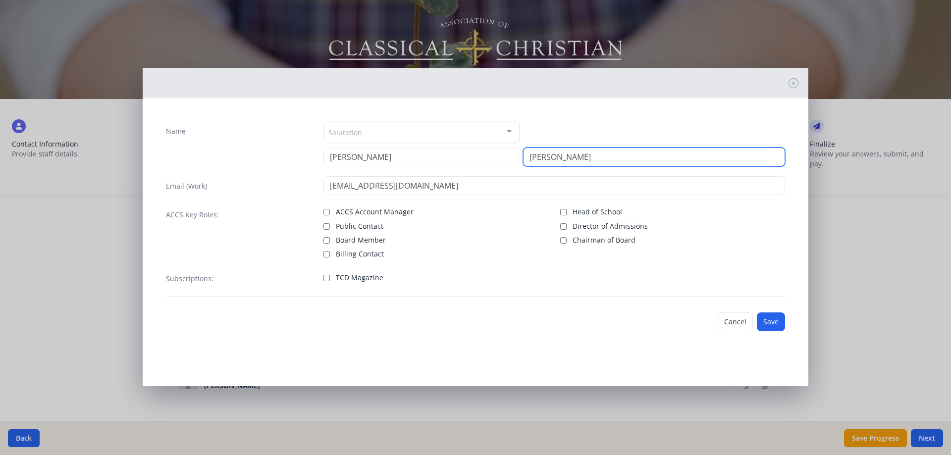
type input "[PERSON_NAME]"
click at [327, 279] on input "TCD Magazine" at bounding box center [326, 278] width 6 height 6
checkbox input "true"
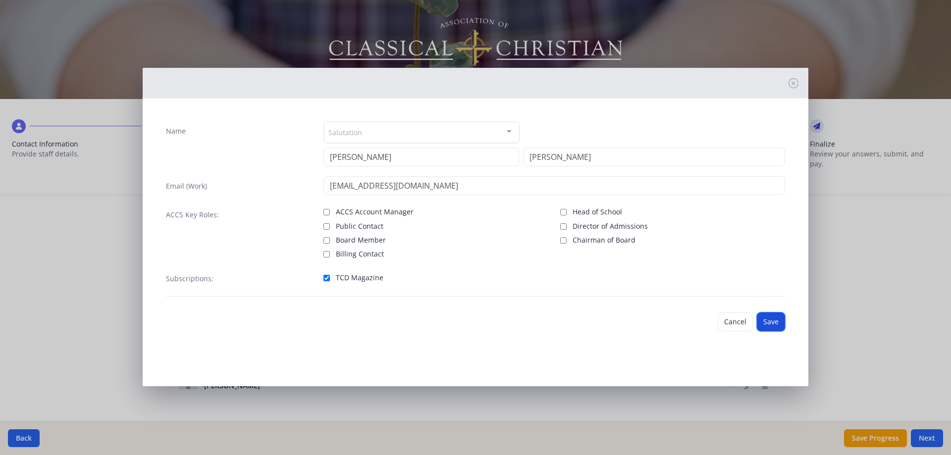
click at [765, 319] on button "Save" at bounding box center [771, 322] width 28 height 19
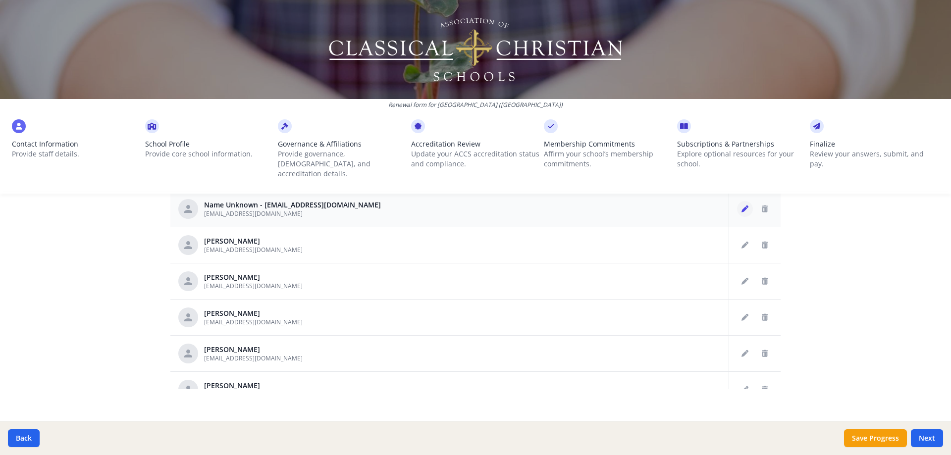
click at [737, 201] on button "Edit staff" at bounding box center [745, 209] width 16 height 16
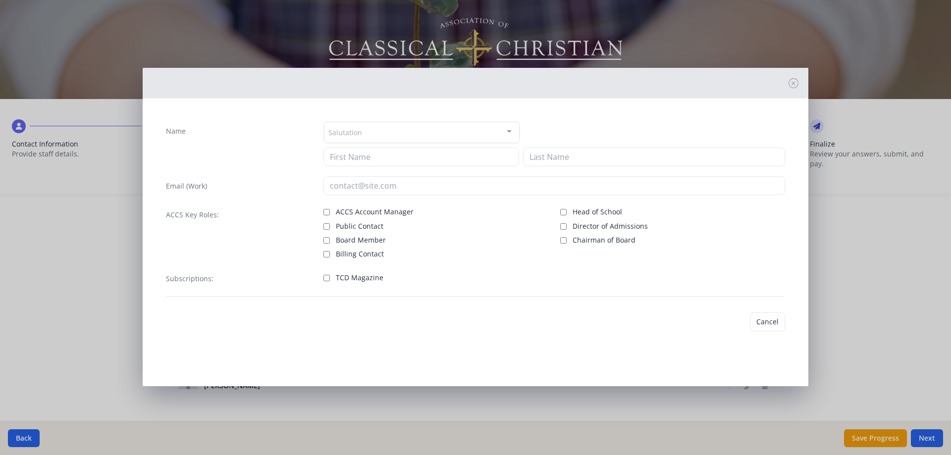
type input "[EMAIL_ADDRESS][DOMAIN_NAME]"
click at [429, 169] on div "Name Salutation Mr. Mrs. Ms. Dr. Rev. Fr. Esq. No elements found. Consider chan…" at bounding box center [475, 208] width 635 height 191
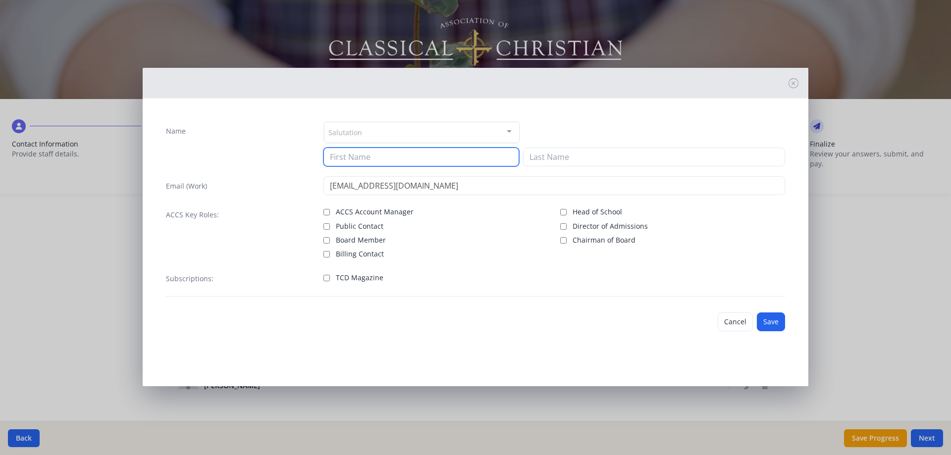
click at [431, 159] on input at bounding box center [421, 157] width 196 height 19
type input "[PERSON_NAME]"
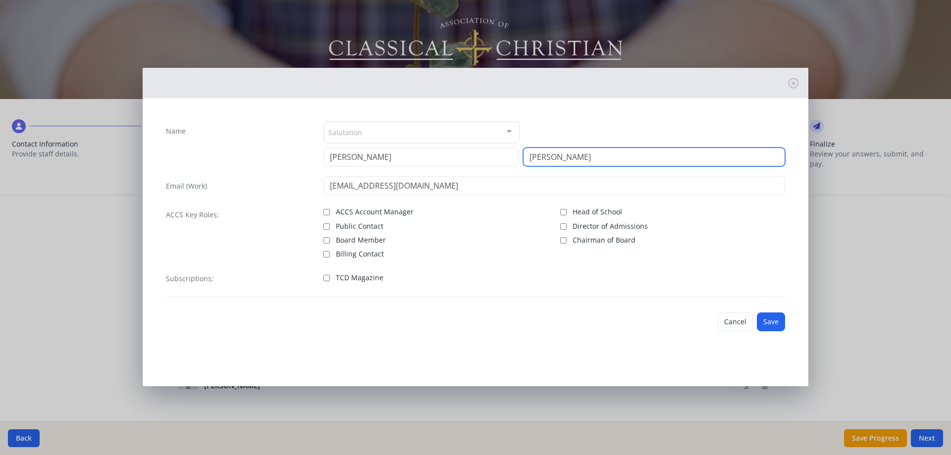
type input "[PERSON_NAME]"
click at [351, 280] on span "TCD Magazine" at bounding box center [360, 278] width 48 height 10
click at [330, 280] on input "TCD Magazine" at bounding box center [326, 278] width 6 height 6
checkbox input "true"
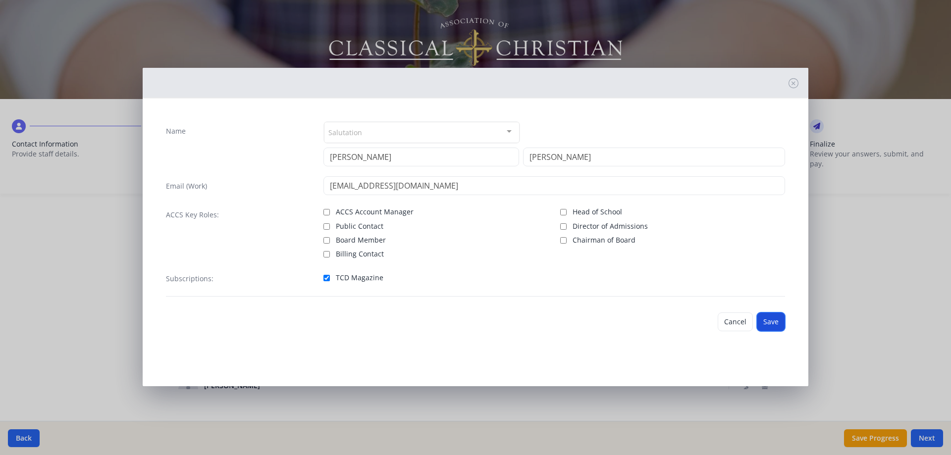
click at [774, 321] on button "Save" at bounding box center [771, 322] width 28 height 19
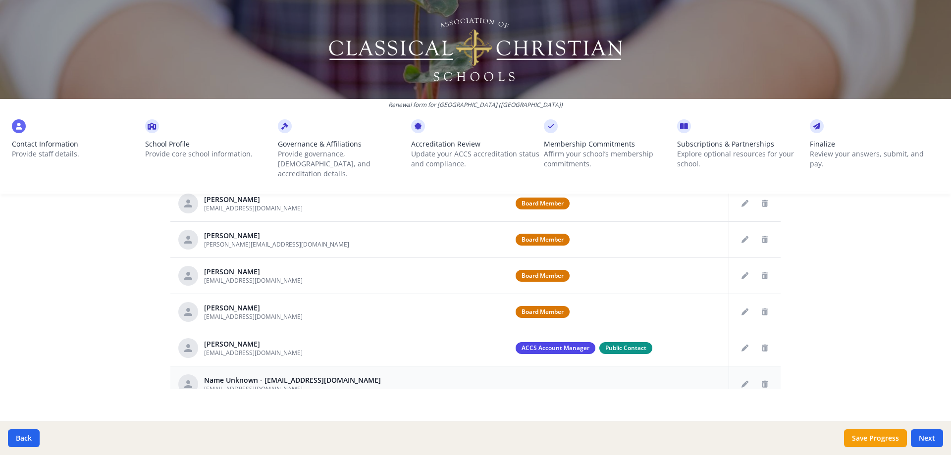
scroll to position [212, 0]
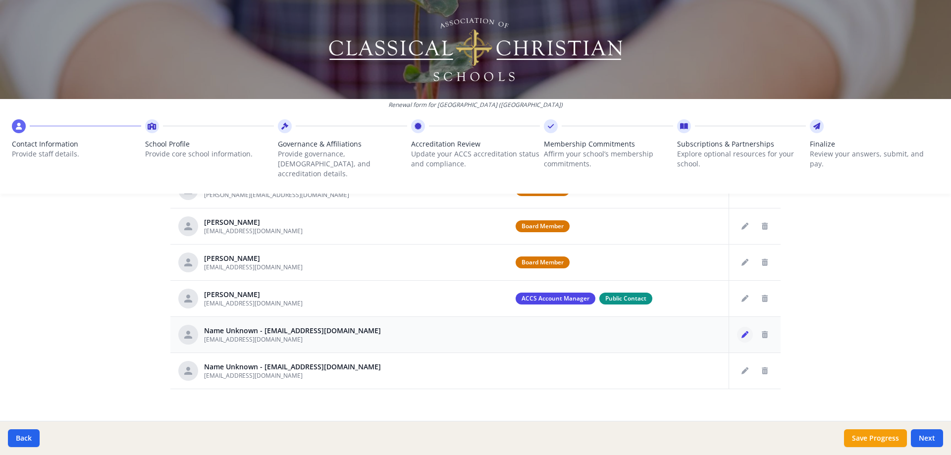
click at [742, 331] on icon "Edit staff" at bounding box center [745, 334] width 7 height 7
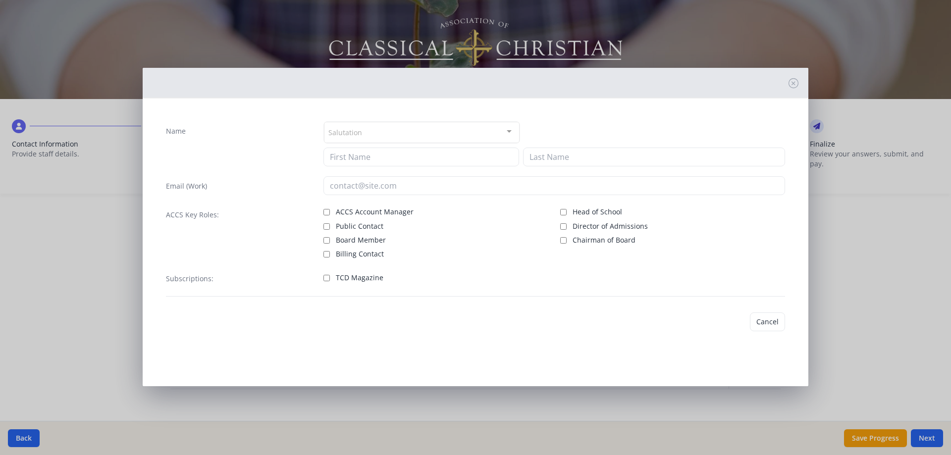
type input "[EMAIL_ADDRESS][DOMAIN_NAME]"
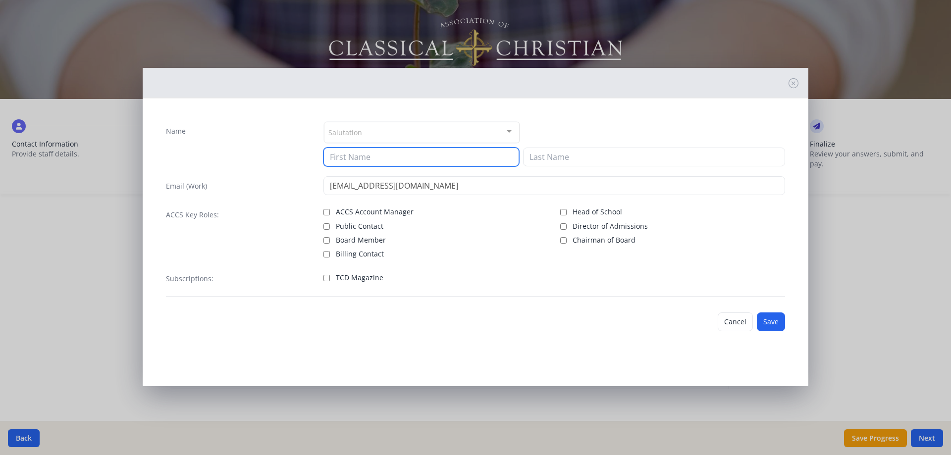
click at [409, 151] on input at bounding box center [421, 157] width 196 height 19
type input "Kasi"
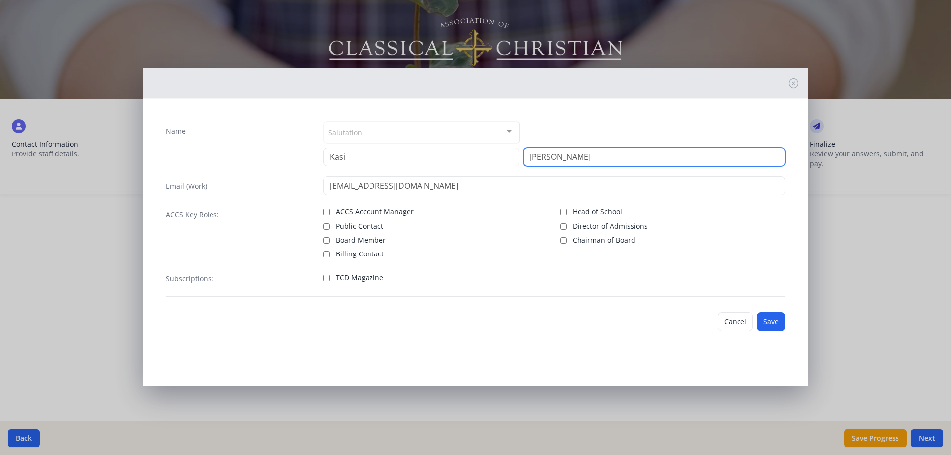
type input "[PERSON_NAME]"
click at [334, 278] on label "TCD Magazine" at bounding box center [435, 277] width 225 height 12
click at [330, 278] on input "TCD Magazine" at bounding box center [326, 278] width 6 height 6
checkbox input "true"
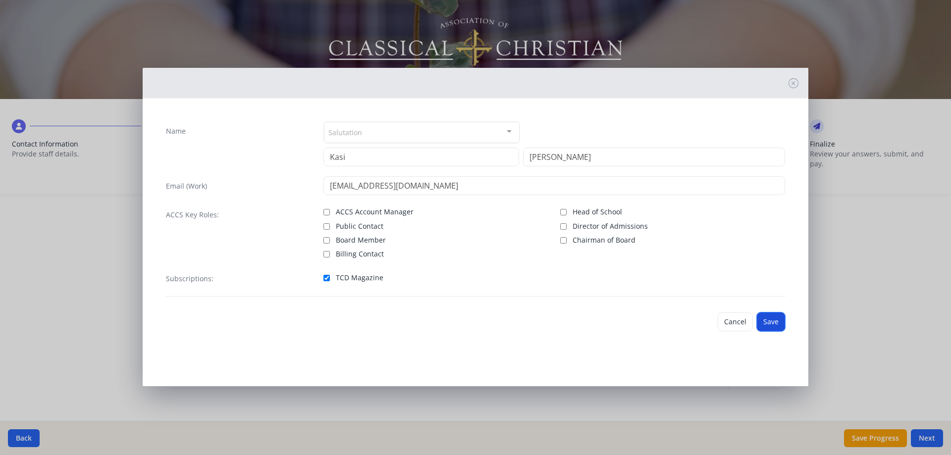
click at [767, 319] on button "Save" at bounding box center [771, 322] width 28 height 19
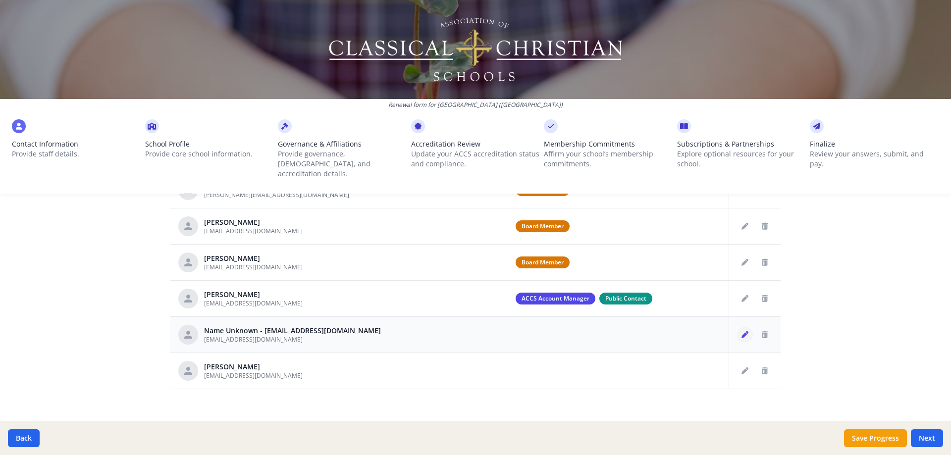
click at [742, 331] on icon "Edit staff" at bounding box center [745, 334] width 7 height 7
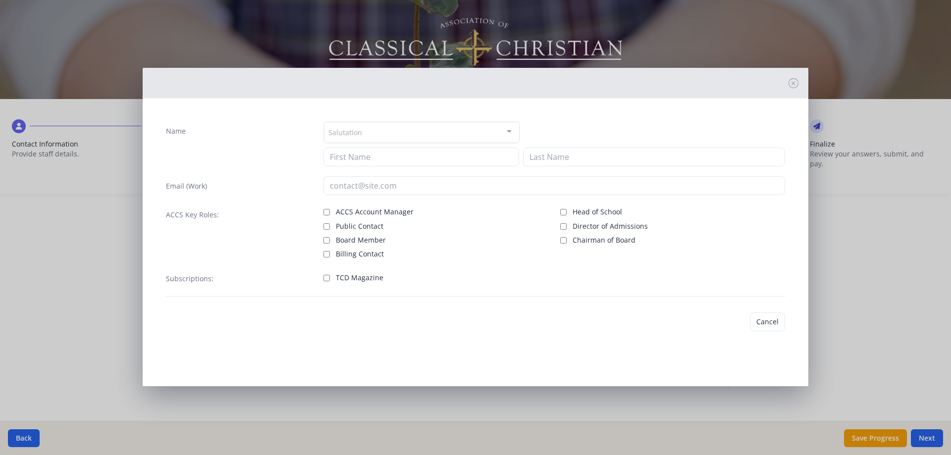
type input "[EMAIL_ADDRESS][DOMAIN_NAME]"
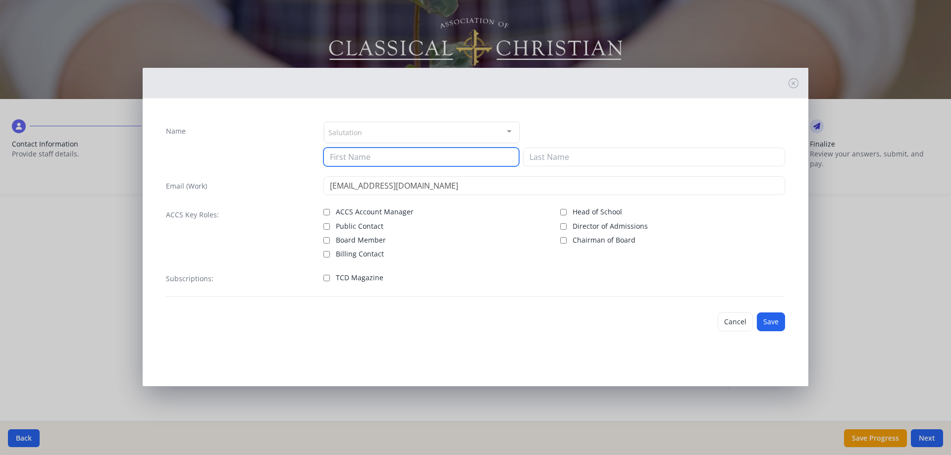
click at [345, 159] on input at bounding box center [421, 157] width 196 height 19
type input "[PERSON_NAME]"
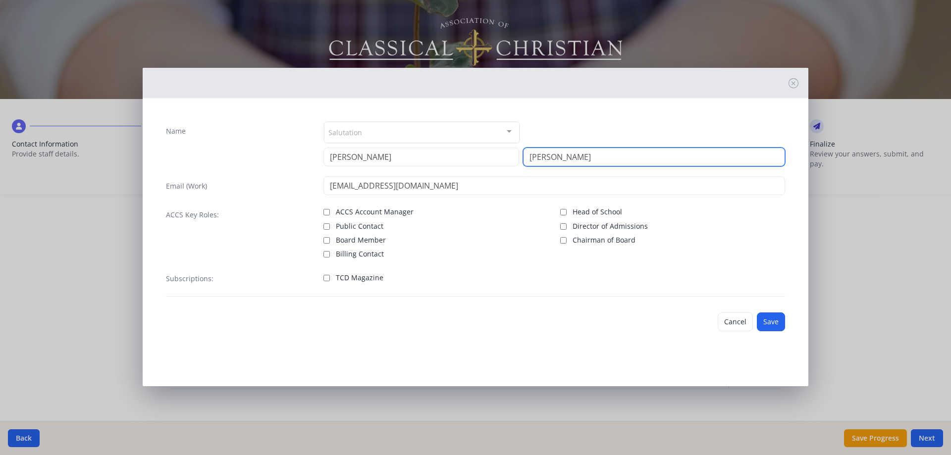
type input "[PERSON_NAME]"
drag, startPoint x: 337, startPoint y: 278, endPoint x: 418, endPoint y: 278, distance: 80.2
click at [339, 278] on span "TCD Magazine" at bounding box center [360, 278] width 48 height 10
click at [325, 279] on input "TCD Magazine" at bounding box center [326, 278] width 6 height 6
checkbox input "true"
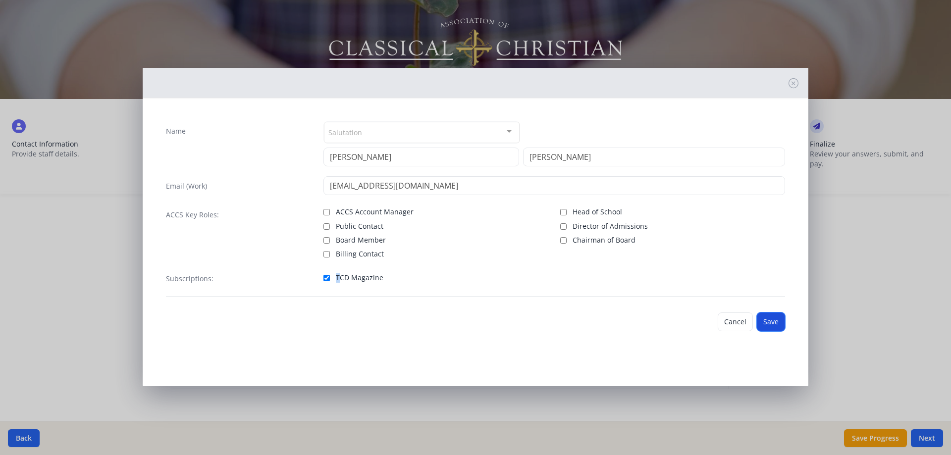
click at [768, 325] on button "Save" at bounding box center [771, 322] width 28 height 19
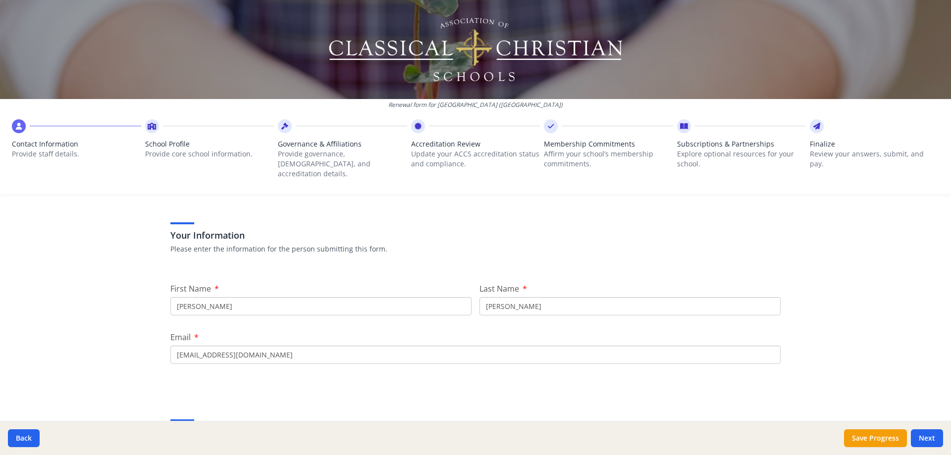
scroll to position [248, 0]
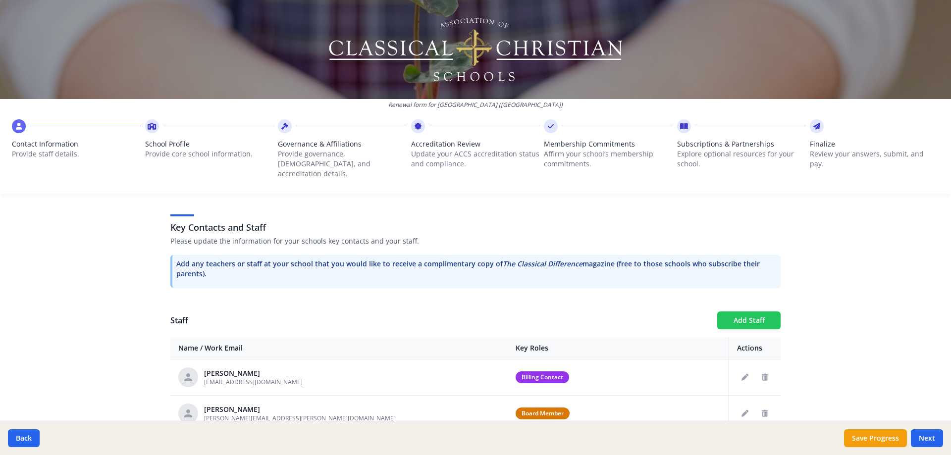
click at [729, 312] on button "Add Staff" at bounding box center [748, 321] width 63 height 18
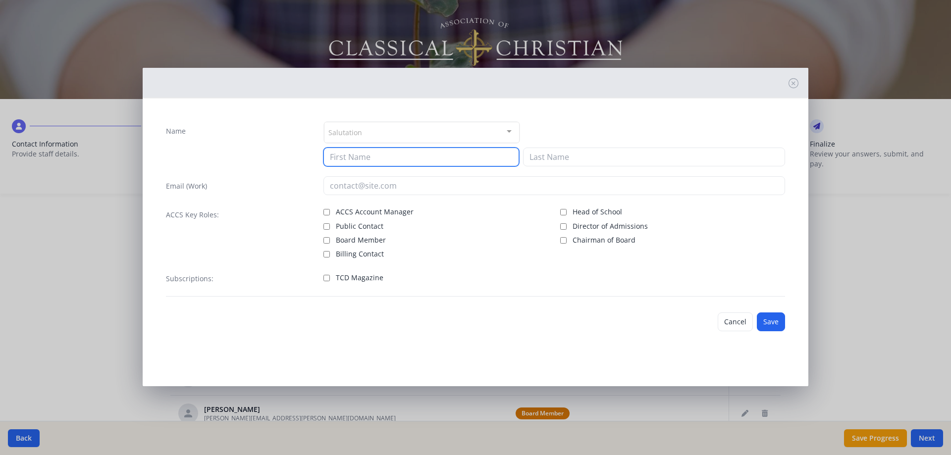
click at [426, 159] on input at bounding box center [421, 157] width 196 height 19
type input "[DEMOGRAPHIC_DATA]"
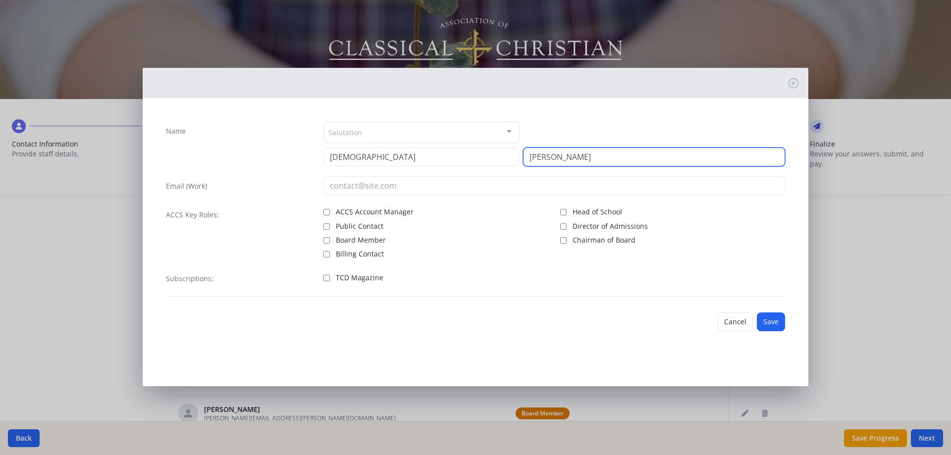
type input "[PERSON_NAME]"
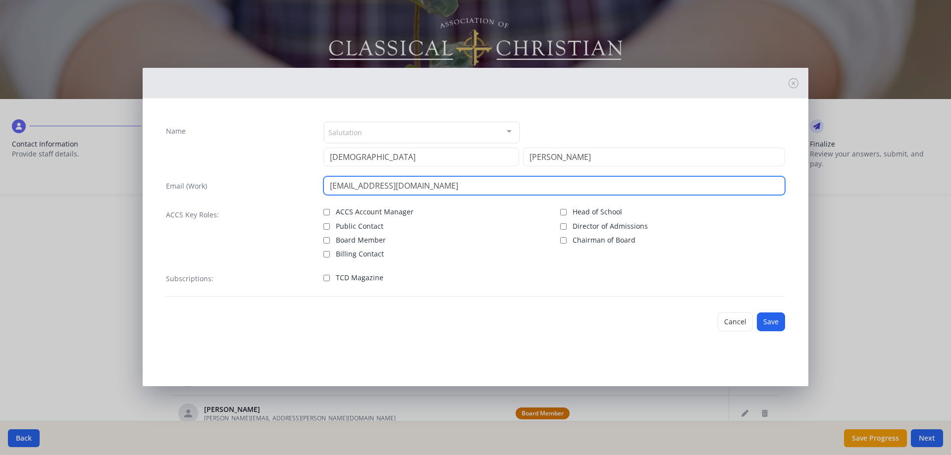
type input "[EMAIL_ADDRESS][DOMAIN_NAME]"
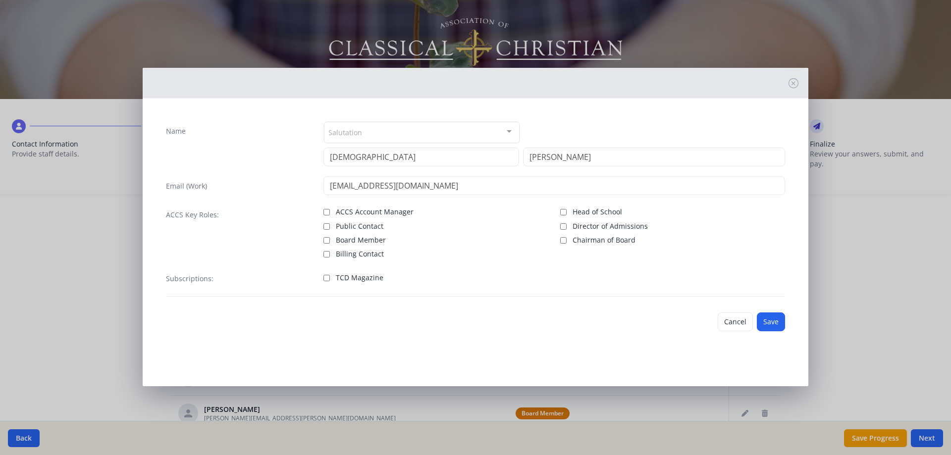
click at [363, 279] on span "TCD Magazine" at bounding box center [360, 278] width 48 height 10
click at [330, 279] on input "TCD Magazine" at bounding box center [326, 278] width 6 height 6
checkbox input "true"
click at [771, 321] on button "Save" at bounding box center [771, 322] width 28 height 19
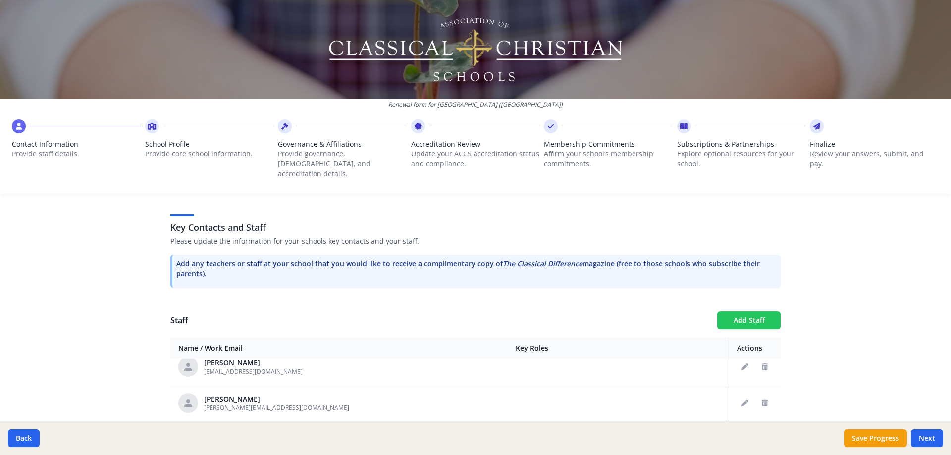
click at [750, 312] on button "Add Staff" at bounding box center [748, 321] width 63 height 18
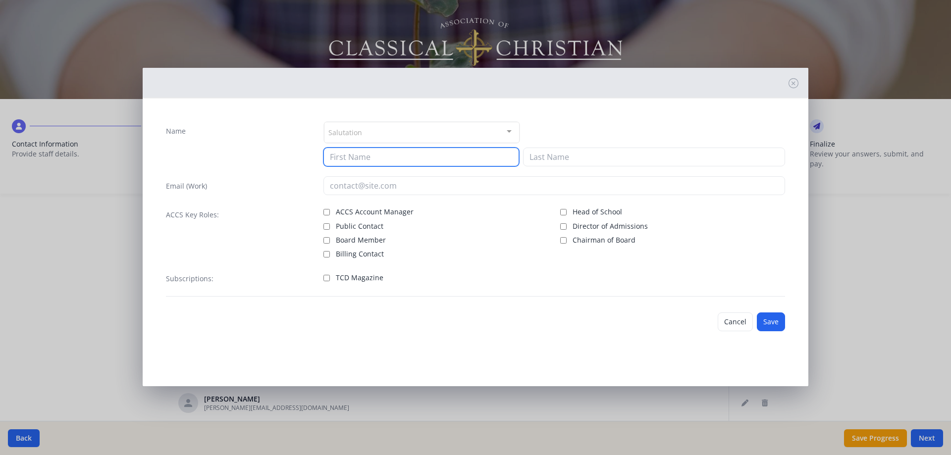
click at [376, 156] on input at bounding box center [421, 157] width 196 height 19
type input "[PERSON_NAME]"
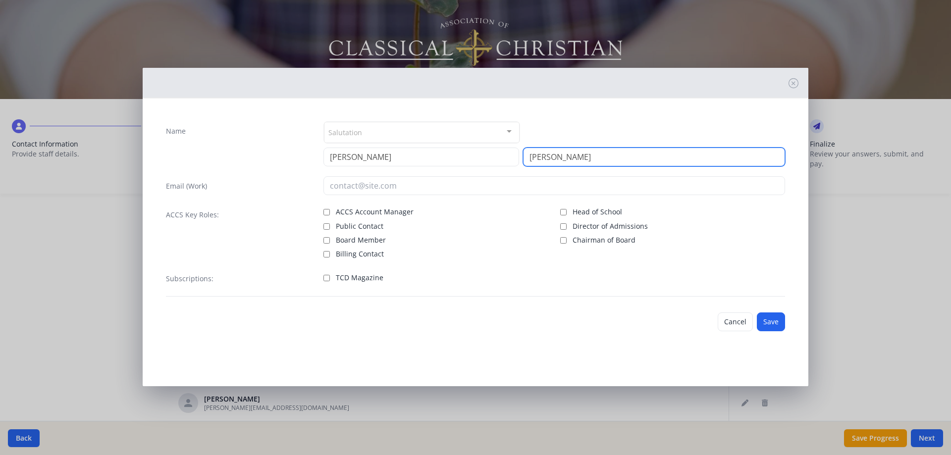
type input "[PERSON_NAME]"
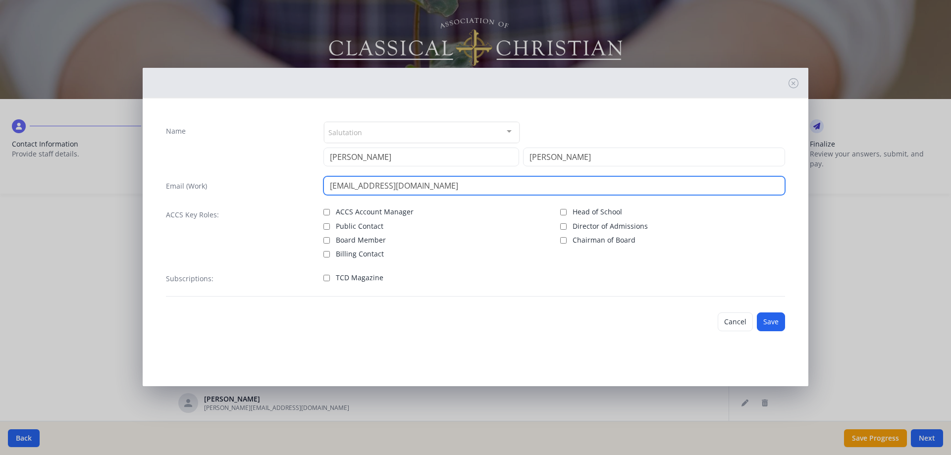
type input "[EMAIL_ADDRESS][DOMAIN_NAME]"
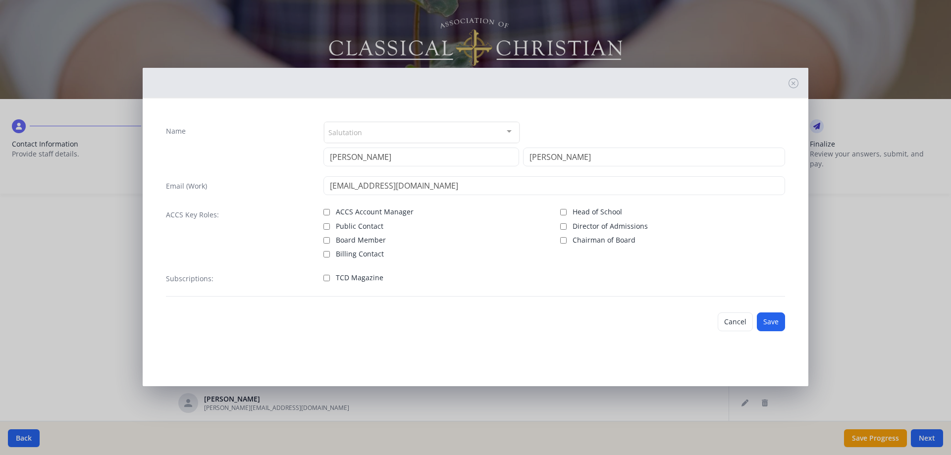
click at [337, 276] on span "TCD Magazine" at bounding box center [360, 278] width 48 height 10
click at [330, 276] on input "TCD Magazine" at bounding box center [326, 278] width 6 height 6
checkbox input "true"
click at [562, 227] on input "Director of Admissions" at bounding box center [563, 226] width 6 height 6
checkbox input "true"
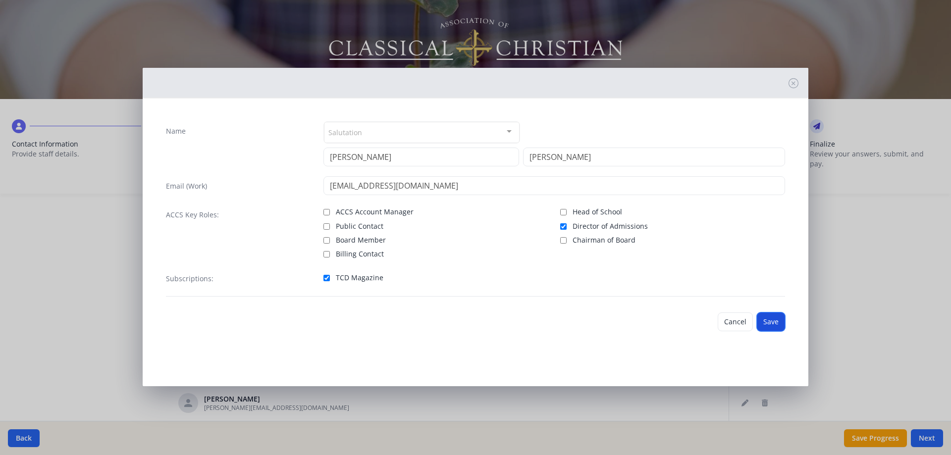
click at [764, 319] on button "Save" at bounding box center [771, 322] width 28 height 19
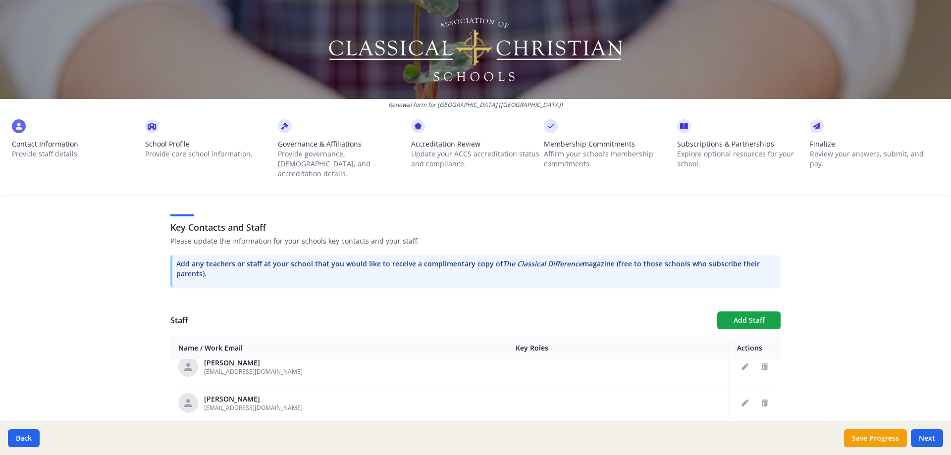
scroll to position [878, 0]
click at [751, 312] on button "Add Staff" at bounding box center [748, 321] width 63 height 18
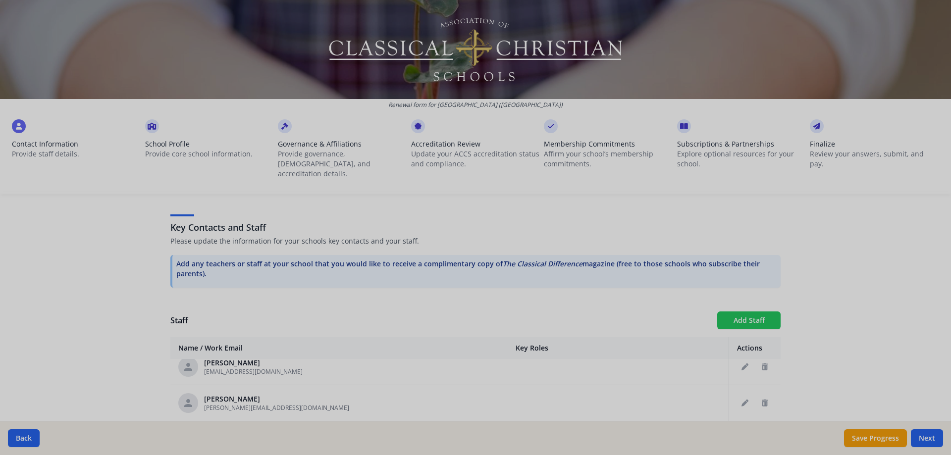
checkbox input "false"
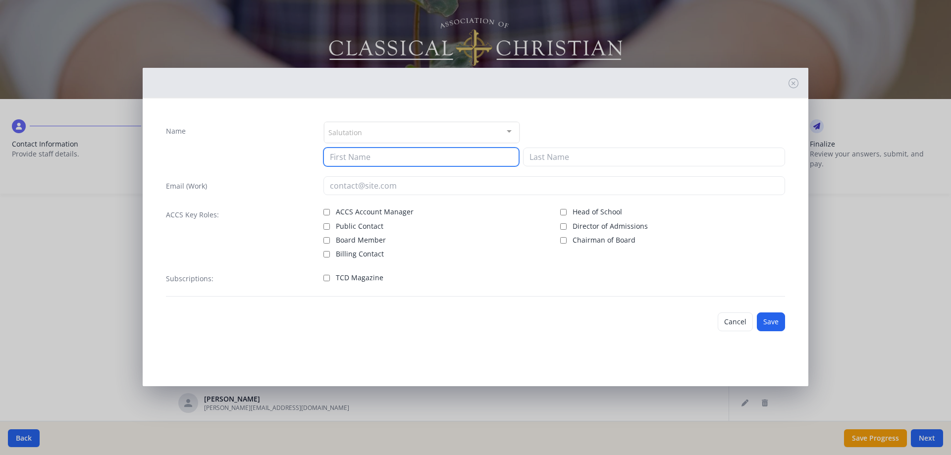
click at [446, 151] on input at bounding box center [421, 157] width 196 height 19
type input "[PERSON_NAME]"
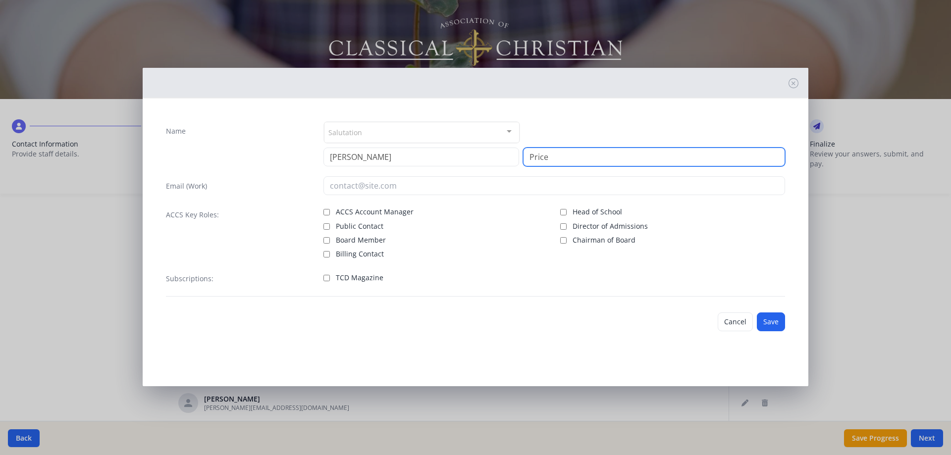
type input "Price"
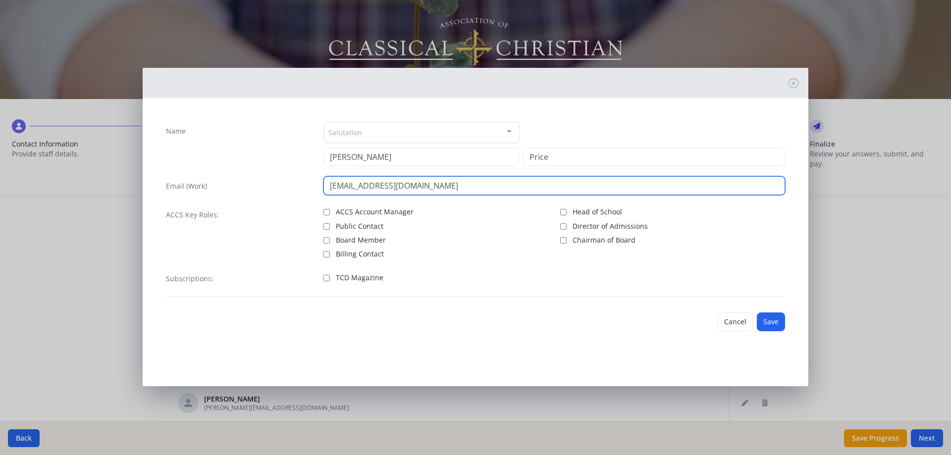
type input "[EMAIL_ADDRESS][DOMAIN_NAME]"
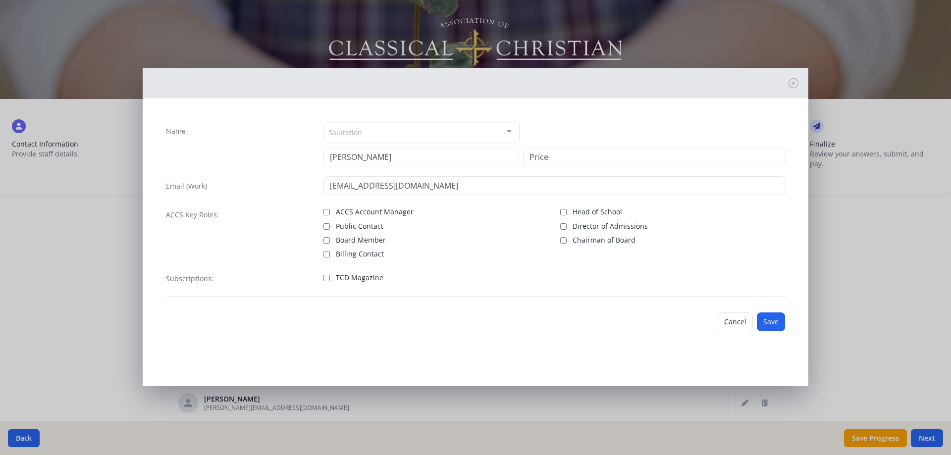
click at [354, 257] on span "Billing Contact" at bounding box center [360, 254] width 48 height 10
click at [330, 257] on input "Billing Contact" at bounding box center [326, 254] width 6 height 6
checkbox input "true"
click at [776, 324] on button "Save" at bounding box center [771, 322] width 28 height 19
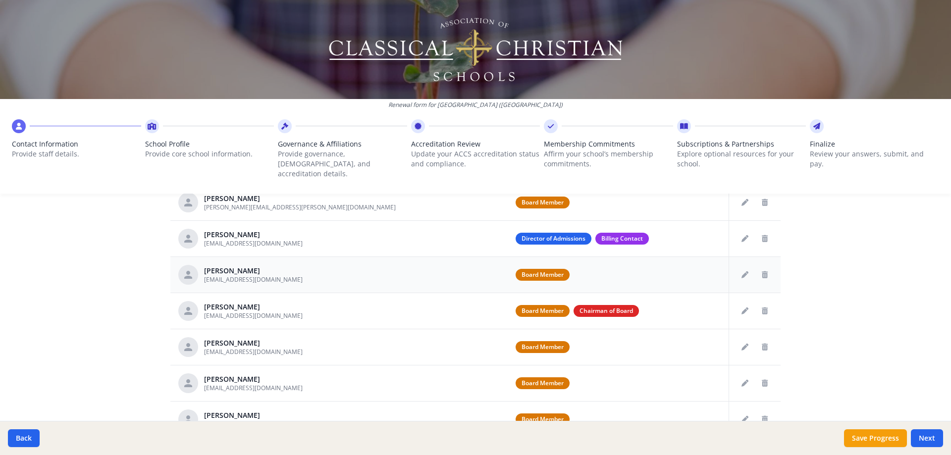
scroll to position [414, 0]
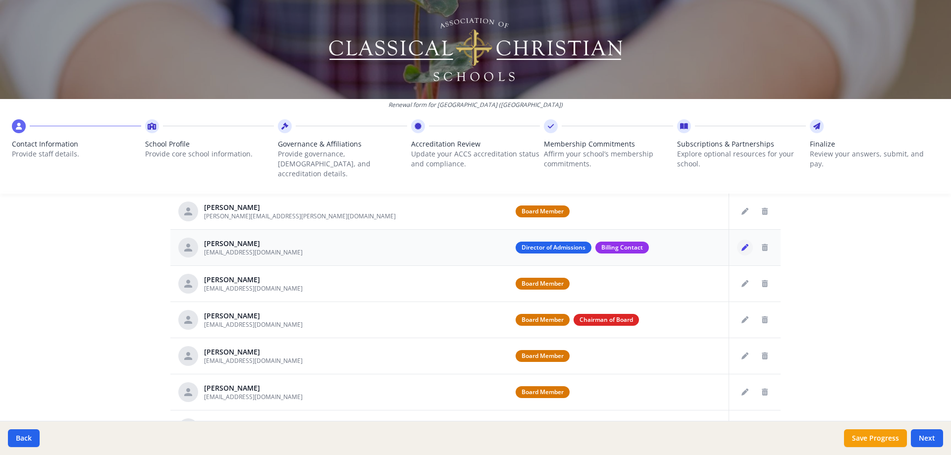
click at [742, 244] on icon "Edit staff" at bounding box center [745, 247] width 7 height 7
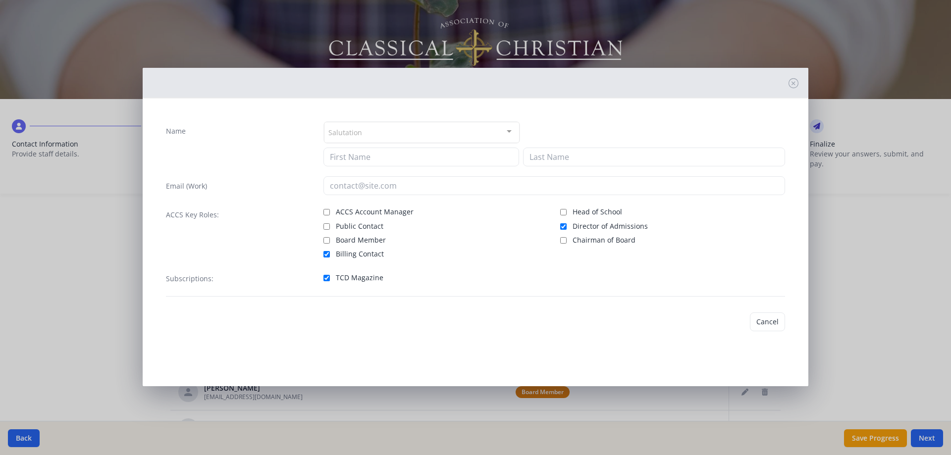
type input "[PERSON_NAME]"
type input "[EMAIL_ADDRESS][DOMAIN_NAME]"
checkbox input "true"
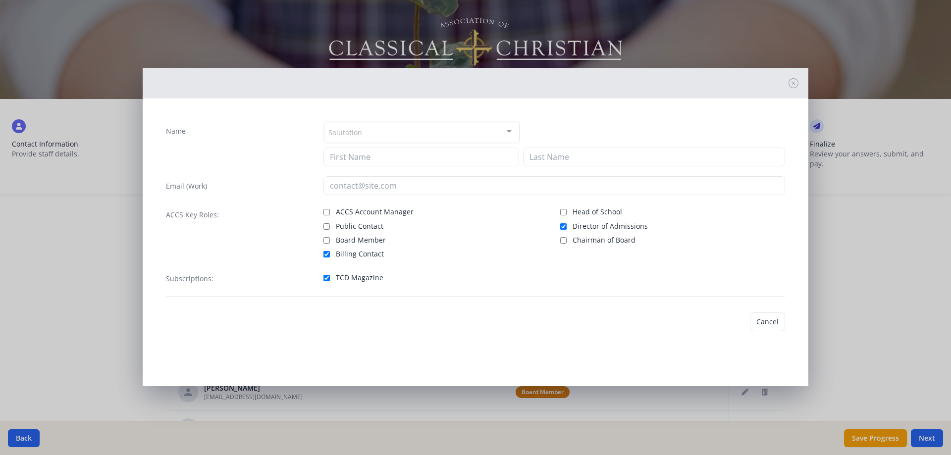
checkbox input "true"
click at [565, 227] on input "Director of Admissions" at bounding box center [563, 226] width 6 height 6
checkbox input "false"
click at [326, 254] on input "Billing Contact" at bounding box center [326, 254] width 6 height 6
checkbox input "false"
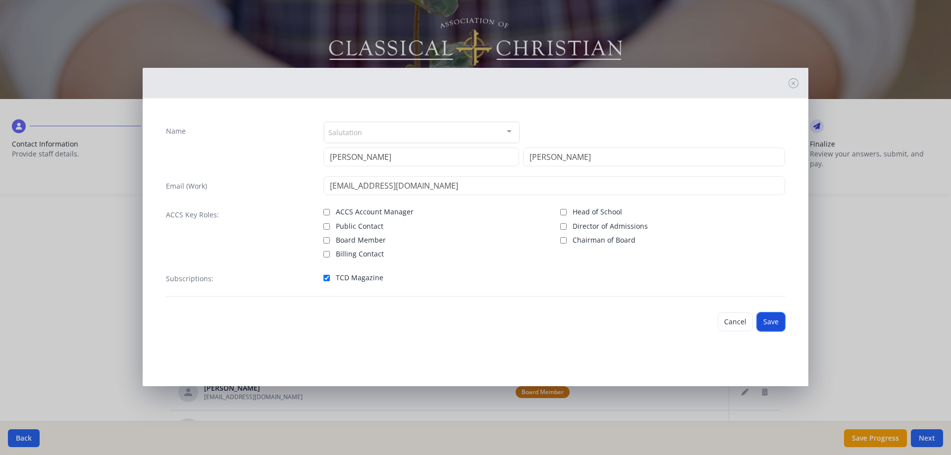
click at [778, 323] on button "Save" at bounding box center [771, 322] width 28 height 19
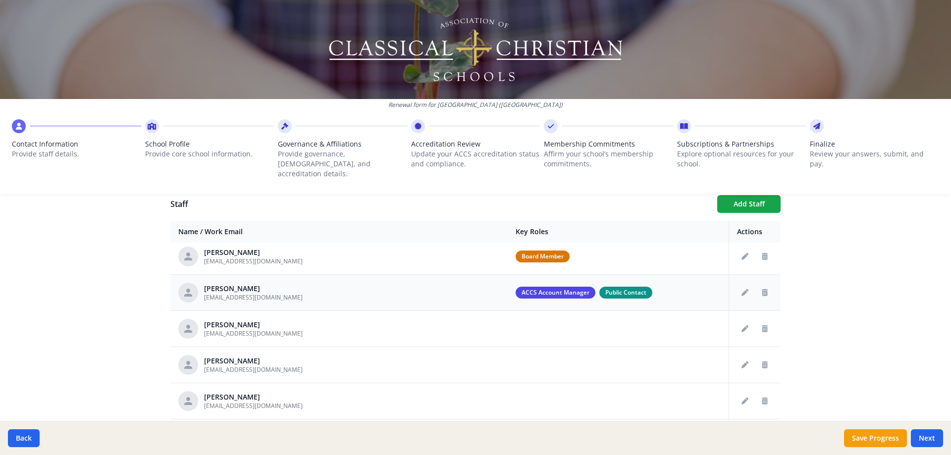
scroll to position [347, 0]
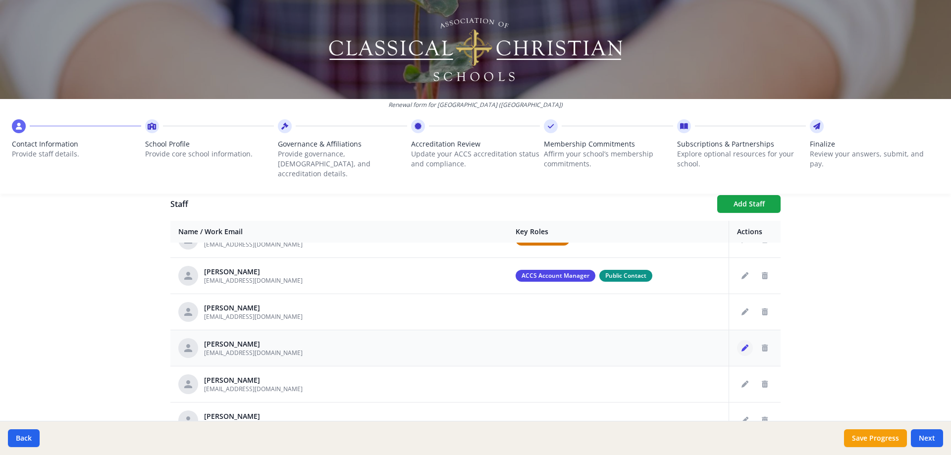
click at [742, 345] on icon "Edit staff" at bounding box center [745, 348] width 7 height 7
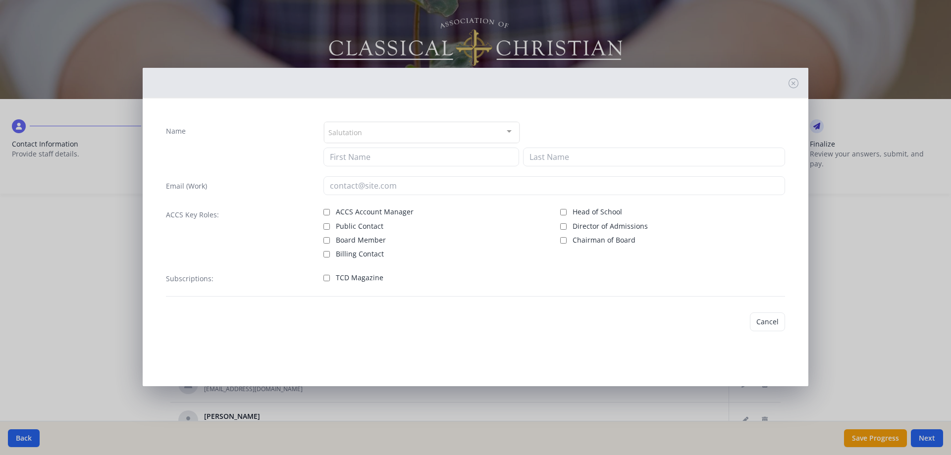
type input "[PERSON_NAME]"
type input "[EMAIL_ADDRESS][DOMAIN_NAME]"
click at [326, 279] on input "TCD Magazine" at bounding box center [326, 278] width 6 height 6
checkbox input "true"
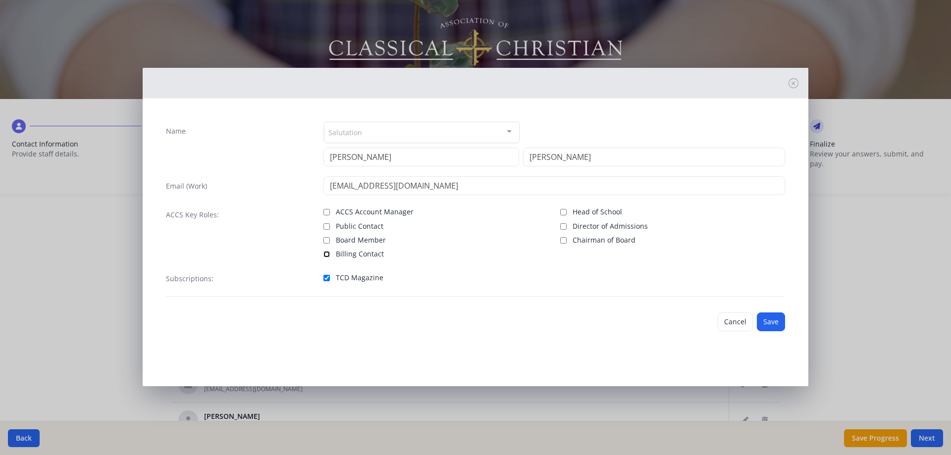
click at [327, 254] on input "Billing Contact" at bounding box center [326, 254] width 6 height 6
checkbox input "true"
click at [772, 324] on button "Save" at bounding box center [771, 322] width 28 height 19
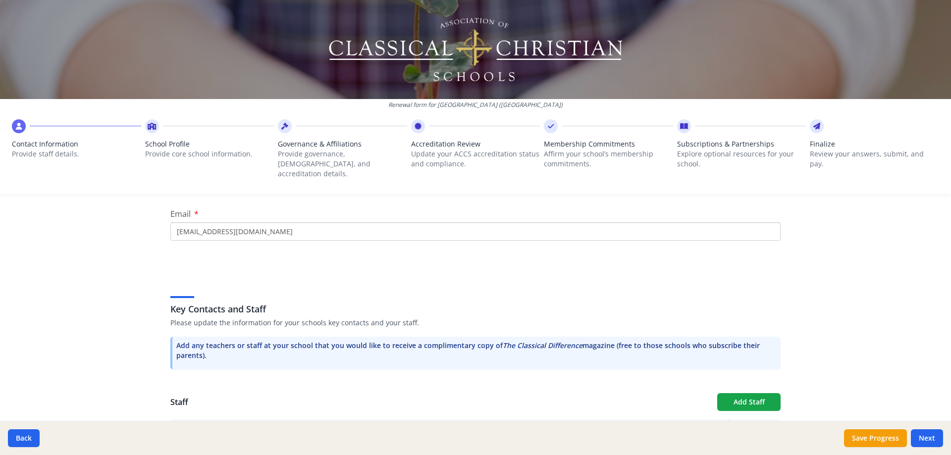
scroll to position [198, 0]
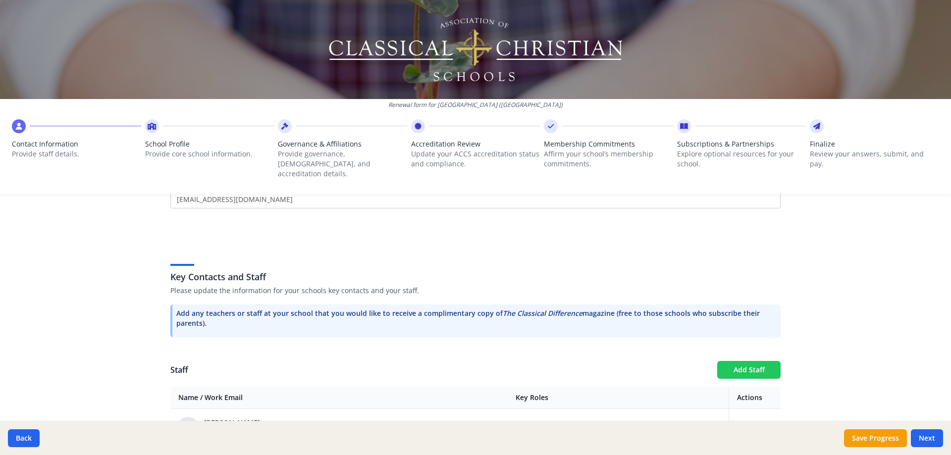
click at [737, 361] on button "Add Staff" at bounding box center [748, 370] width 63 height 18
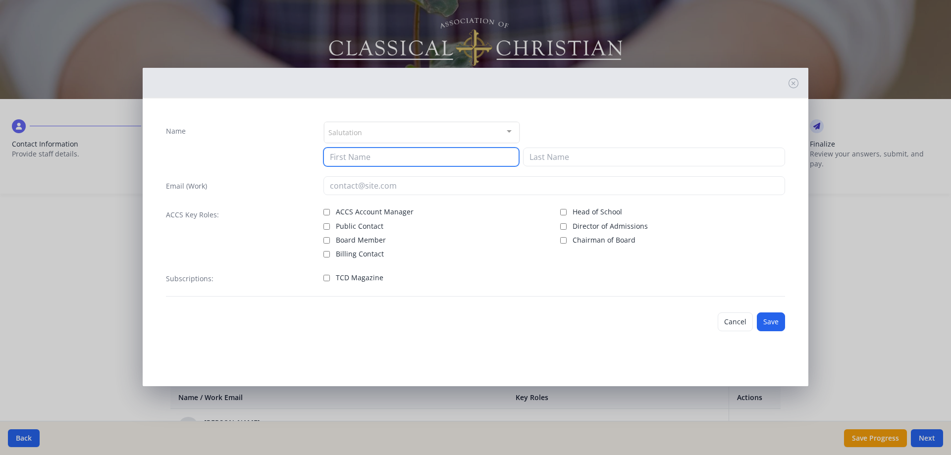
click at [380, 154] on input at bounding box center [421, 157] width 196 height 19
type input "[PERSON_NAME]"
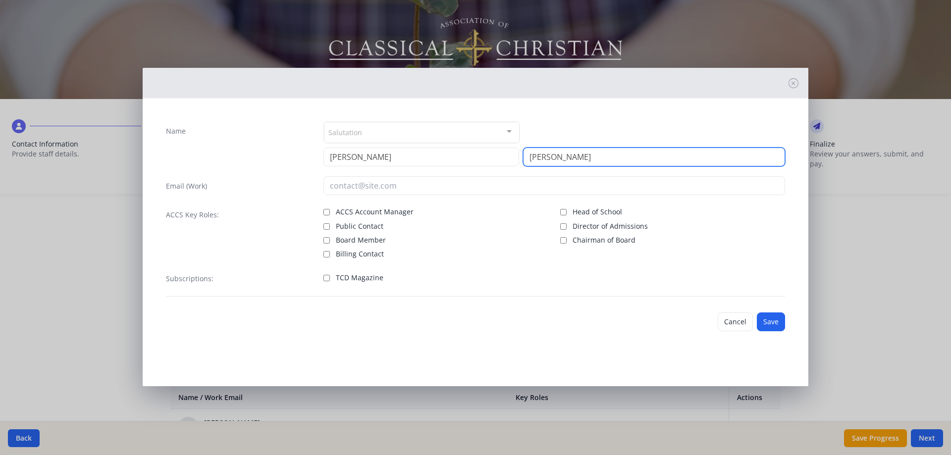
type input "[PERSON_NAME]"
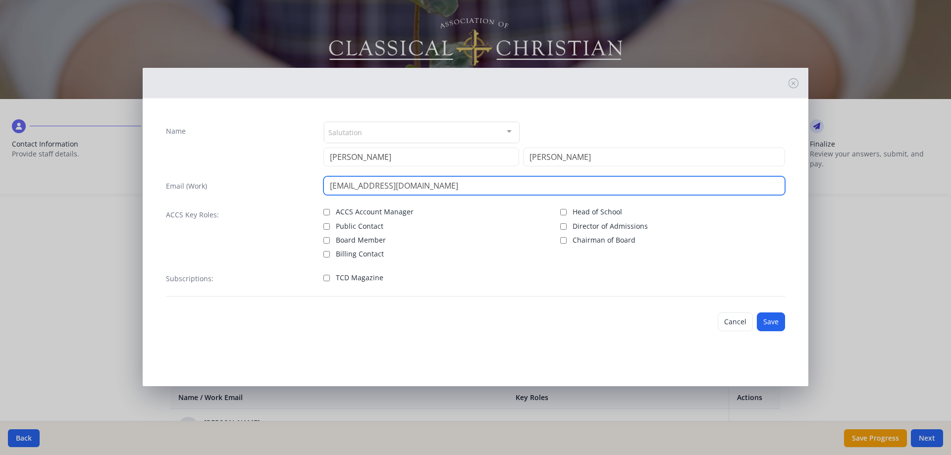
type input "[EMAIL_ADDRESS][DOMAIN_NAME]"
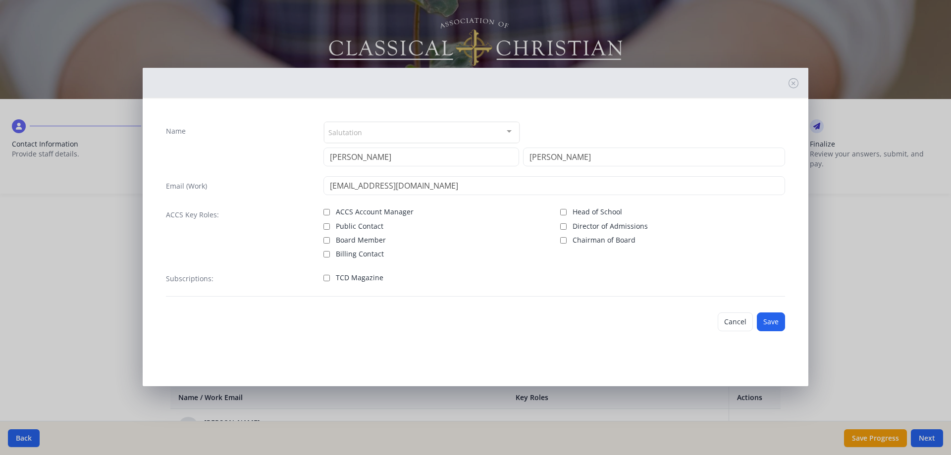
click at [342, 277] on span "TCD Magazine" at bounding box center [360, 278] width 48 height 10
click at [330, 277] on input "TCD Magazine" at bounding box center [326, 278] width 6 height 6
checkbox input "true"
click at [780, 323] on button "Save" at bounding box center [771, 322] width 28 height 19
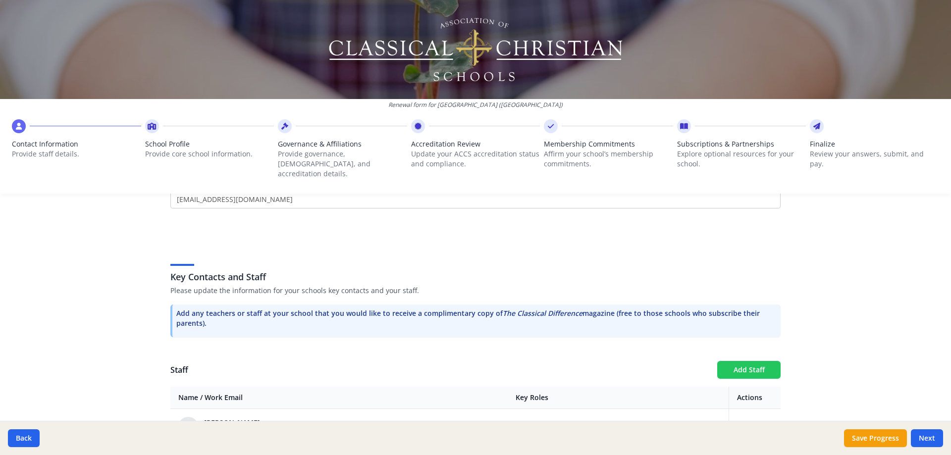
click at [739, 361] on button "Add Staff" at bounding box center [748, 370] width 63 height 18
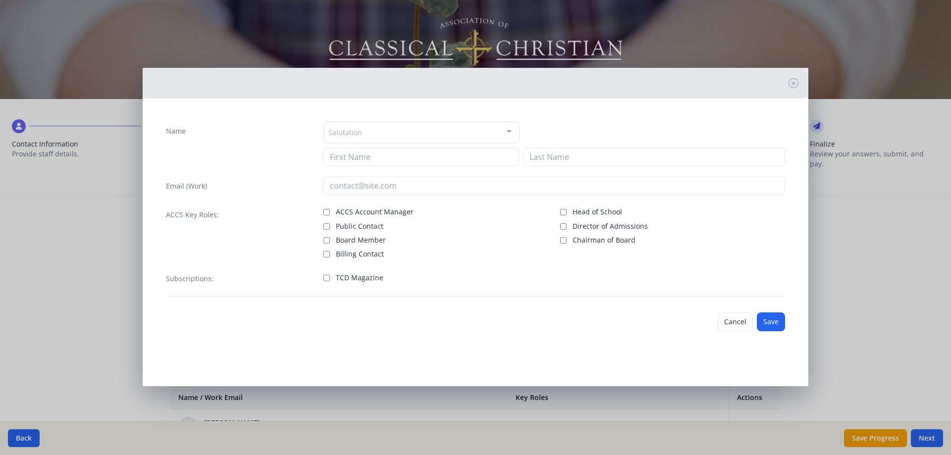
click at [344, 273] on span "TCD Magazine" at bounding box center [360, 278] width 48 height 10
click at [330, 275] on input "TCD Magazine" at bounding box center [326, 278] width 6 height 6
checkbox input "true"
click at [358, 158] on input at bounding box center [421, 157] width 196 height 19
type input "[PERSON_NAME]"
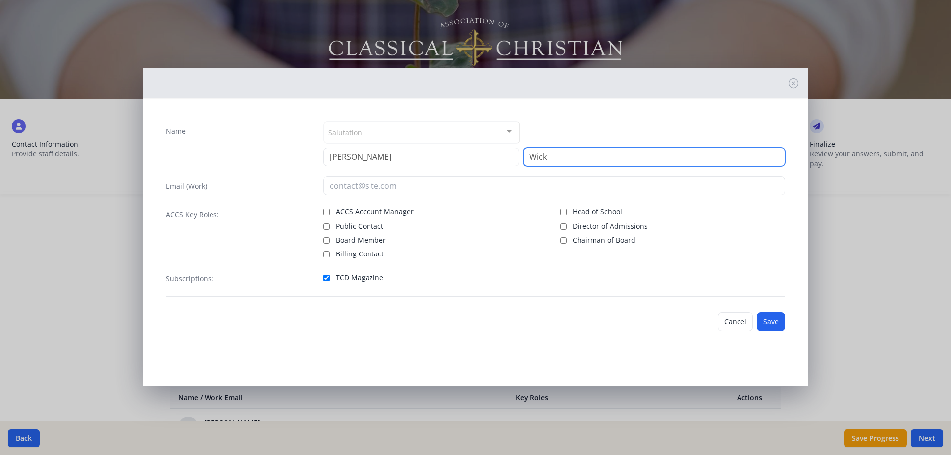
type input "Wick"
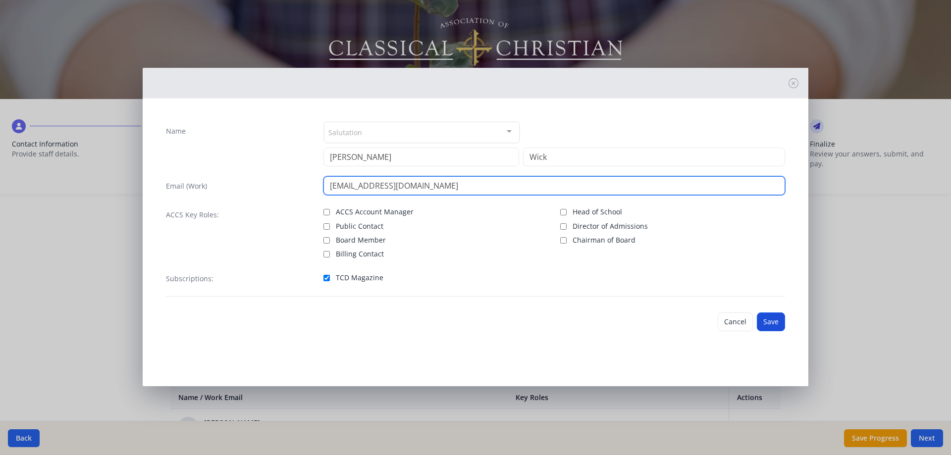
type input "[EMAIL_ADDRESS][DOMAIN_NAME]"
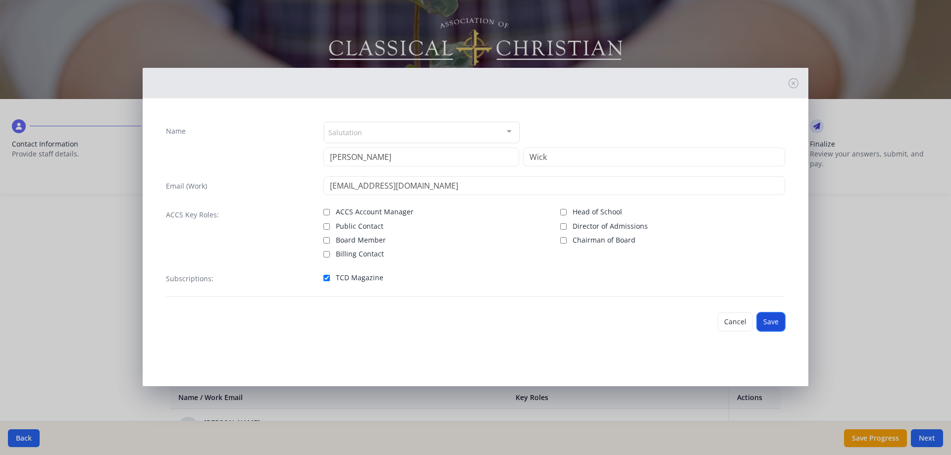
click at [778, 319] on button "Save" at bounding box center [771, 322] width 28 height 19
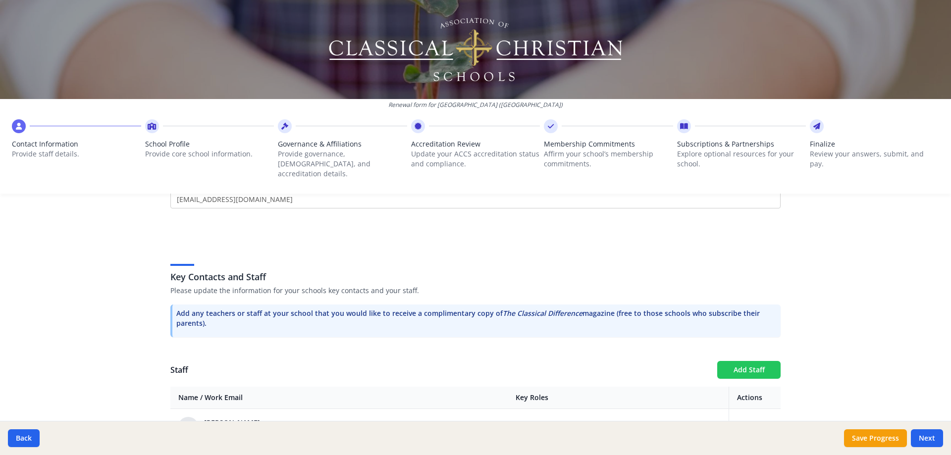
click at [741, 361] on button "Add Staff" at bounding box center [748, 370] width 63 height 18
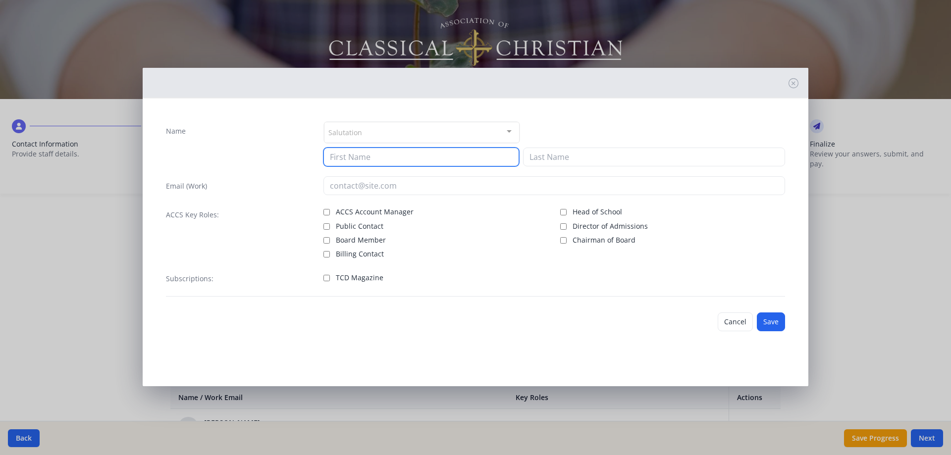
click at [407, 160] on input at bounding box center [421, 157] width 196 height 19
type input "[PERSON_NAME]"
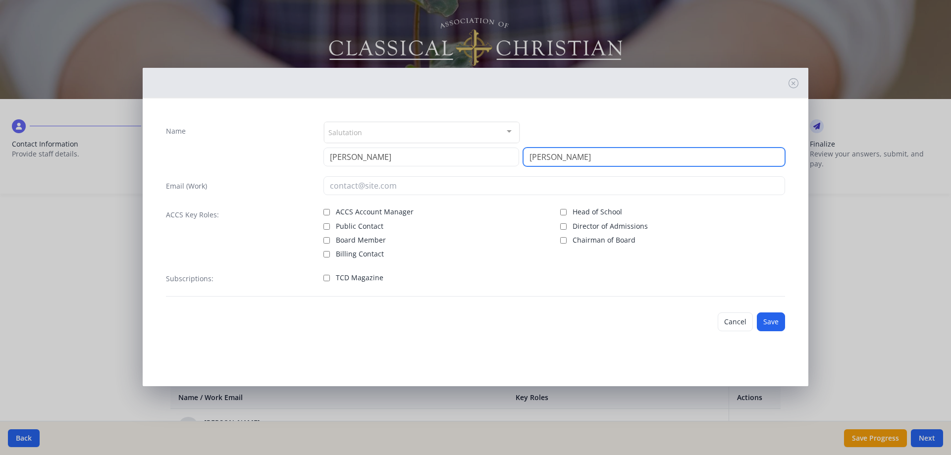
type input "[PERSON_NAME]"
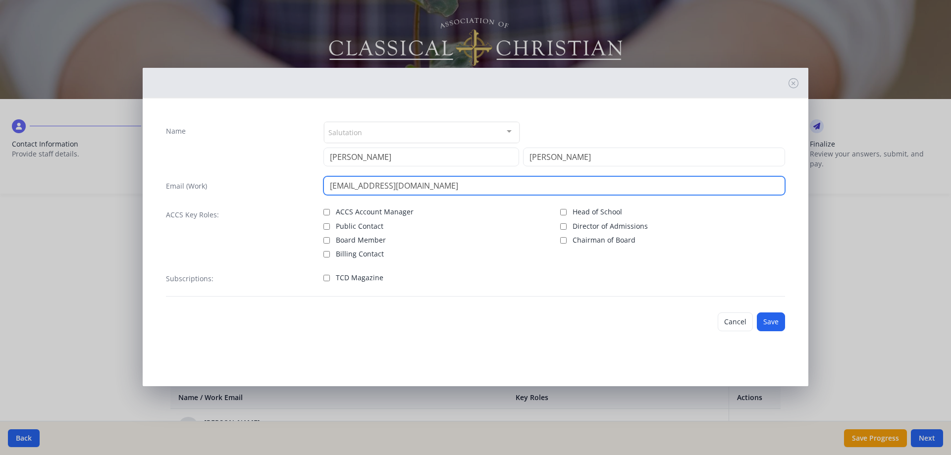
type input "[EMAIL_ADDRESS][DOMAIN_NAME]"
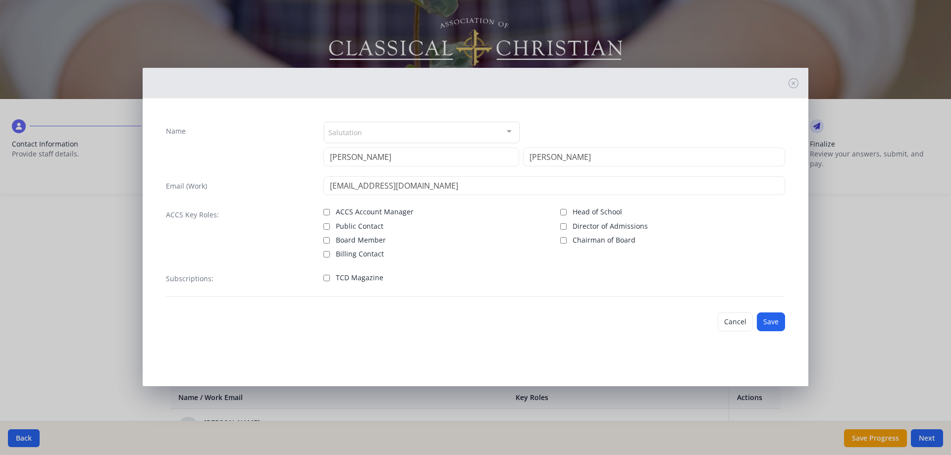
click at [340, 276] on span "TCD Magazine" at bounding box center [360, 278] width 48 height 10
click at [330, 276] on input "TCD Magazine" at bounding box center [326, 278] width 6 height 6
checkbox input "true"
click at [779, 322] on button "Save" at bounding box center [771, 322] width 28 height 19
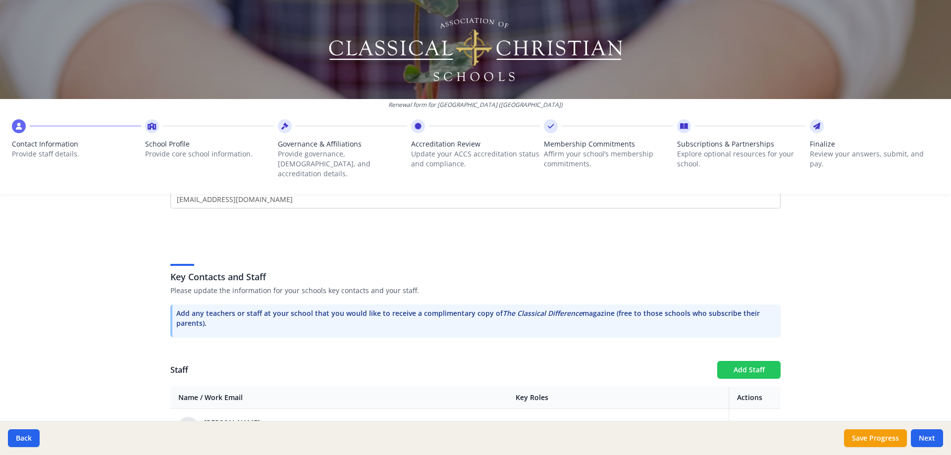
click at [741, 361] on button "Add Staff" at bounding box center [748, 370] width 63 height 18
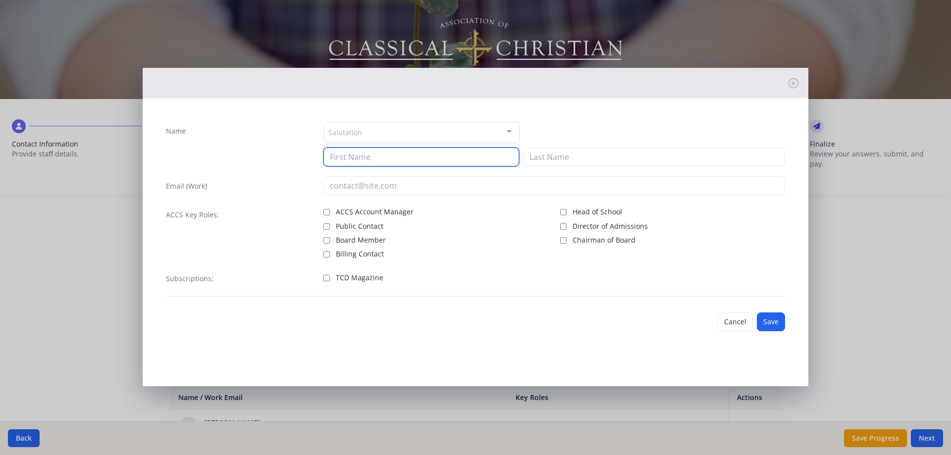
click at [404, 159] on input at bounding box center [421, 157] width 196 height 19
type input "[PERSON_NAME]"
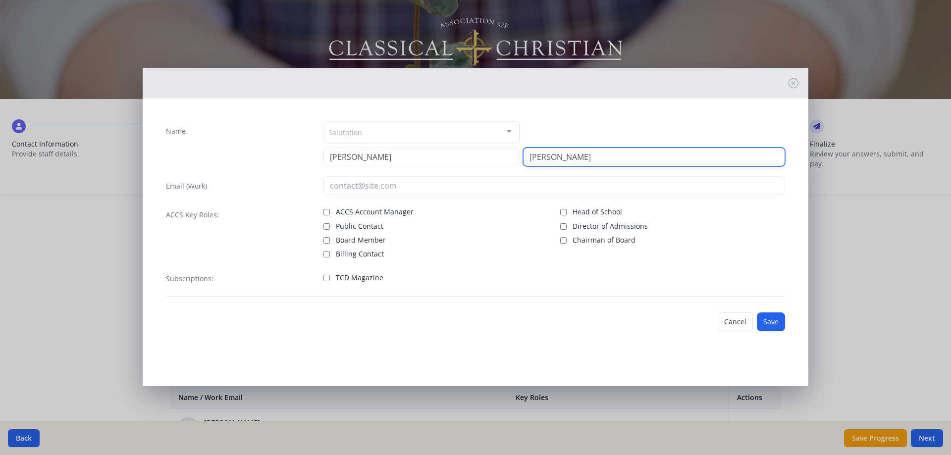
type input "[PERSON_NAME]"
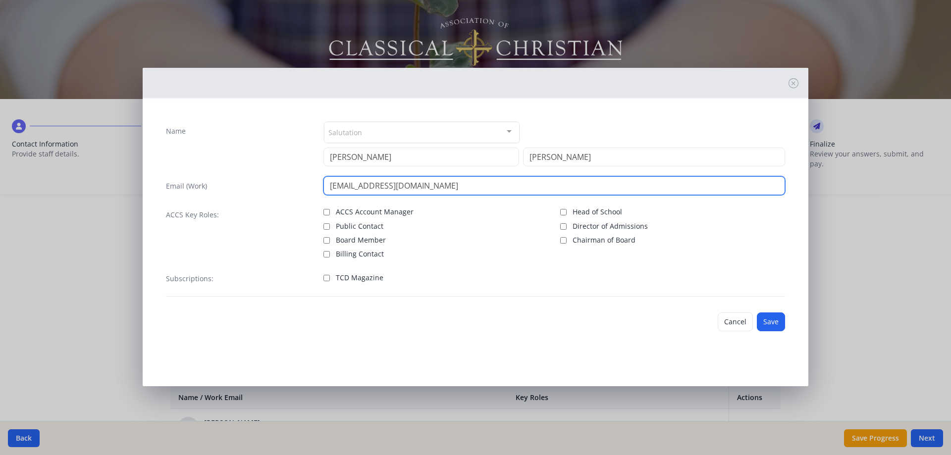
type input "[EMAIL_ADDRESS][DOMAIN_NAME]"
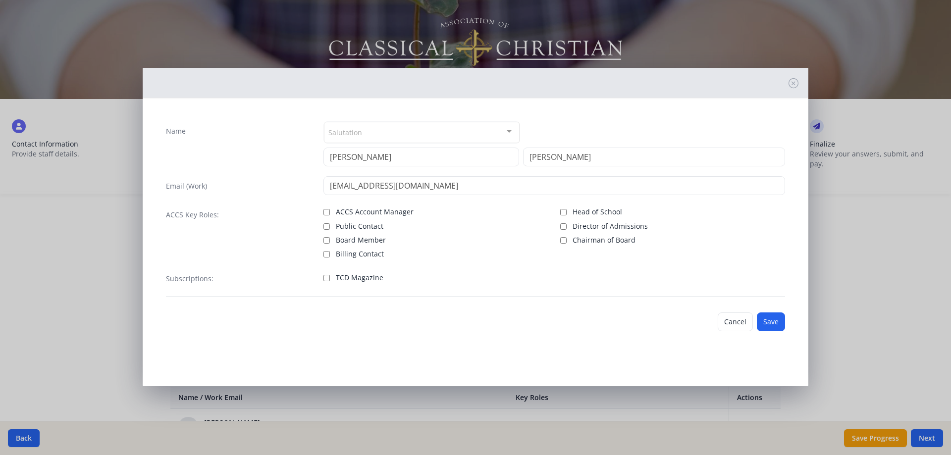
click at [351, 277] on span "TCD Magazine" at bounding box center [360, 278] width 48 height 10
click at [330, 277] on input "TCD Magazine" at bounding box center [326, 278] width 6 height 6
checkbox input "true"
click at [770, 325] on button "Save" at bounding box center [771, 322] width 28 height 19
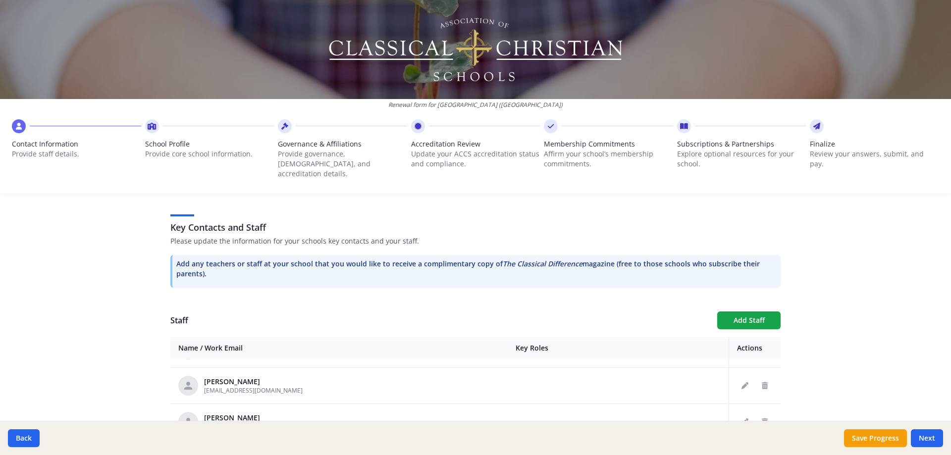
scroll to position [1238, 0]
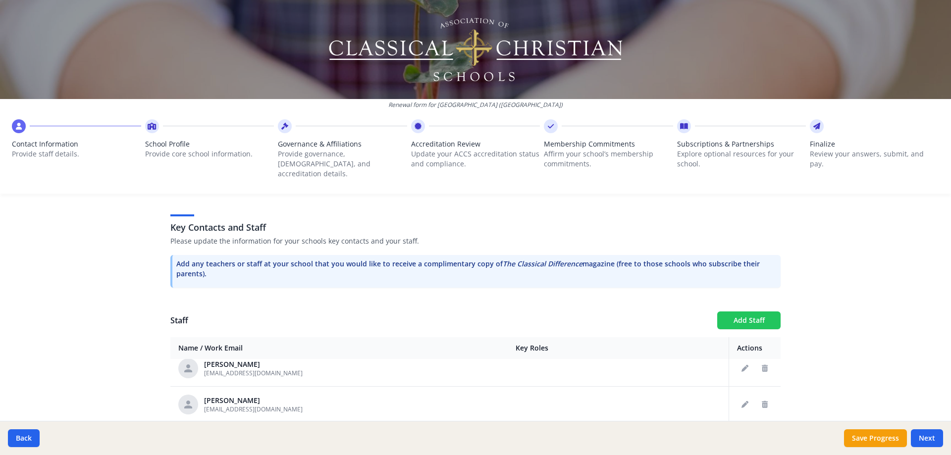
click at [752, 312] on button "Add Staff" at bounding box center [748, 321] width 63 height 18
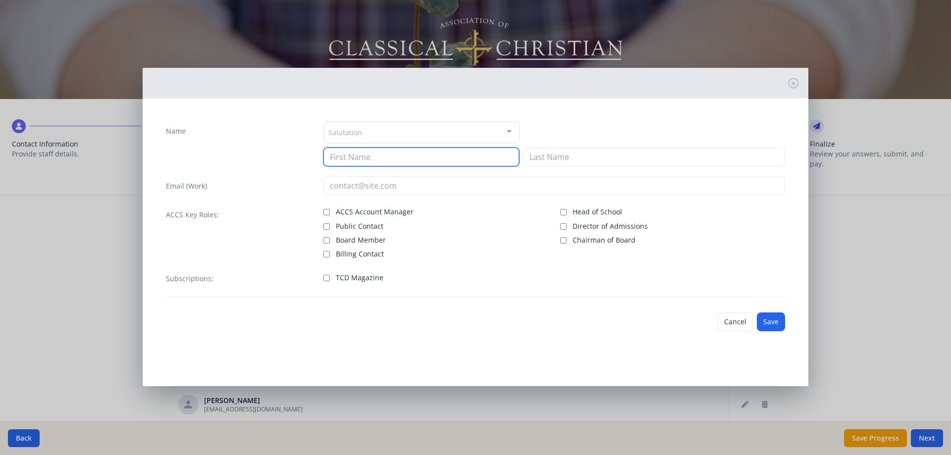
click at [358, 155] on input at bounding box center [421, 157] width 196 height 19
type input "[PERSON_NAME]"
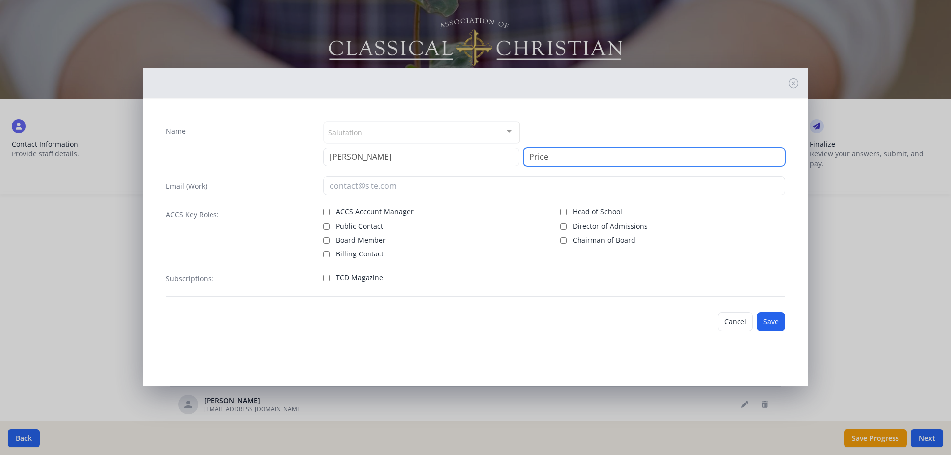
type input "Price"
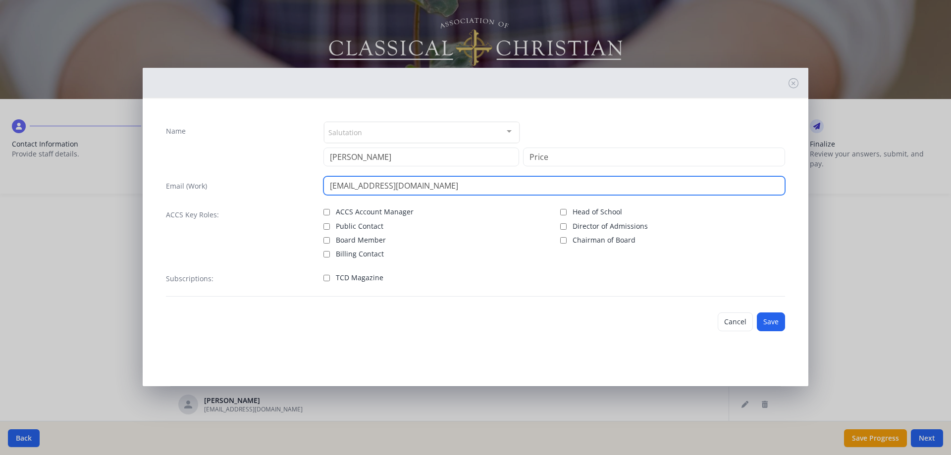
type input "[EMAIL_ADDRESS][DOMAIN_NAME]"
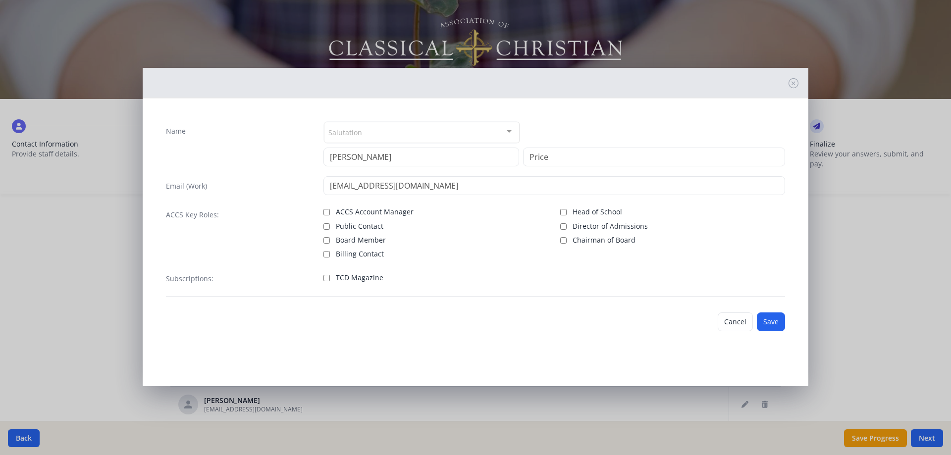
click at [350, 278] on span "TCD Magazine" at bounding box center [360, 278] width 48 height 10
click at [330, 278] on input "TCD Magazine" at bounding box center [326, 278] width 6 height 6
checkbox input "true"
click at [774, 325] on button "Save" at bounding box center [771, 322] width 28 height 19
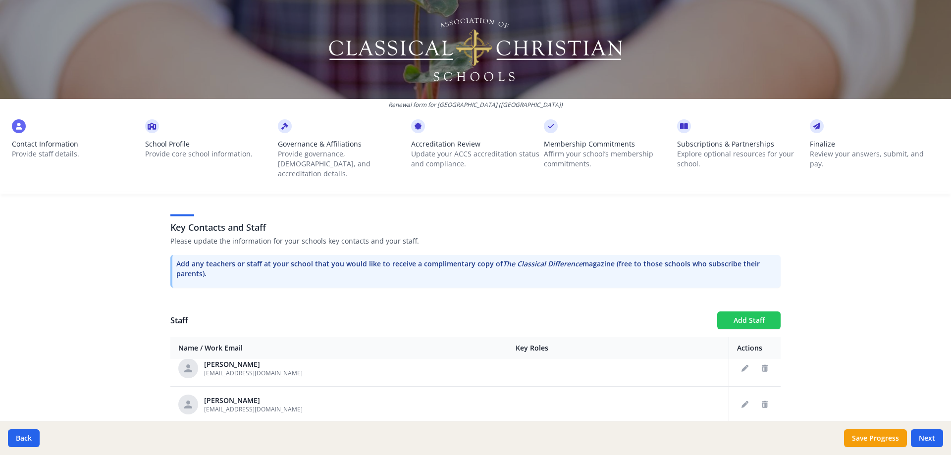
click at [754, 312] on button "Add Staff" at bounding box center [748, 321] width 63 height 18
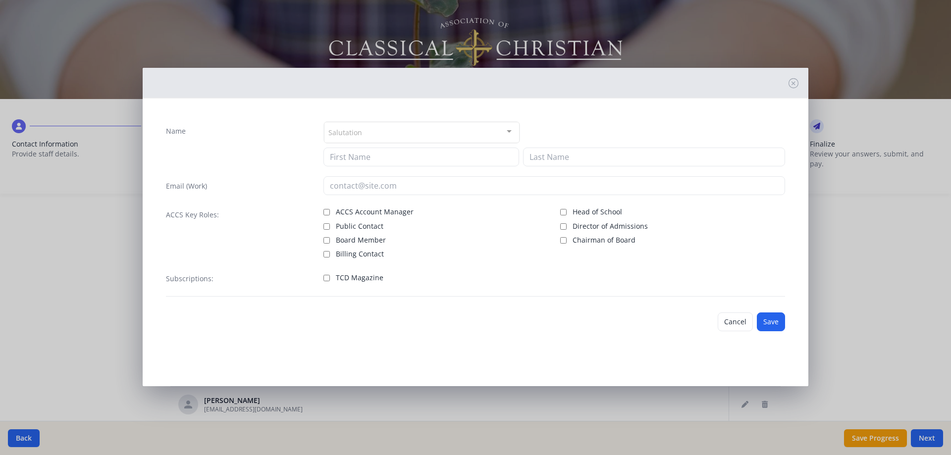
click at [378, 145] on div "Salutation Mr. Mrs. Ms. Dr. Rev. Fr. Esq. No elements found. Consider changing …" at bounding box center [554, 143] width 462 height 45
click at [379, 150] on input at bounding box center [421, 157] width 196 height 19
type input "[PERSON_NAME]"
type input "Young"
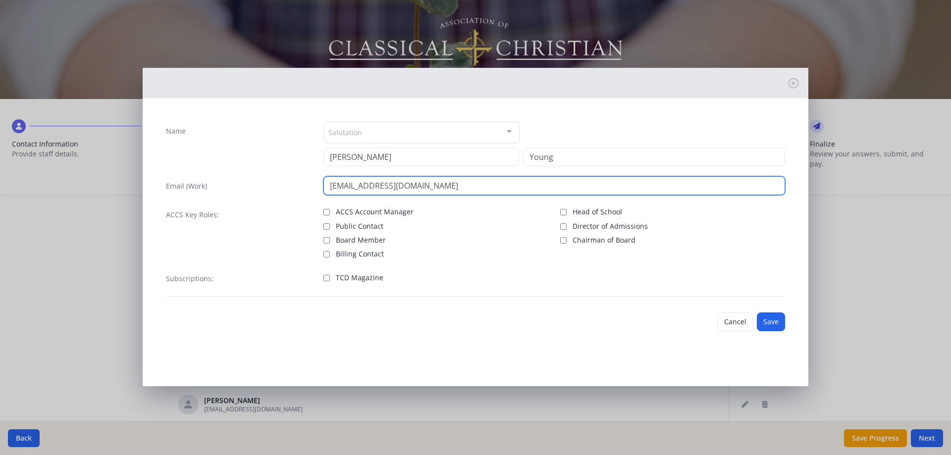
type input "[EMAIL_ADDRESS][DOMAIN_NAME]"
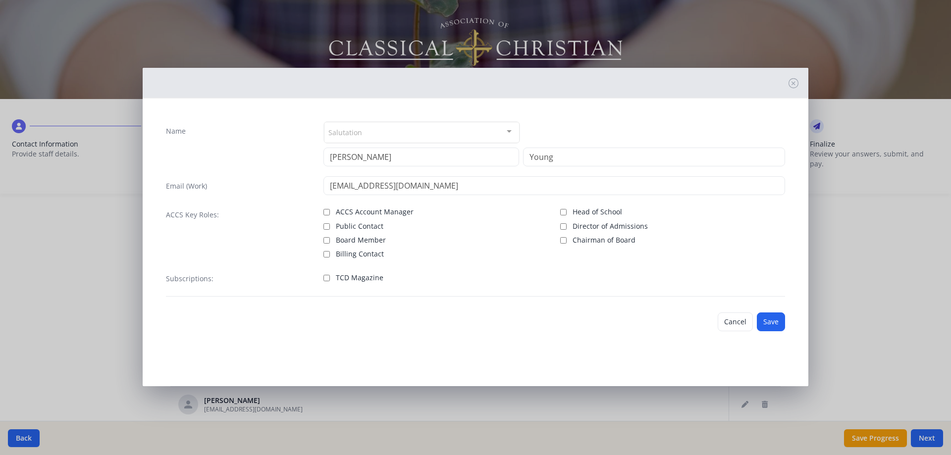
click at [367, 278] on span "TCD Magazine" at bounding box center [360, 278] width 48 height 10
click at [330, 278] on input "TCD Magazine" at bounding box center [326, 278] width 6 height 6
checkbox input "true"
click at [780, 323] on button "Save" at bounding box center [771, 322] width 28 height 19
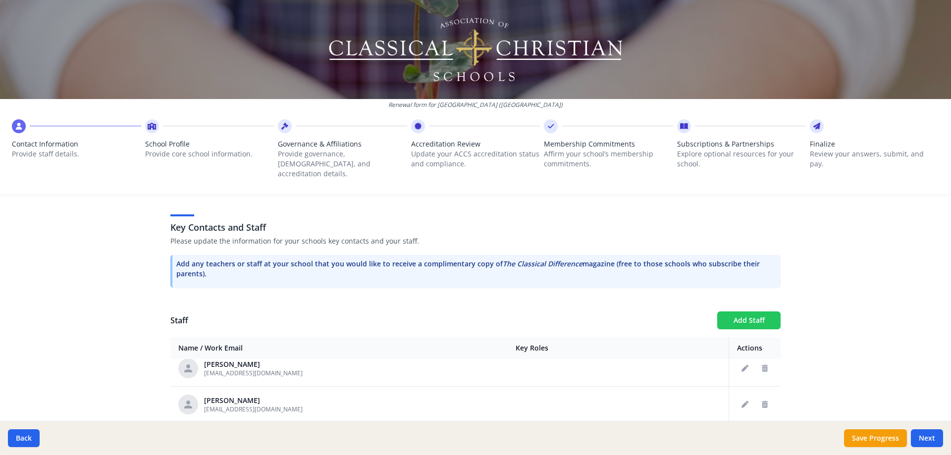
click at [766, 312] on button "Add Staff" at bounding box center [748, 321] width 63 height 18
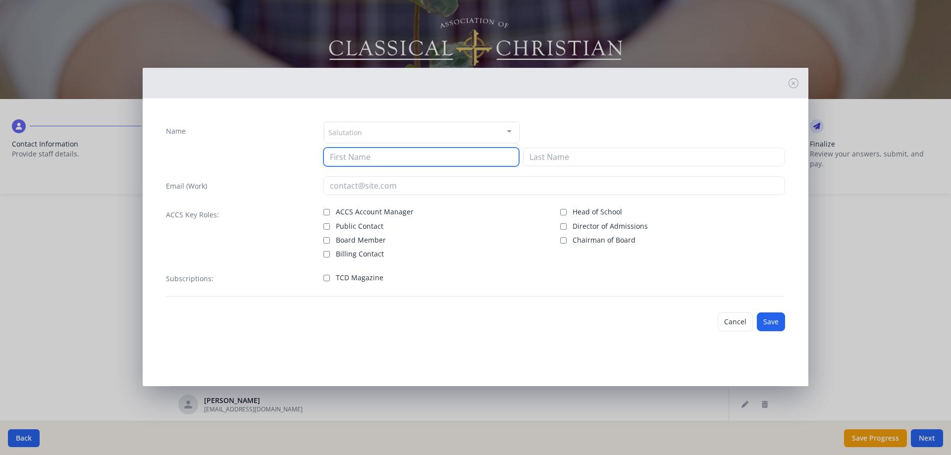
click at [399, 159] on input at bounding box center [421, 157] width 196 height 19
type input "[PERSON_NAME]"
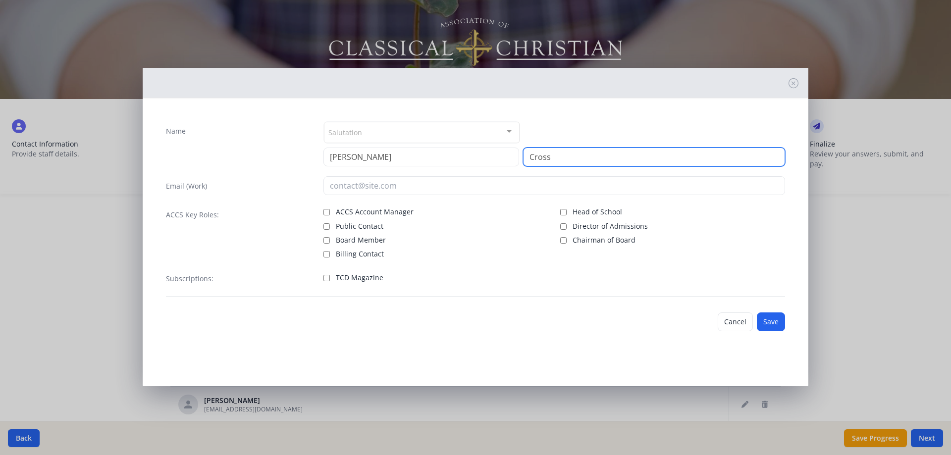
type input "Cross"
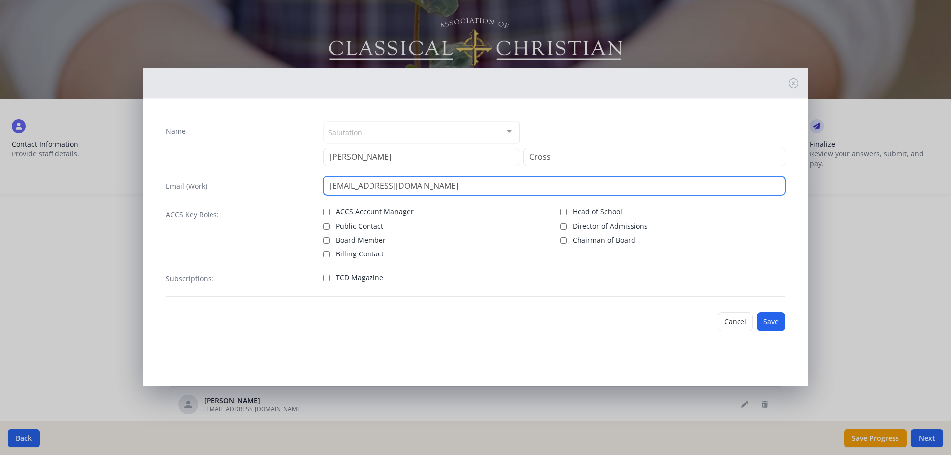
type input "[EMAIL_ADDRESS][DOMAIN_NAME]"
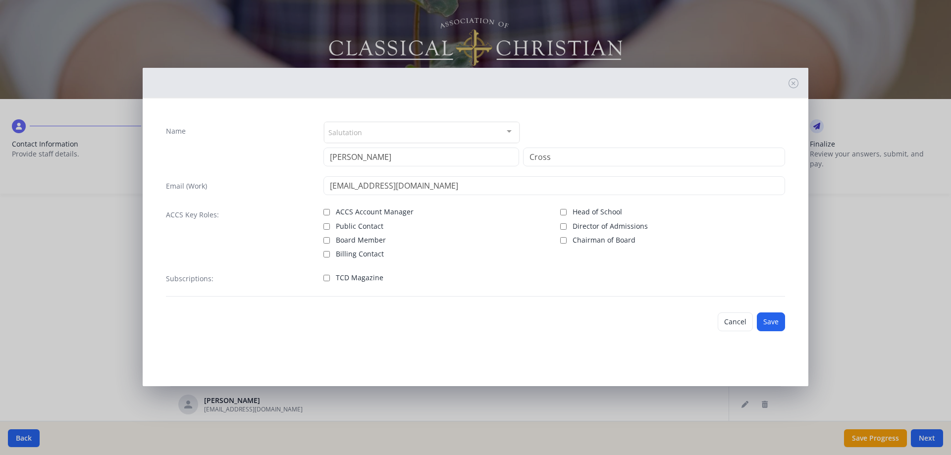
click at [357, 279] on span "TCD Magazine" at bounding box center [360, 278] width 48 height 10
click at [330, 279] on input "TCD Magazine" at bounding box center [326, 278] width 6 height 6
checkbox input "true"
click at [775, 325] on button "Save" at bounding box center [771, 322] width 28 height 19
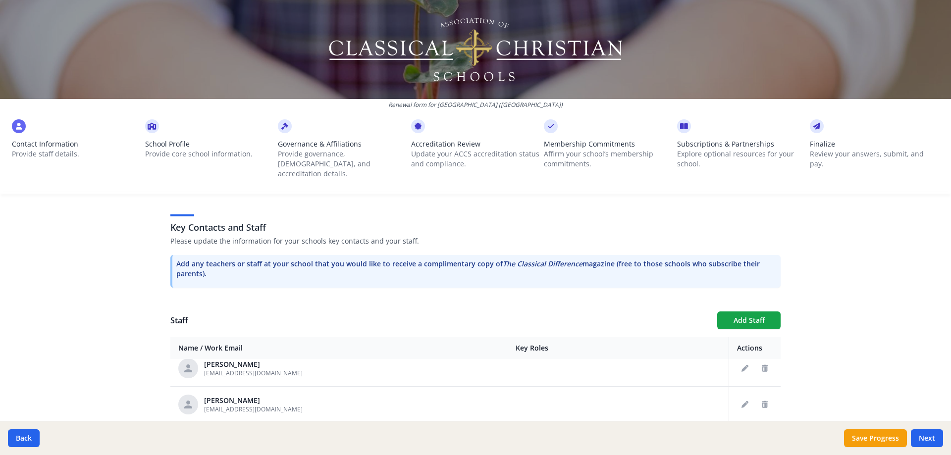
scroll to position [1275, 0]
click at [735, 314] on button "Add Staff" at bounding box center [748, 321] width 63 height 18
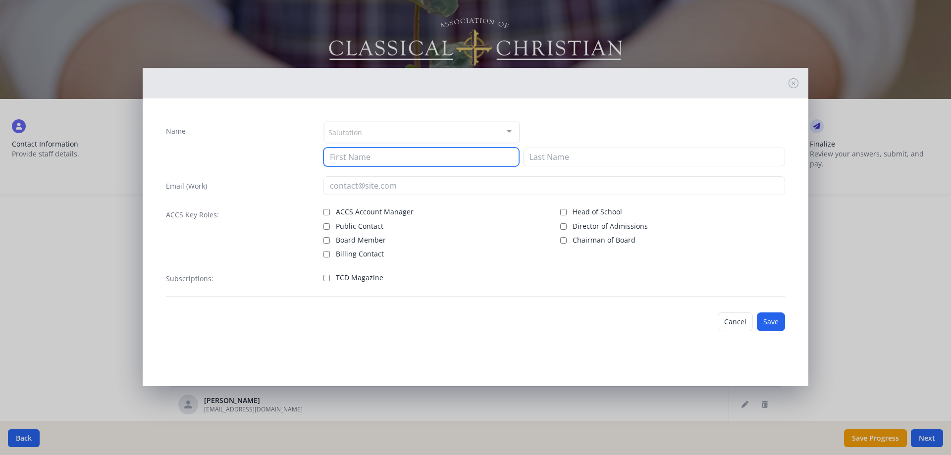
click at [431, 161] on input at bounding box center [421, 157] width 196 height 19
type input "[PERSON_NAME]"
click at [357, 276] on span "TCD Magazine" at bounding box center [360, 278] width 48 height 10
click at [330, 276] on input "TCD Magazine" at bounding box center [326, 278] width 6 height 6
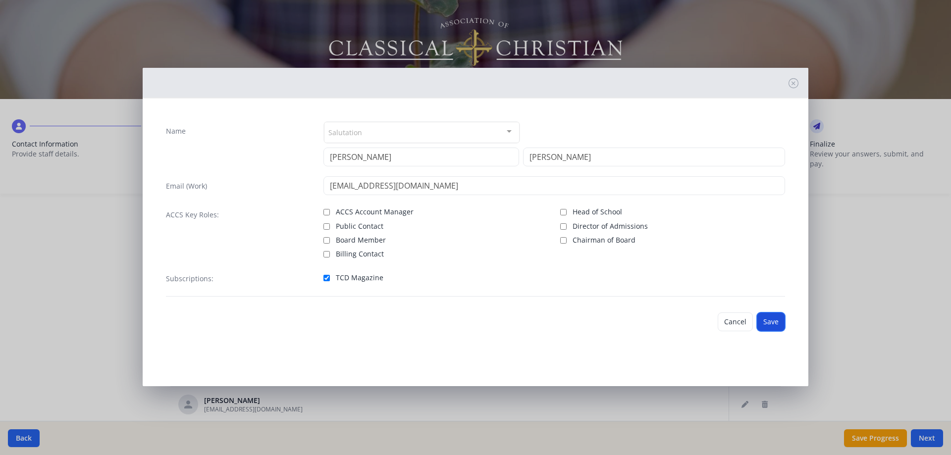
click at [774, 324] on button "Save" at bounding box center [771, 322] width 28 height 19
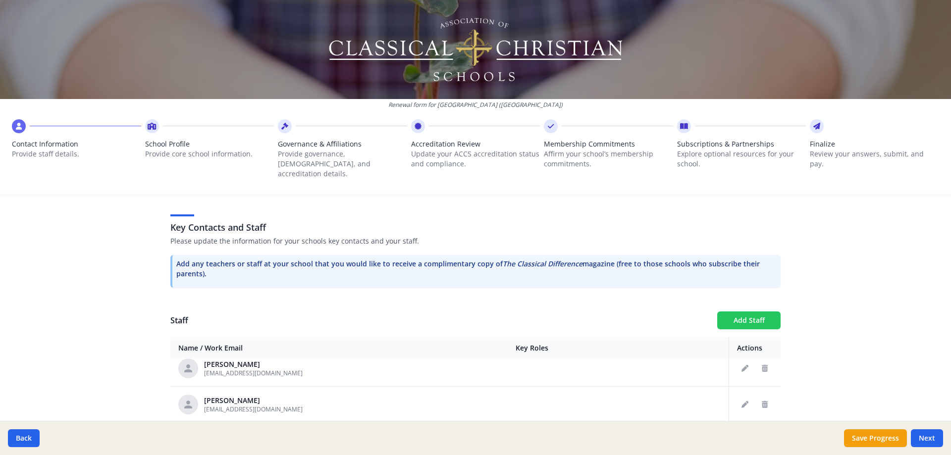
click at [732, 312] on button "Add Staff" at bounding box center [748, 321] width 63 height 18
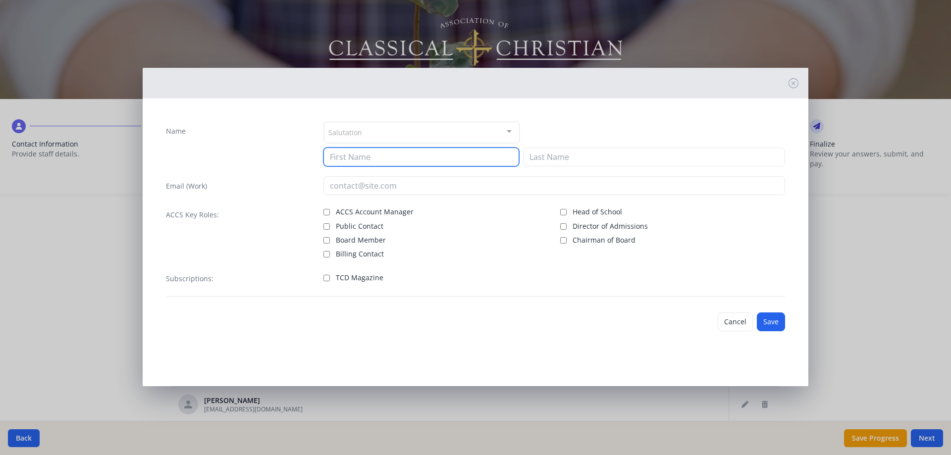
click at [390, 150] on input at bounding box center [421, 157] width 196 height 19
click at [352, 281] on span "TCD Magazine" at bounding box center [360, 278] width 48 height 10
click at [330, 281] on input "TCD Magazine" at bounding box center [326, 278] width 6 height 6
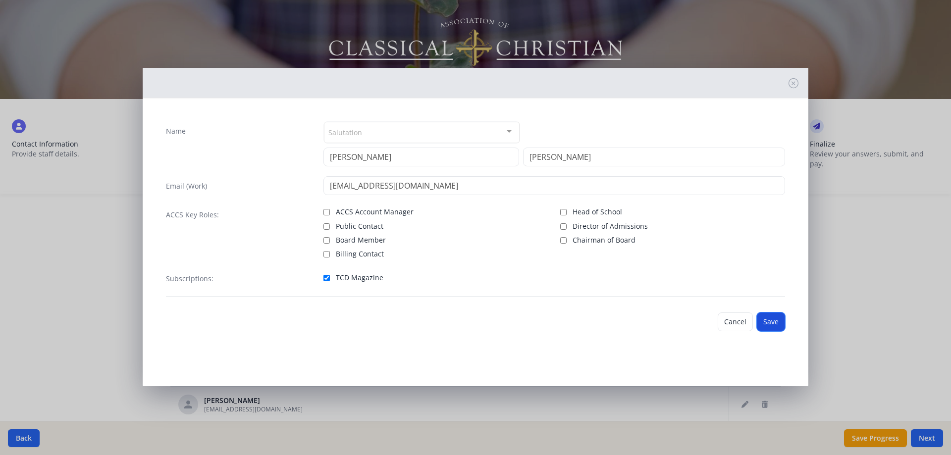
click at [779, 323] on button "Save" at bounding box center [771, 322] width 28 height 19
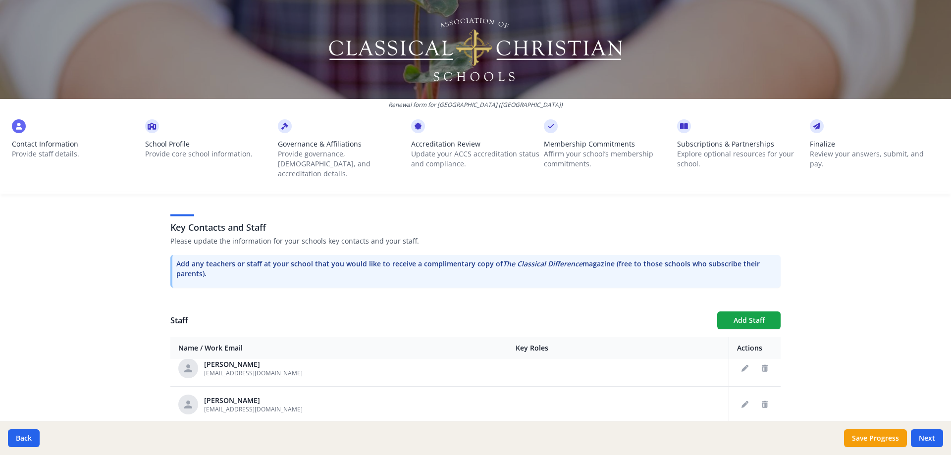
scroll to position [1311, 0]
click at [732, 313] on button "Add Staff" at bounding box center [748, 321] width 63 height 18
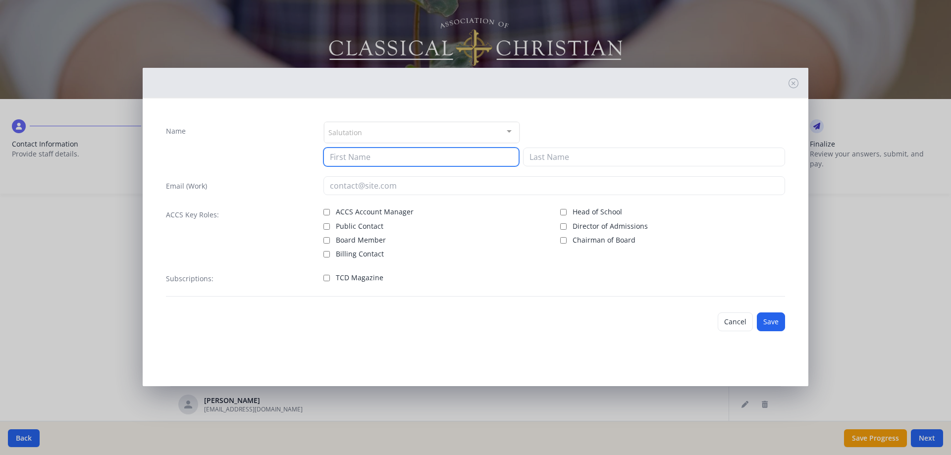
click at [448, 156] on input at bounding box center [421, 157] width 196 height 19
click at [363, 276] on span "TCD Magazine" at bounding box center [360, 278] width 48 height 10
click at [330, 276] on input "TCD Magazine" at bounding box center [326, 278] width 6 height 6
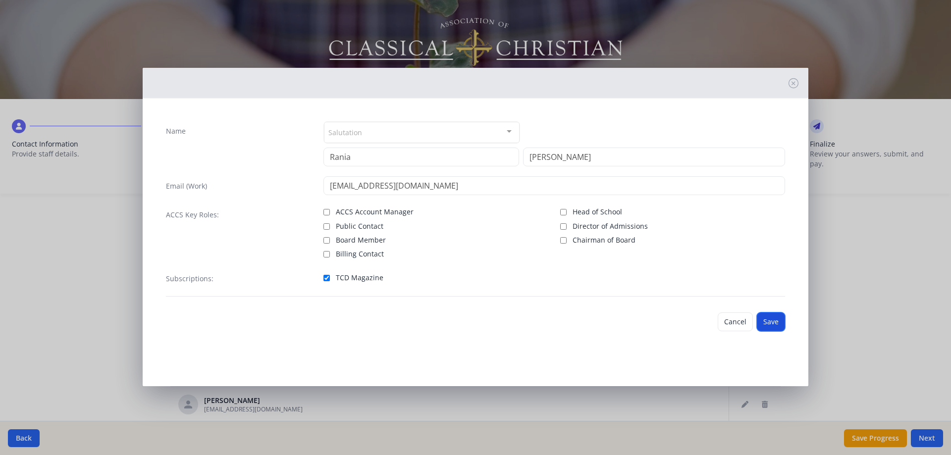
click at [772, 321] on button "Save" at bounding box center [771, 322] width 28 height 19
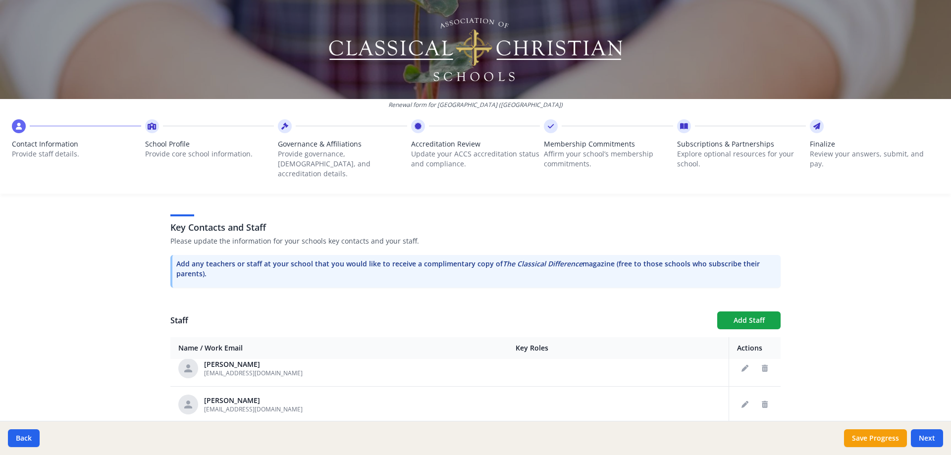
scroll to position [1347, 0]
click at [750, 316] on button "Add Staff" at bounding box center [748, 321] width 63 height 18
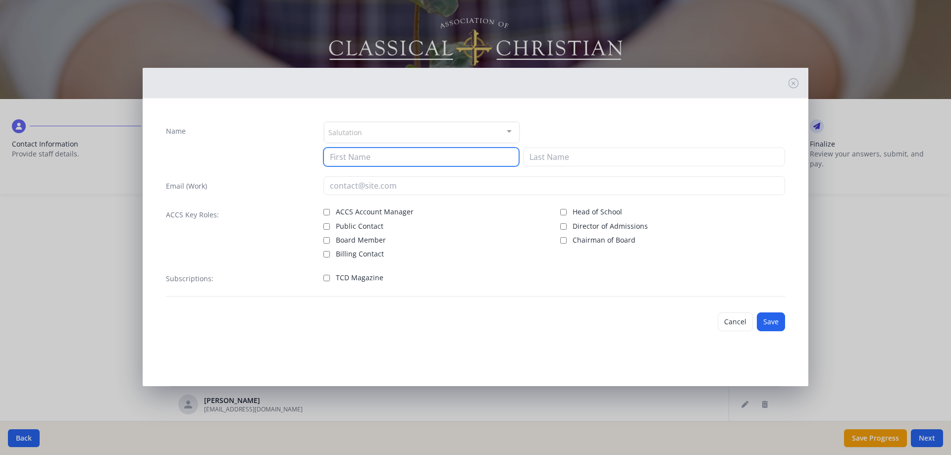
drag, startPoint x: 400, startPoint y: 156, endPoint x: 415, endPoint y: 144, distance: 19.0
click at [402, 155] on input at bounding box center [421, 157] width 196 height 19
click at [367, 279] on span "TCD Magazine" at bounding box center [360, 278] width 48 height 10
click at [330, 279] on input "TCD Magazine" at bounding box center [326, 278] width 6 height 6
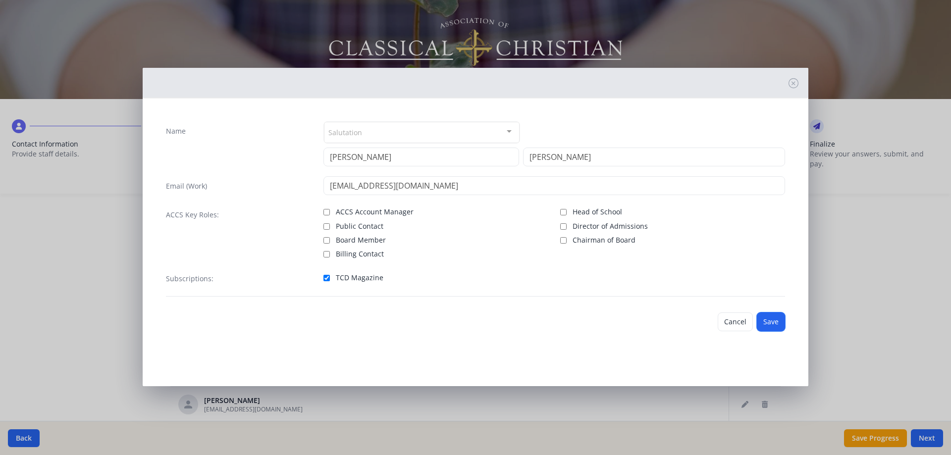
drag, startPoint x: 771, startPoint y: 319, endPoint x: 754, endPoint y: 299, distance: 26.4
click at [771, 318] on button "Save" at bounding box center [771, 322] width 28 height 19
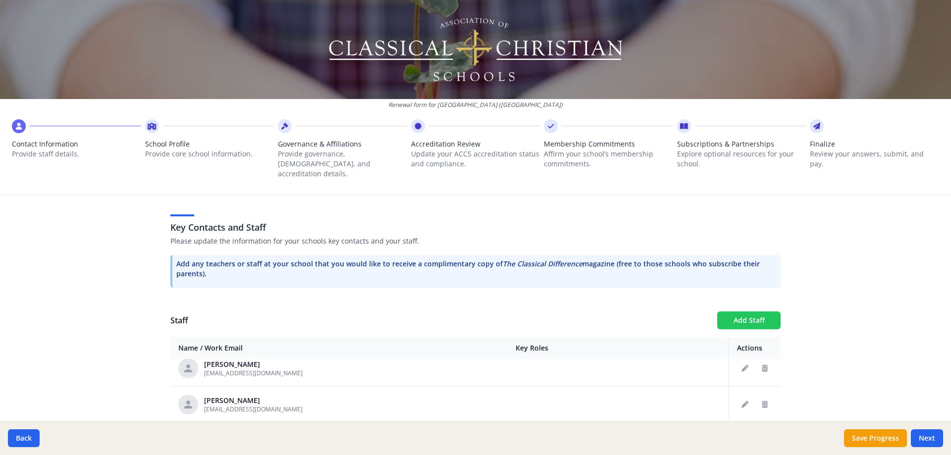
click at [728, 312] on button "Add Staff" at bounding box center [748, 321] width 63 height 18
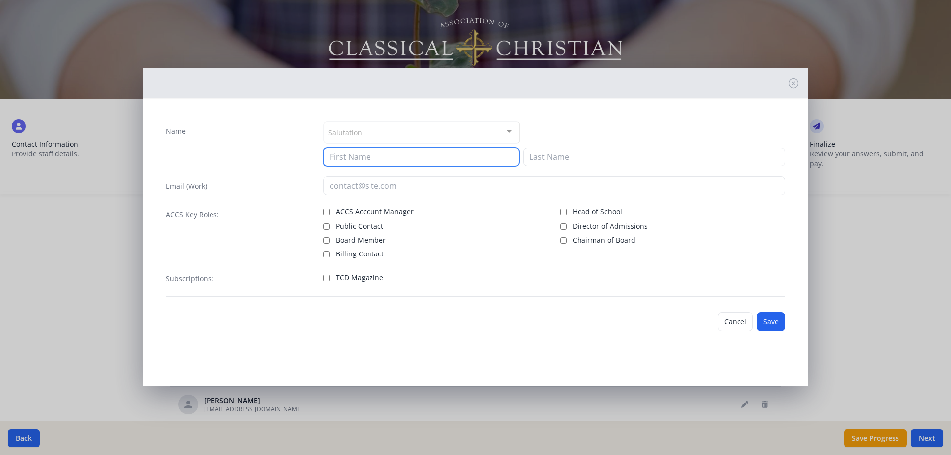
click at [427, 160] on input at bounding box center [421, 157] width 196 height 19
click at [363, 276] on span "TCD Magazine" at bounding box center [360, 278] width 48 height 10
click at [330, 276] on input "TCD Magazine" at bounding box center [326, 278] width 6 height 6
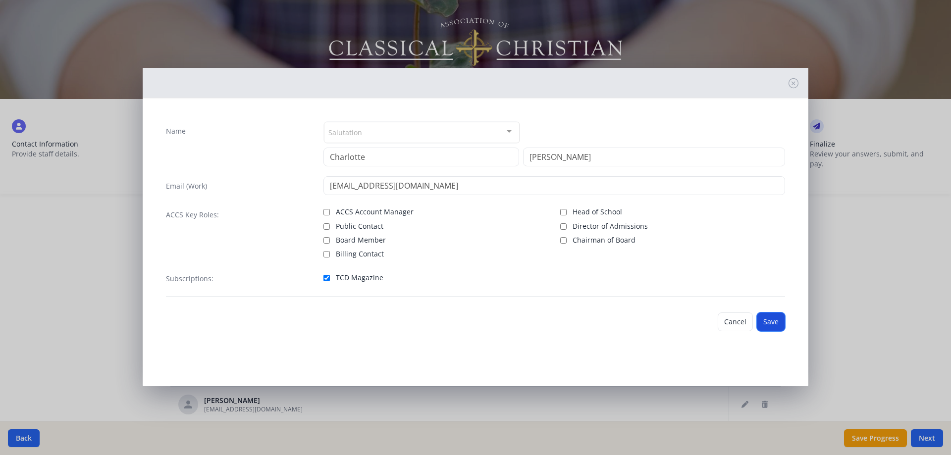
click at [776, 319] on button "Save" at bounding box center [771, 322] width 28 height 19
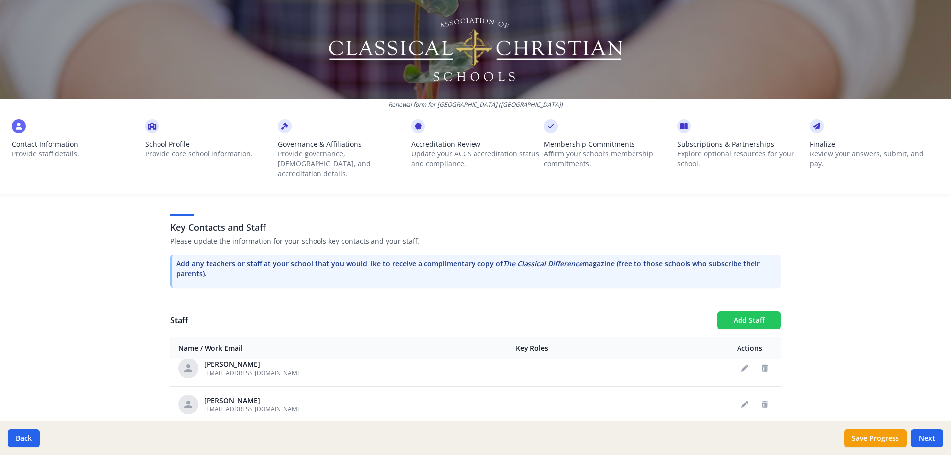
click at [745, 312] on button "Add Staff" at bounding box center [748, 321] width 63 height 18
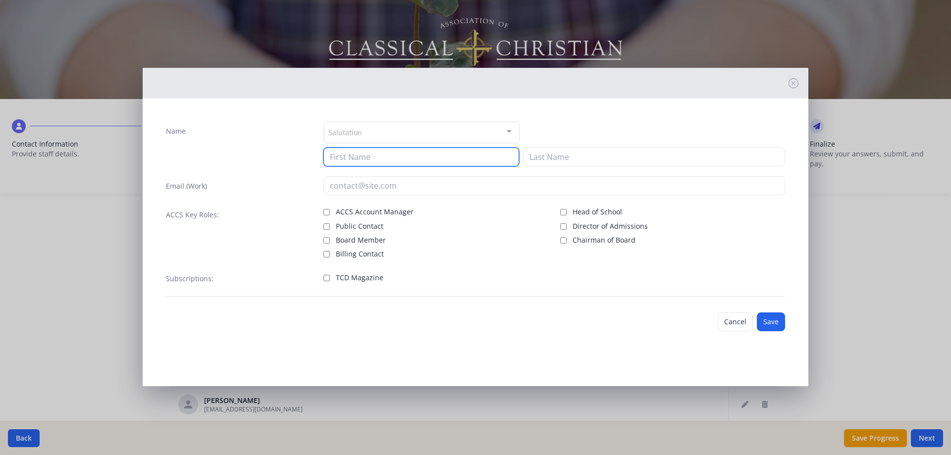
click at [410, 152] on input at bounding box center [421, 157] width 196 height 19
click at [363, 275] on span "TCD Magazine" at bounding box center [360, 278] width 48 height 10
click at [330, 275] on input "TCD Magazine" at bounding box center [326, 278] width 6 height 6
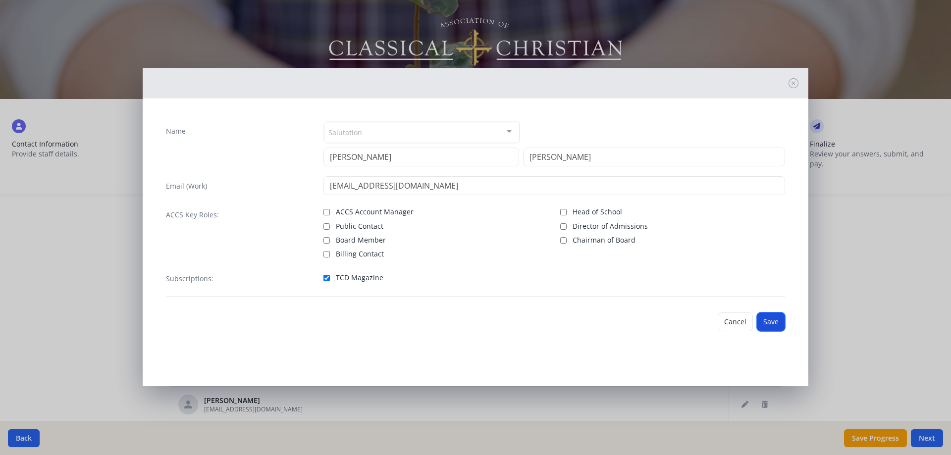
click at [769, 320] on button "Save" at bounding box center [771, 322] width 28 height 19
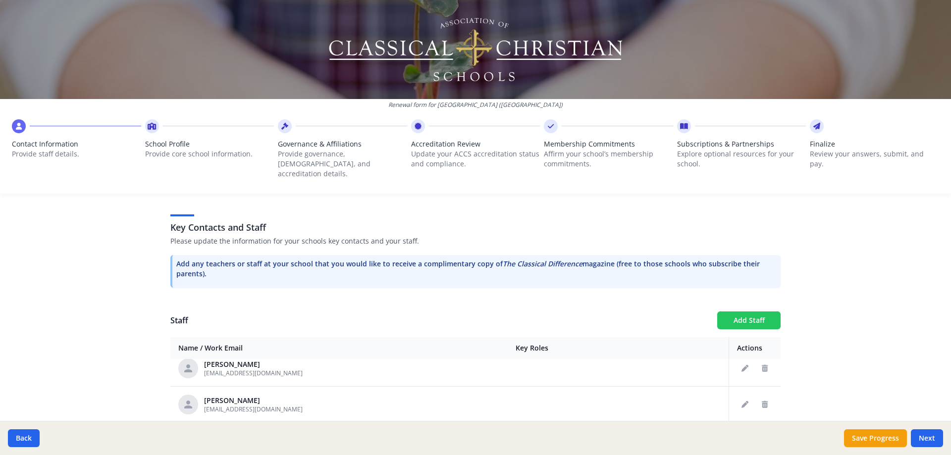
click at [751, 314] on button "Add Staff" at bounding box center [748, 321] width 63 height 18
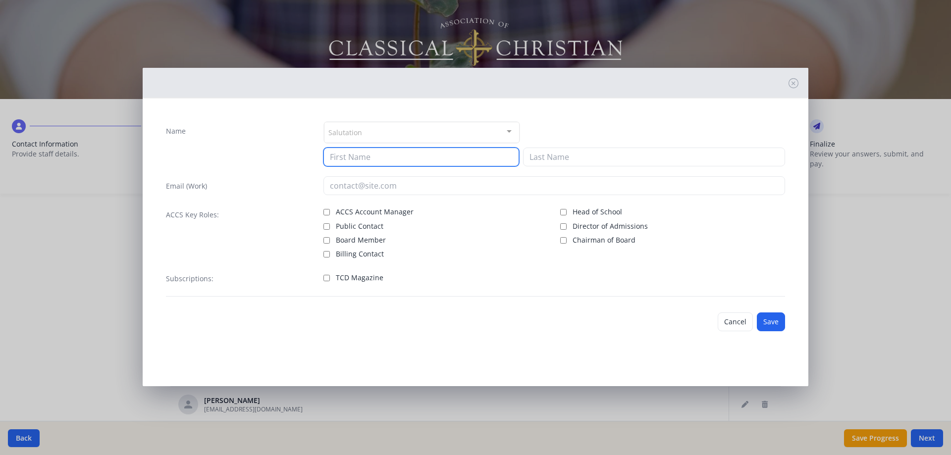
click at [437, 154] on input at bounding box center [421, 157] width 196 height 19
click at [361, 279] on span "TCD Magazine" at bounding box center [360, 278] width 48 height 10
click at [330, 279] on input "TCD Magazine" at bounding box center [326, 278] width 6 height 6
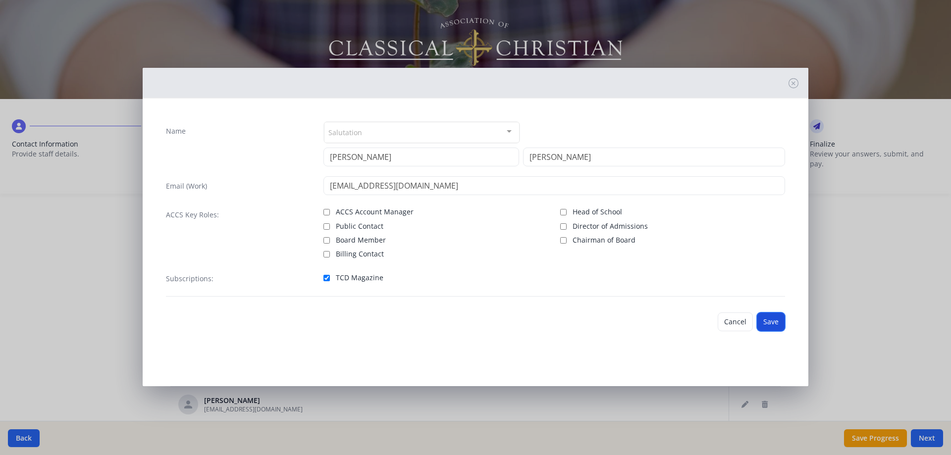
click at [773, 319] on button "Save" at bounding box center [771, 322] width 28 height 19
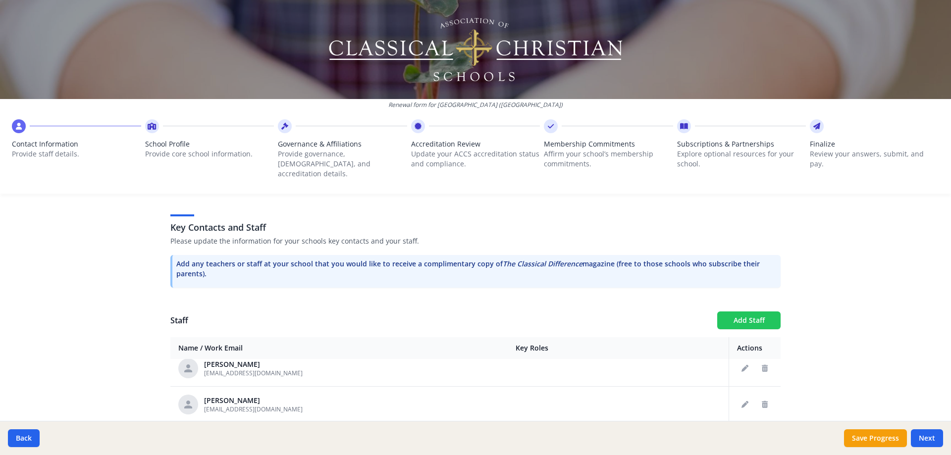
scroll to position [1383, 0]
click at [749, 312] on button "Add Staff" at bounding box center [748, 321] width 63 height 18
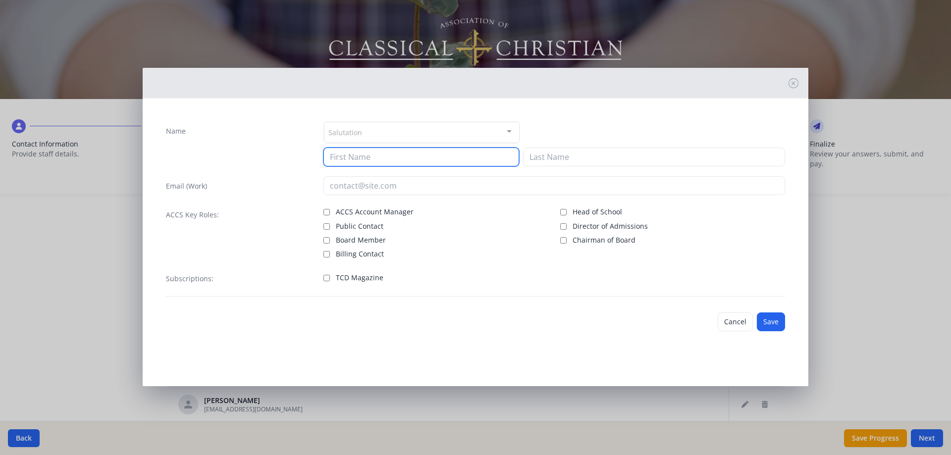
click at [390, 151] on input at bounding box center [421, 157] width 196 height 19
click at [342, 276] on span "TCD Magazine" at bounding box center [360, 278] width 48 height 10
click at [330, 276] on input "TCD Magazine" at bounding box center [326, 278] width 6 height 6
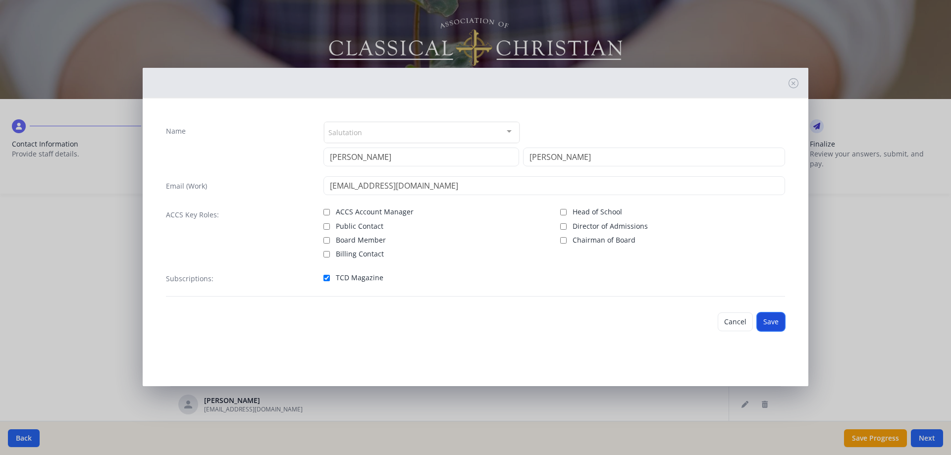
click at [778, 325] on button "Save" at bounding box center [771, 322] width 28 height 19
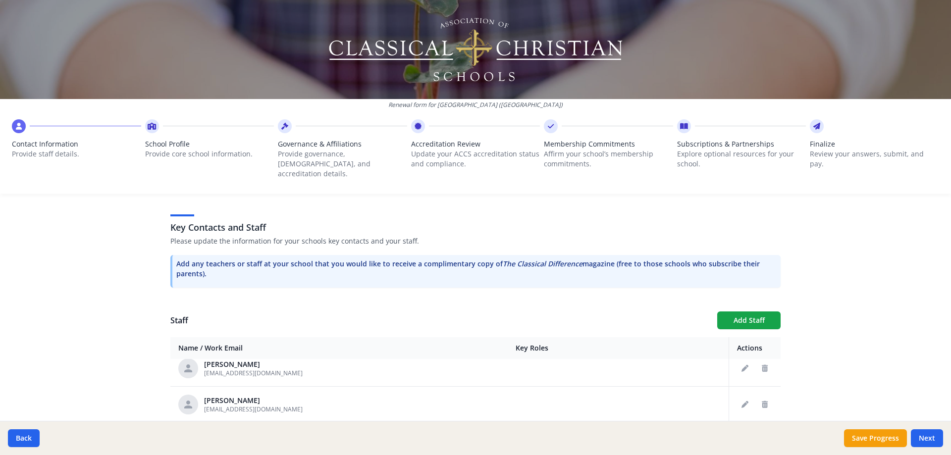
scroll to position [1419, 0]
click at [738, 313] on button "Add Staff" at bounding box center [748, 321] width 63 height 18
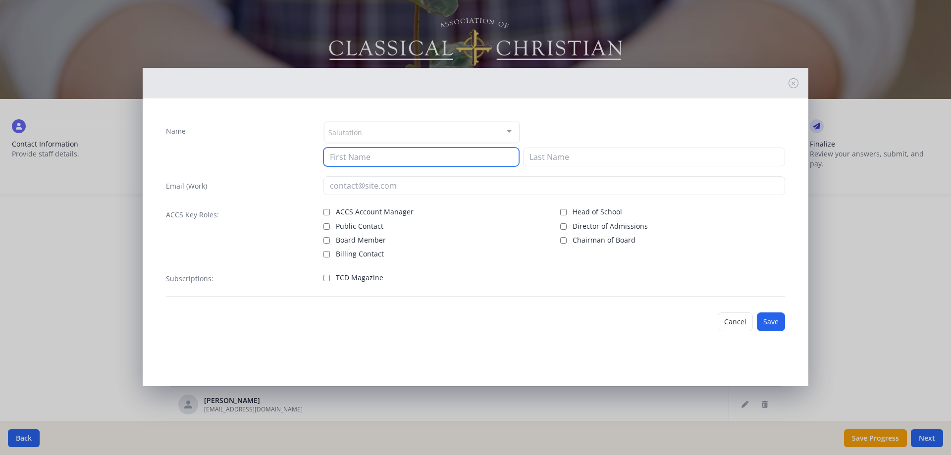
drag, startPoint x: 491, startPoint y: 157, endPoint x: 504, endPoint y: 154, distance: 12.7
click at [493, 156] on input at bounding box center [421, 157] width 196 height 19
click at [456, 158] on input "[PERSON_NAME]" at bounding box center [421, 157] width 196 height 19
click at [356, 279] on span "TCD Magazine" at bounding box center [360, 278] width 48 height 10
click at [330, 279] on input "TCD Magazine" at bounding box center [326, 278] width 6 height 6
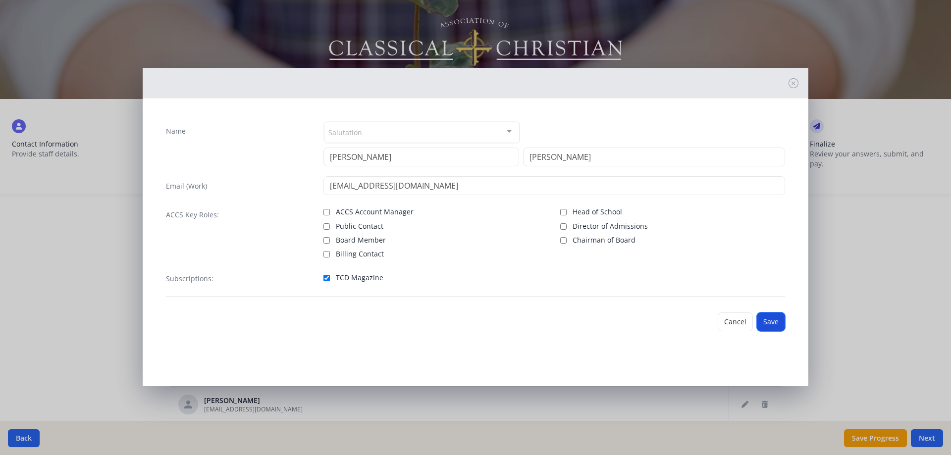
click at [765, 325] on button "Save" at bounding box center [771, 322] width 28 height 19
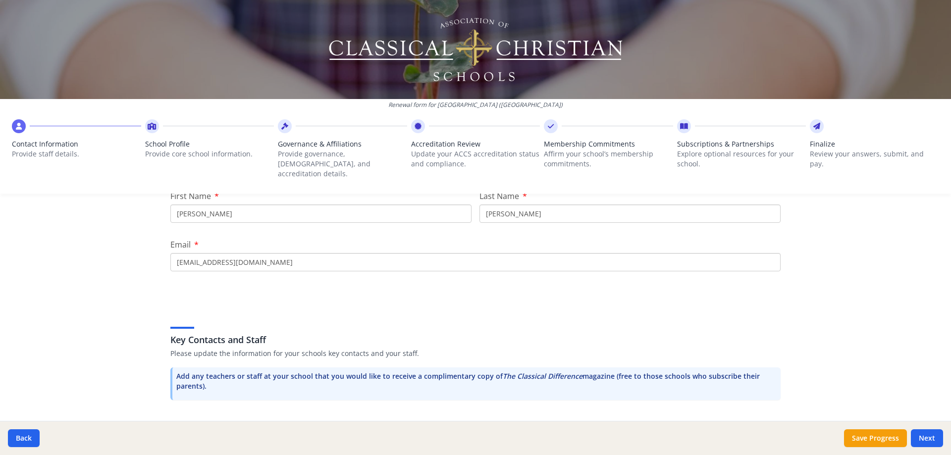
scroll to position [149, 0]
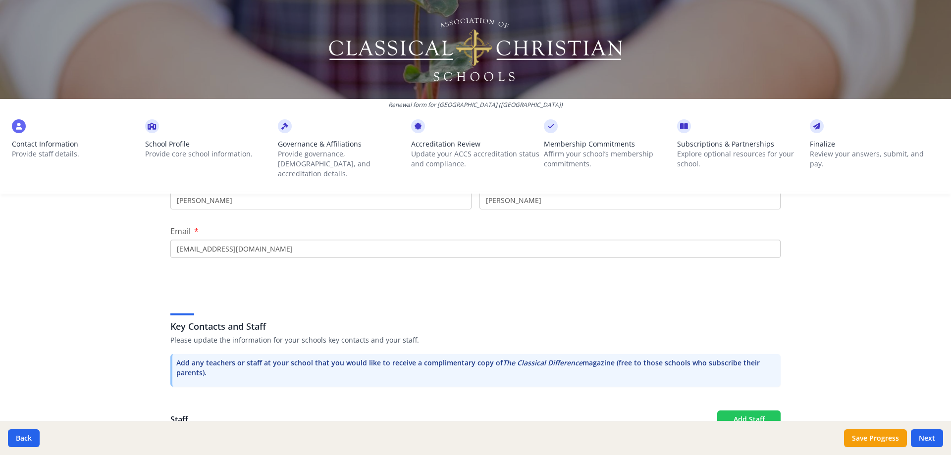
click at [733, 411] on button "Add Staff" at bounding box center [748, 420] width 63 height 18
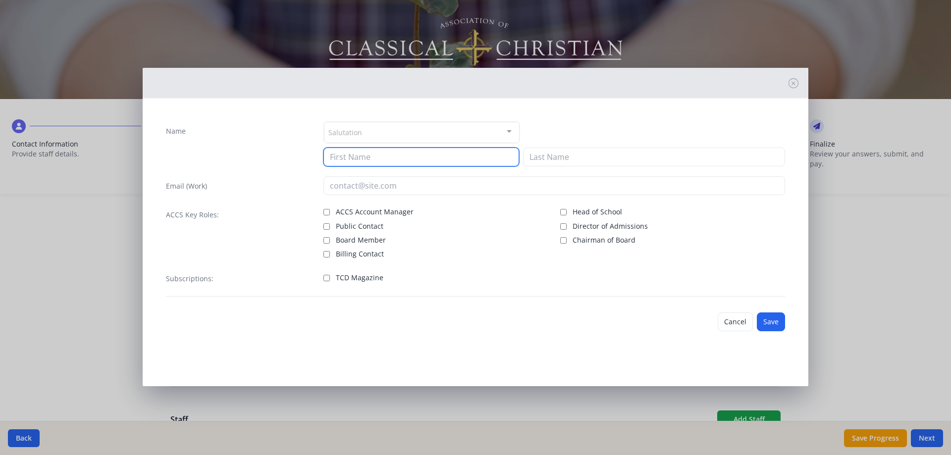
click at [421, 158] on input at bounding box center [421, 157] width 196 height 19
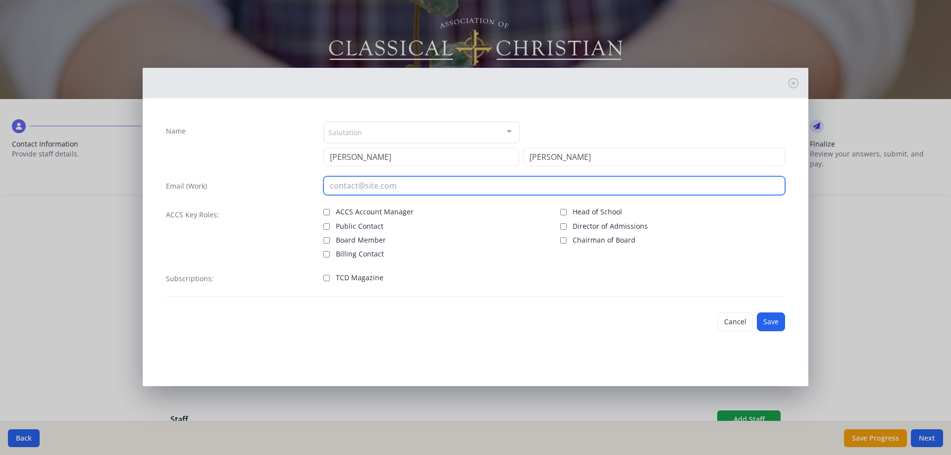
click at [370, 184] on input "email" at bounding box center [554, 185] width 462 height 19
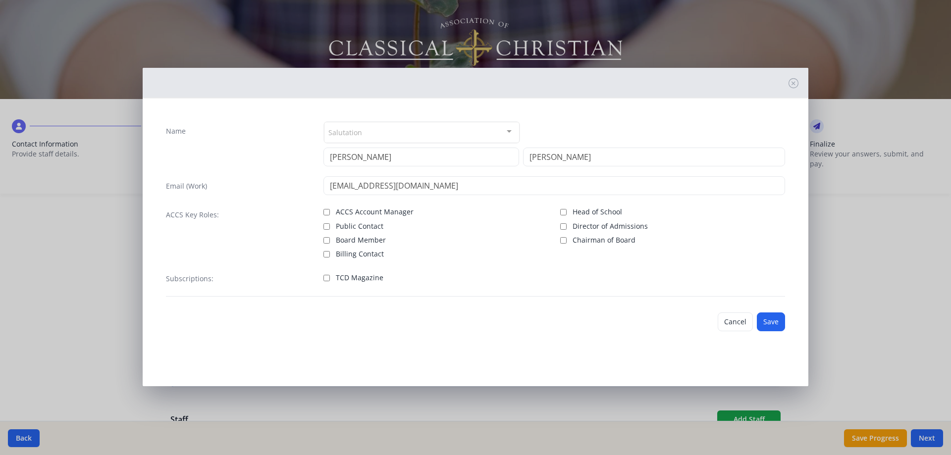
click at [344, 274] on span "TCD Magazine" at bounding box center [360, 278] width 48 height 10
click at [330, 275] on input "TCD Magazine" at bounding box center [326, 278] width 6 height 6
click at [775, 319] on button "Save" at bounding box center [771, 322] width 28 height 19
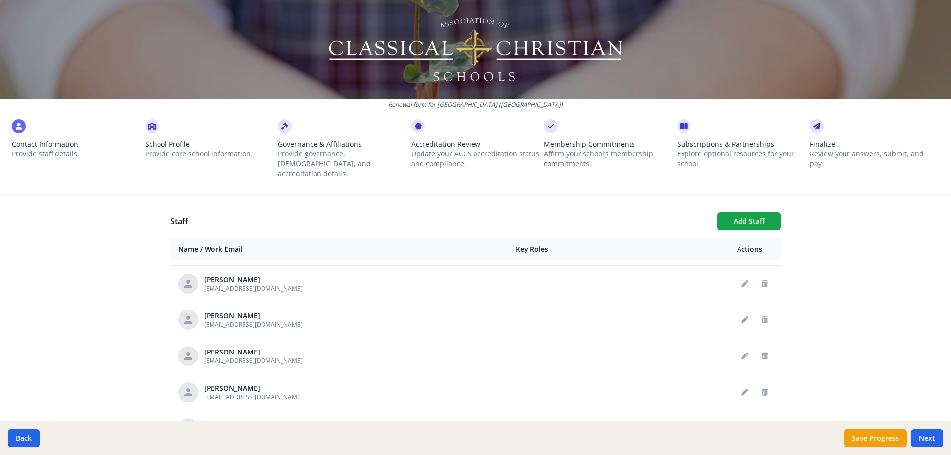
scroll to position [892, 0]
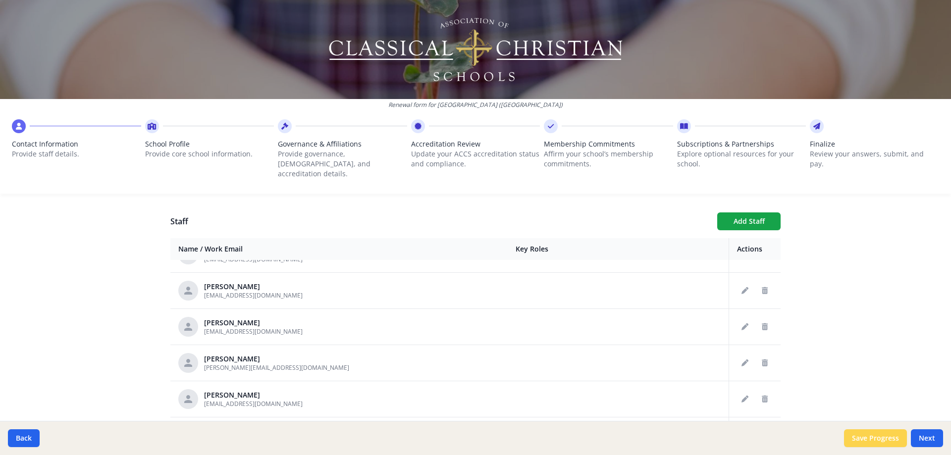
click at [879, 442] on button "Save Progress" at bounding box center [875, 438] width 63 height 18
click at [929, 442] on button "Next" at bounding box center [927, 438] width 32 height 18
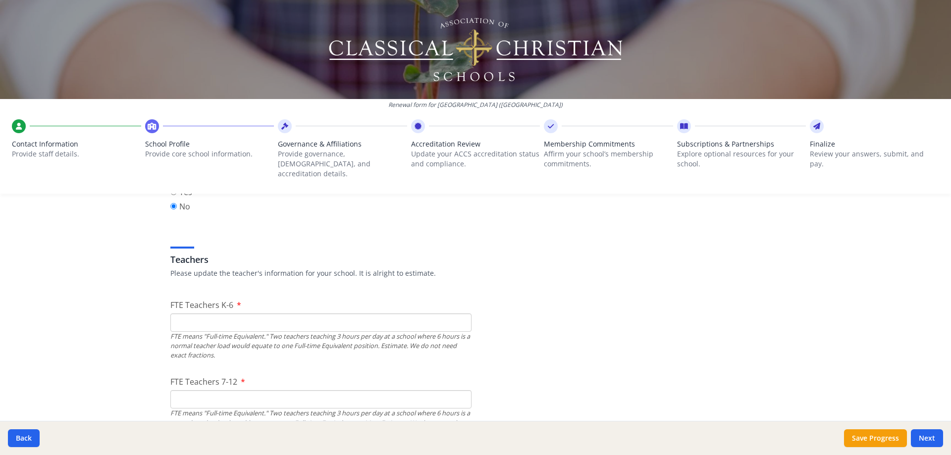
scroll to position [545, 0]
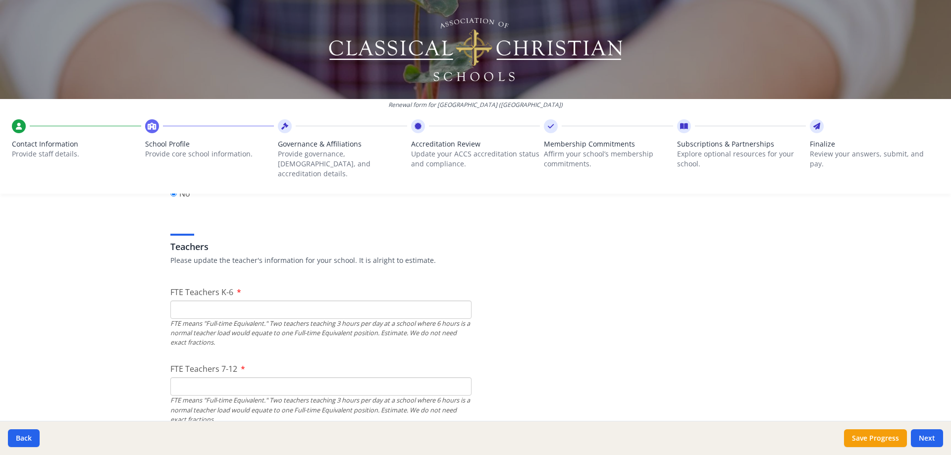
click at [212, 301] on input "FTE Teachers K-6" at bounding box center [320, 310] width 301 height 18
click at [233, 303] on input "FTE Teachers K-6" at bounding box center [320, 310] width 301 height 18
click at [242, 377] on input "FTE Teachers 7-12" at bounding box center [320, 386] width 301 height 18
click at [213, 307] on input "19" at bounding box center [320, 310] width 301 height 18
click at [221, 379] on input "FTE Teachers 7-12" at bounding box center [320, 386] width 301 height 18
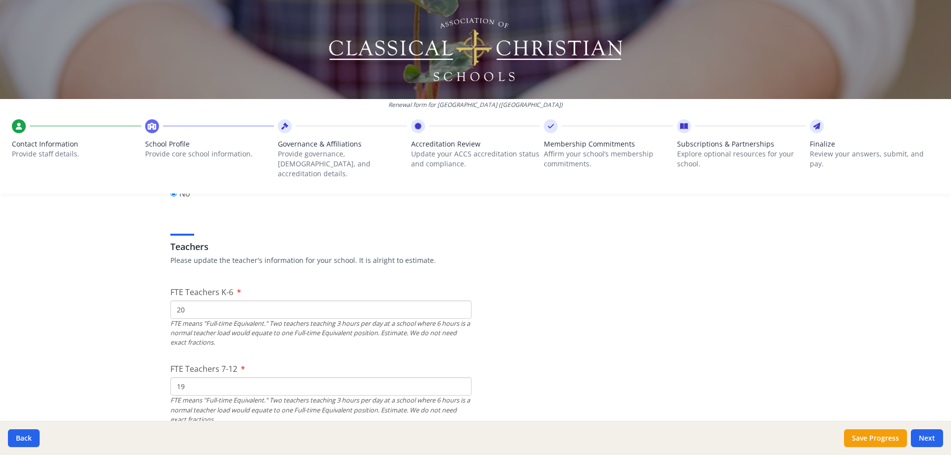
click at [267, 301] on input "20" at bounding box center [320, 310] width 301 height 18
click at [247, 379] on input "19" at bounding box center [320, 386] width 301 height 18
